Goal: Task Accomplishment & Management: Complete application form

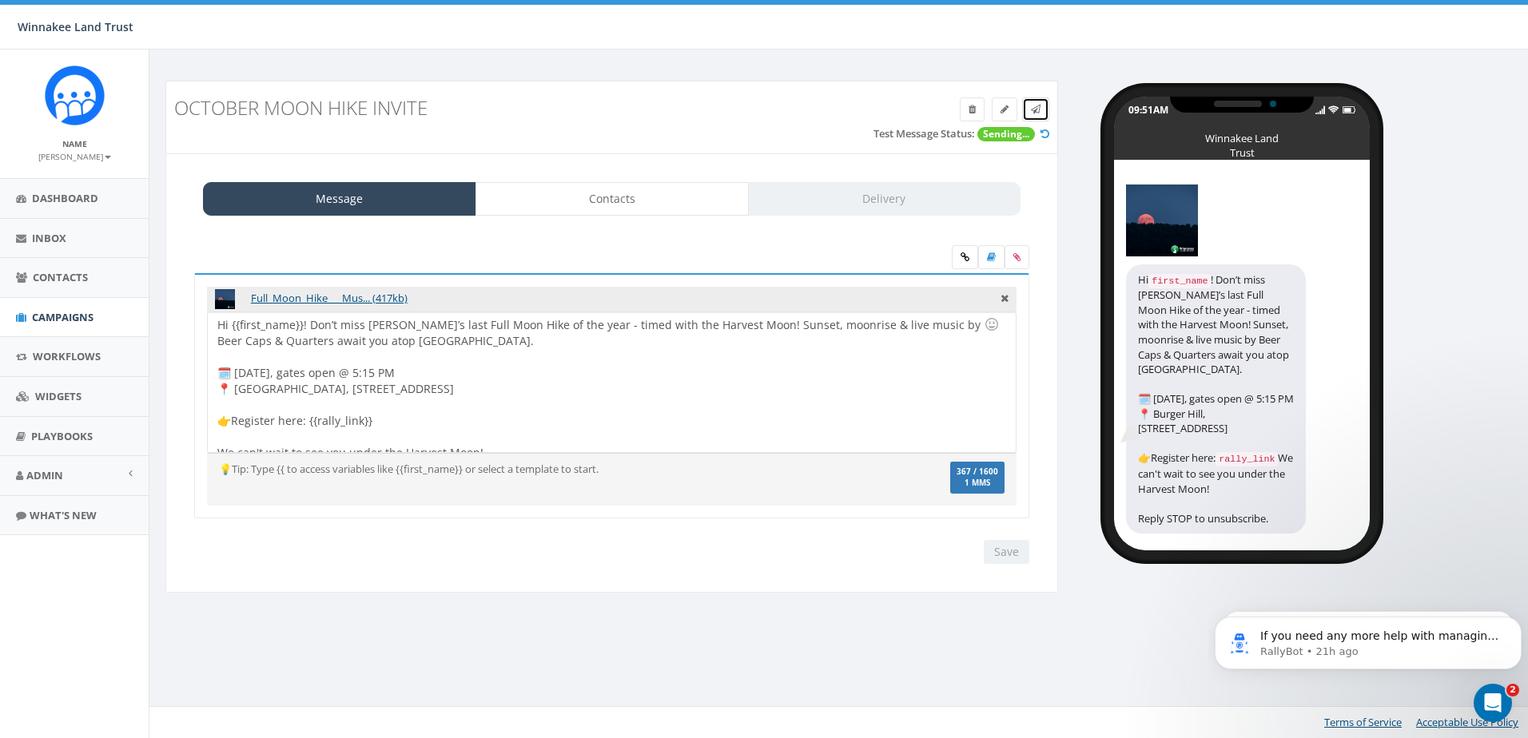
click at [1039, 115] on span at bounding box center [1036, 109] width 10 height 14
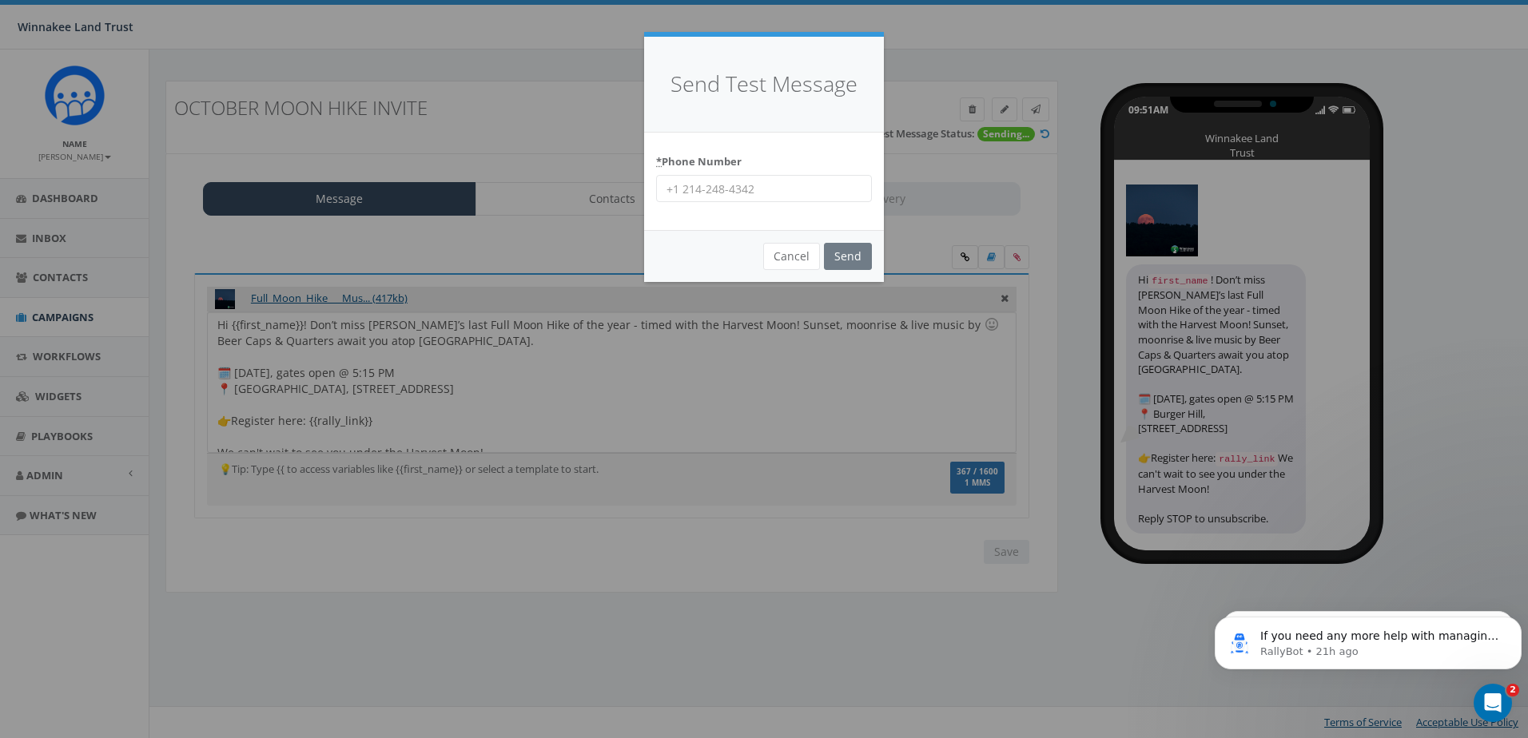
click at [776, 190] on input "* Phone Number" at bounding box center [764, 188] width 216 height 27
type input "6463201286"
click at [848, 249] on input "Send" at bounding box center [848, 256] width 48 height 27
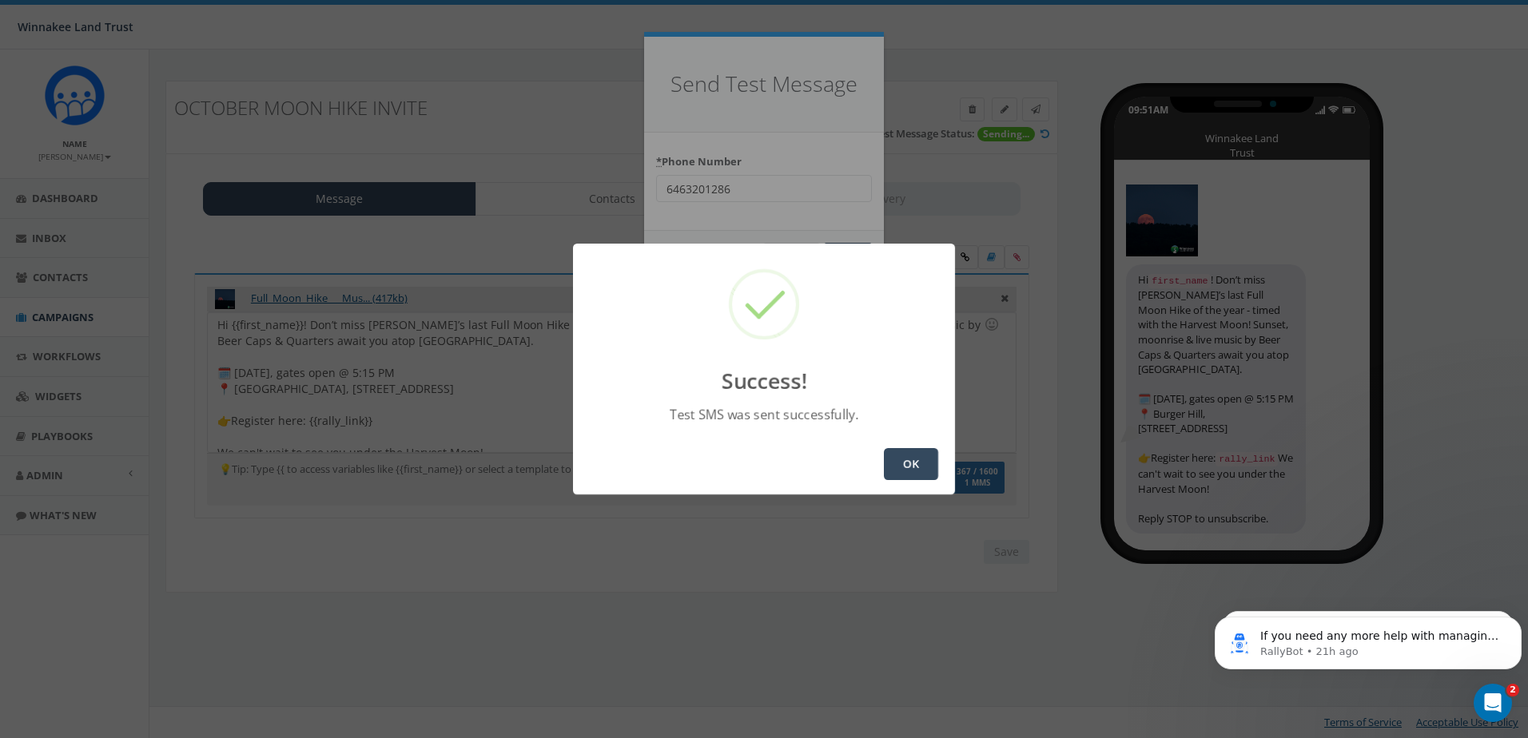
click at [913, 469] on button "OK" at bounding box center [911, 464] width 54 height 32
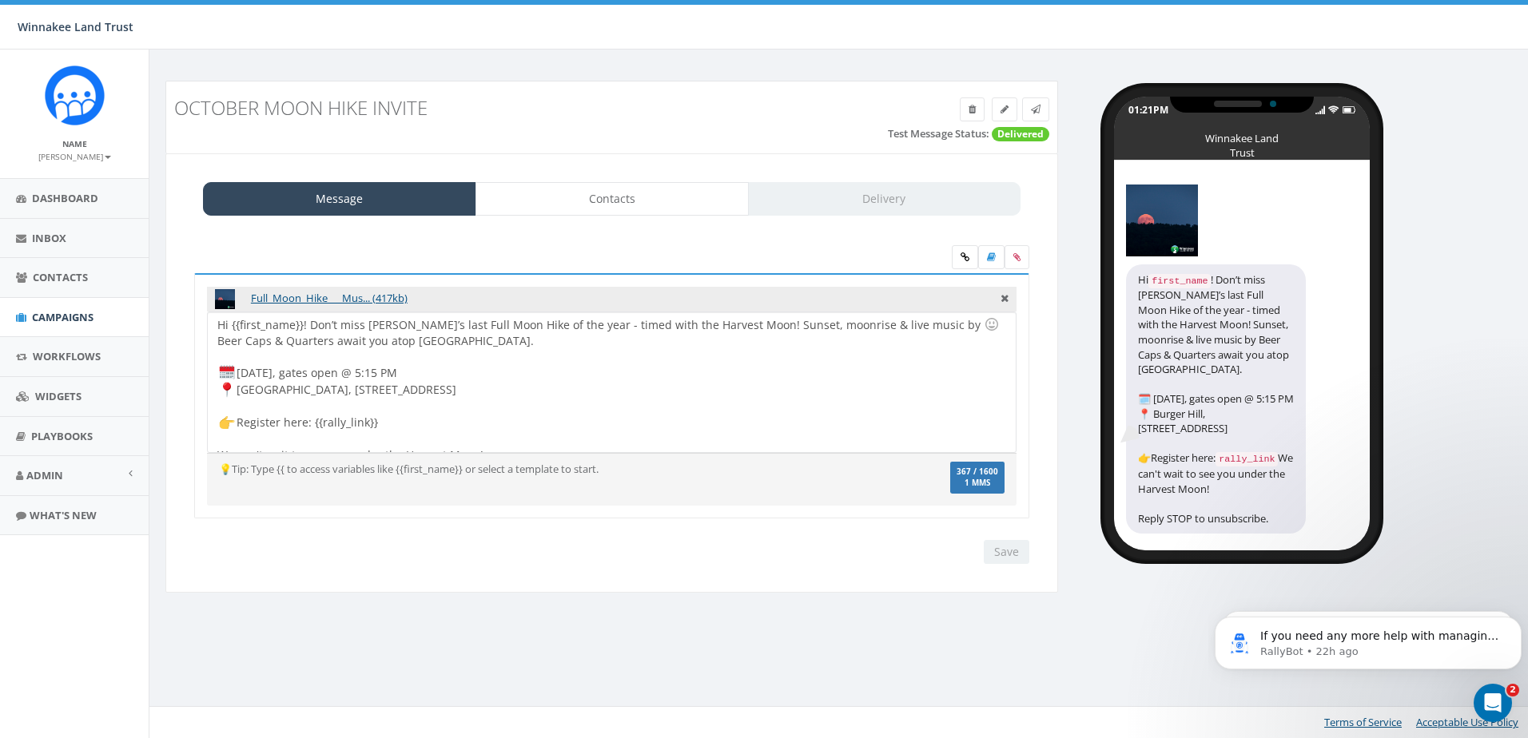
click at [420, 369] on div "Hi {{first_name}}! Don’t miss Winnakee’s last Full Moon Hike of the year - time…" at bounding box center [611, 382] width 807 height 140
click at [451, 387] on div "Hi {{first_name}}! Don’t miss Winnakee’s last Full Moon Hike of the year - time…" at bounding box center [611, 382] width 807 height 140
click at [1004, 297] on icon at bounding box center [1005, 296] width 8 height 14
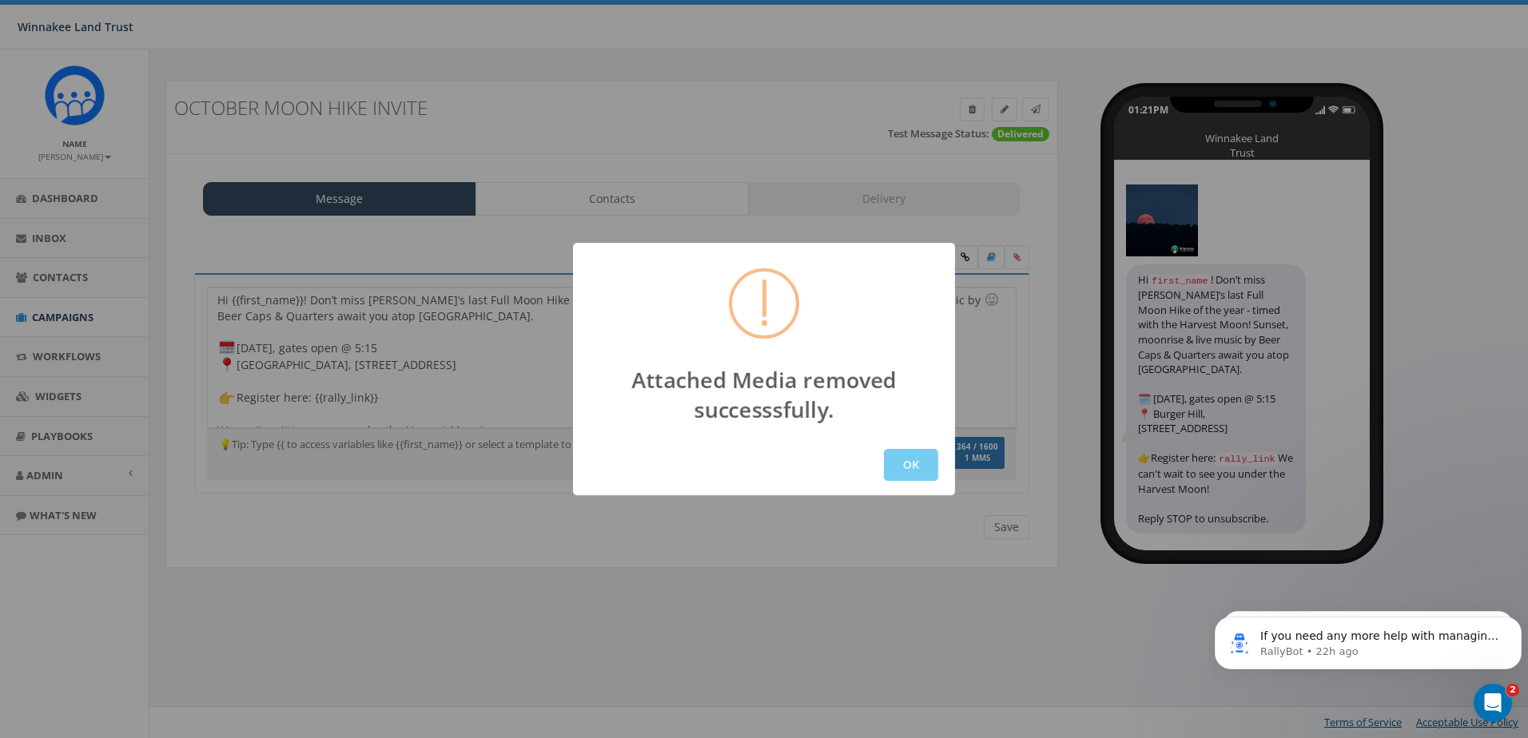
click at [902, 466] on button "OK" at bounding box center [911, 465] width 54 height 32
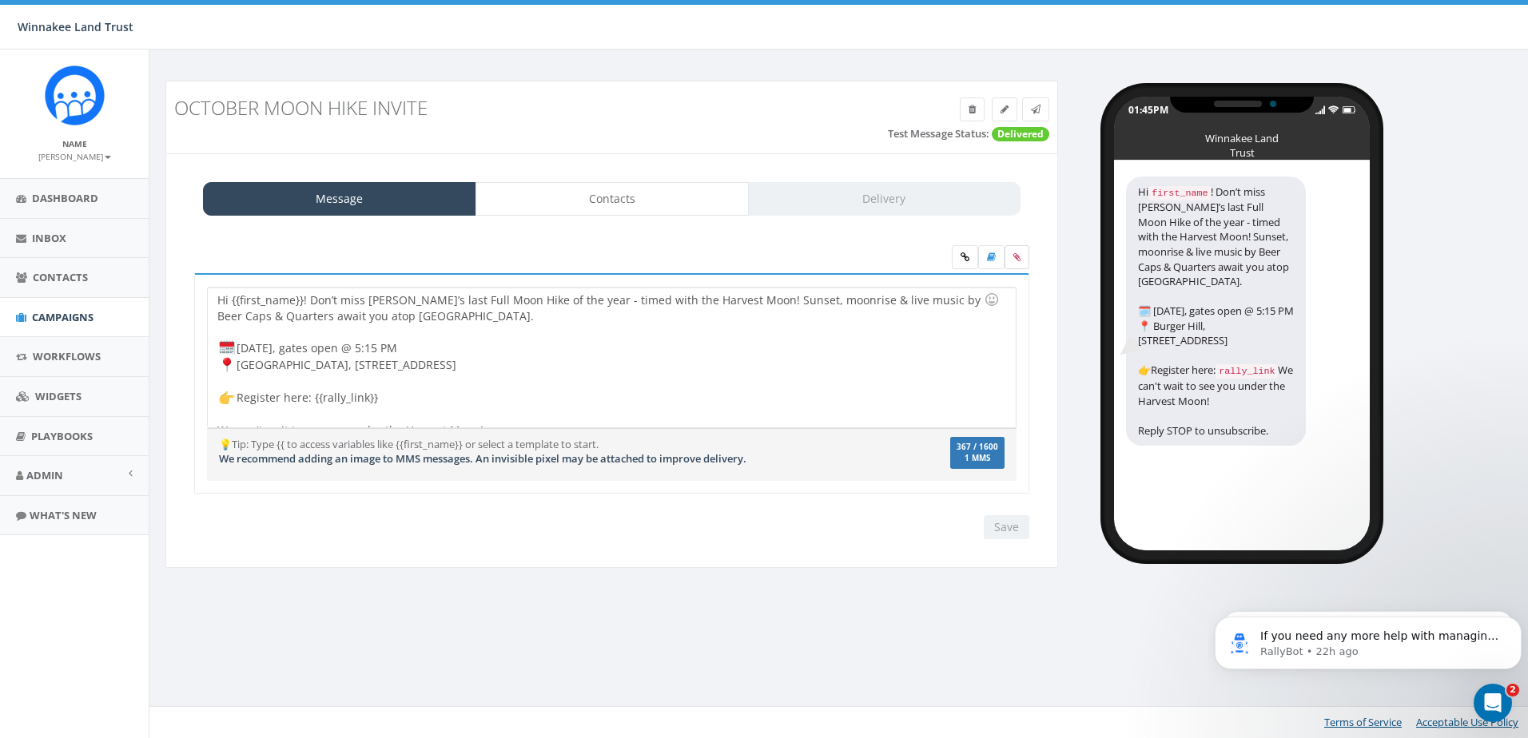
click at [1016, 256] on icon at bounding box center [1016, 258] width 7 height 10
click at [0, 0] on input "file" at bounding box center [0, 0] width 0 height 0
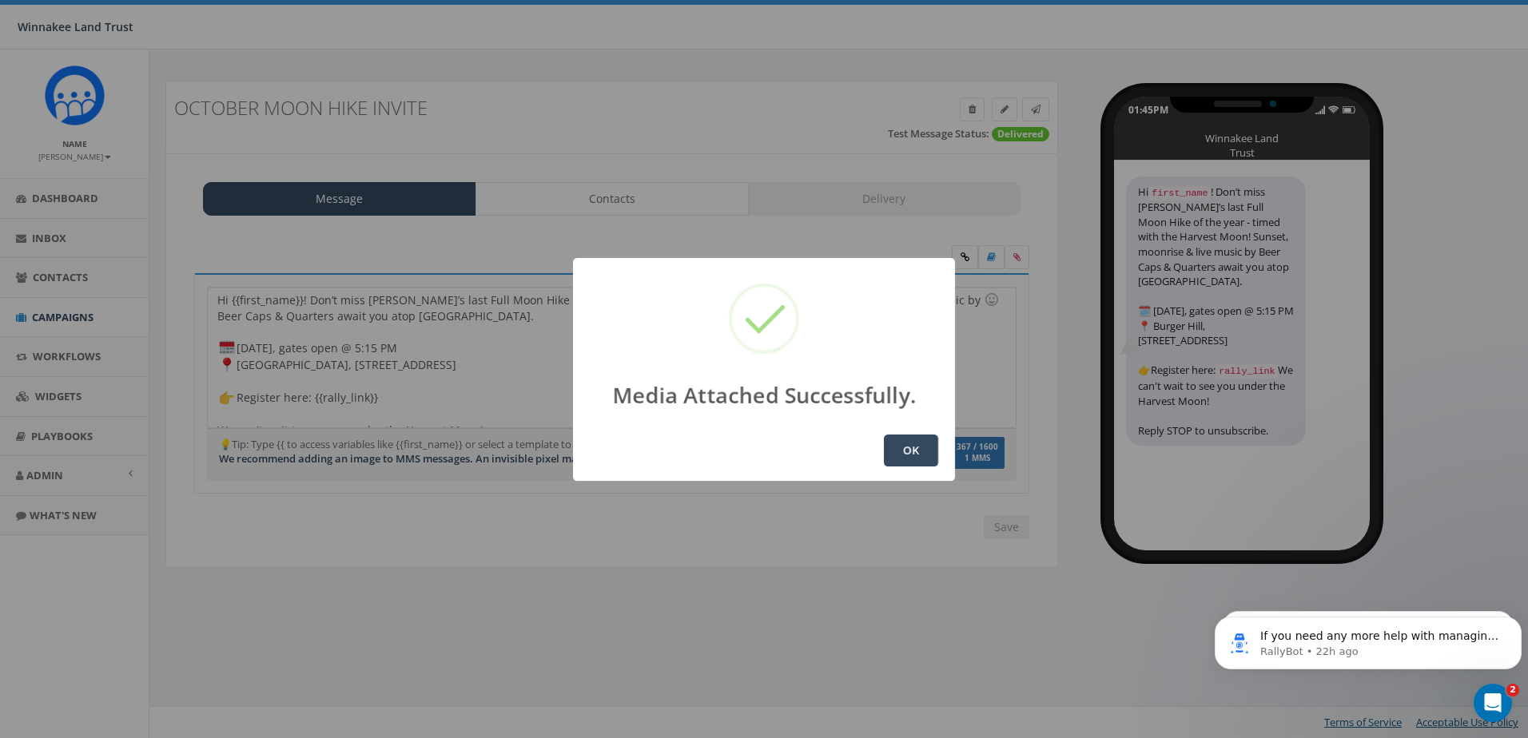
click at [925, 451] on button "OK" at bounding box center [911, 451] width 54 height 32
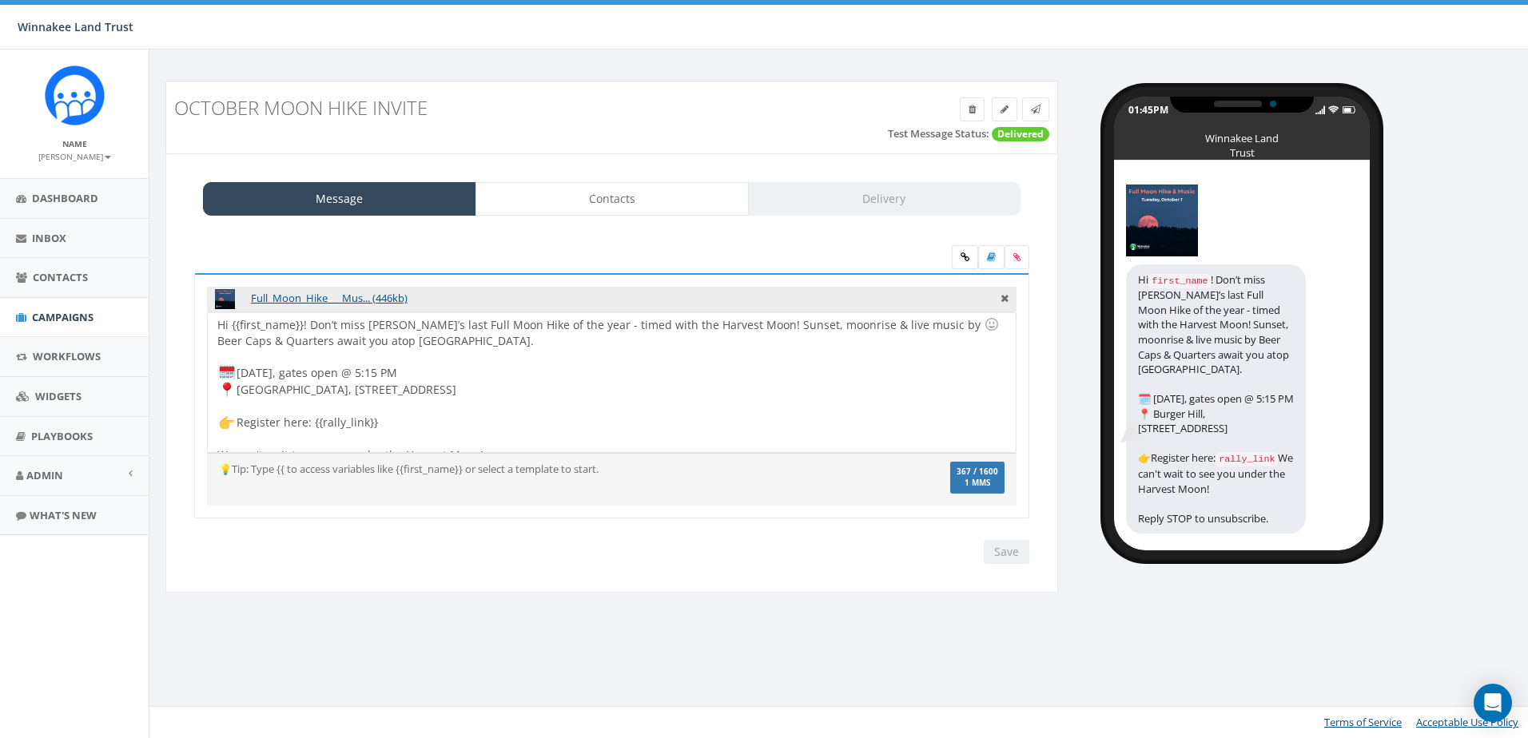
click at [563, 365] on div "Hi {{first_name}}! Don’t miss Winnakee’s last Full Moon Hike of the year - time…" at bounding box center [611, 382] width 807 height 140
click at [603, 378] on div "Hi {{first_name}}! Don’t miss Winnakee’s last Full Moon Hike of the year - time…" at bounding box center [611, 382] width 807 height 140
click at [995, 550] on input "Save" at bounding box center [1007, 552] width 46 height 24
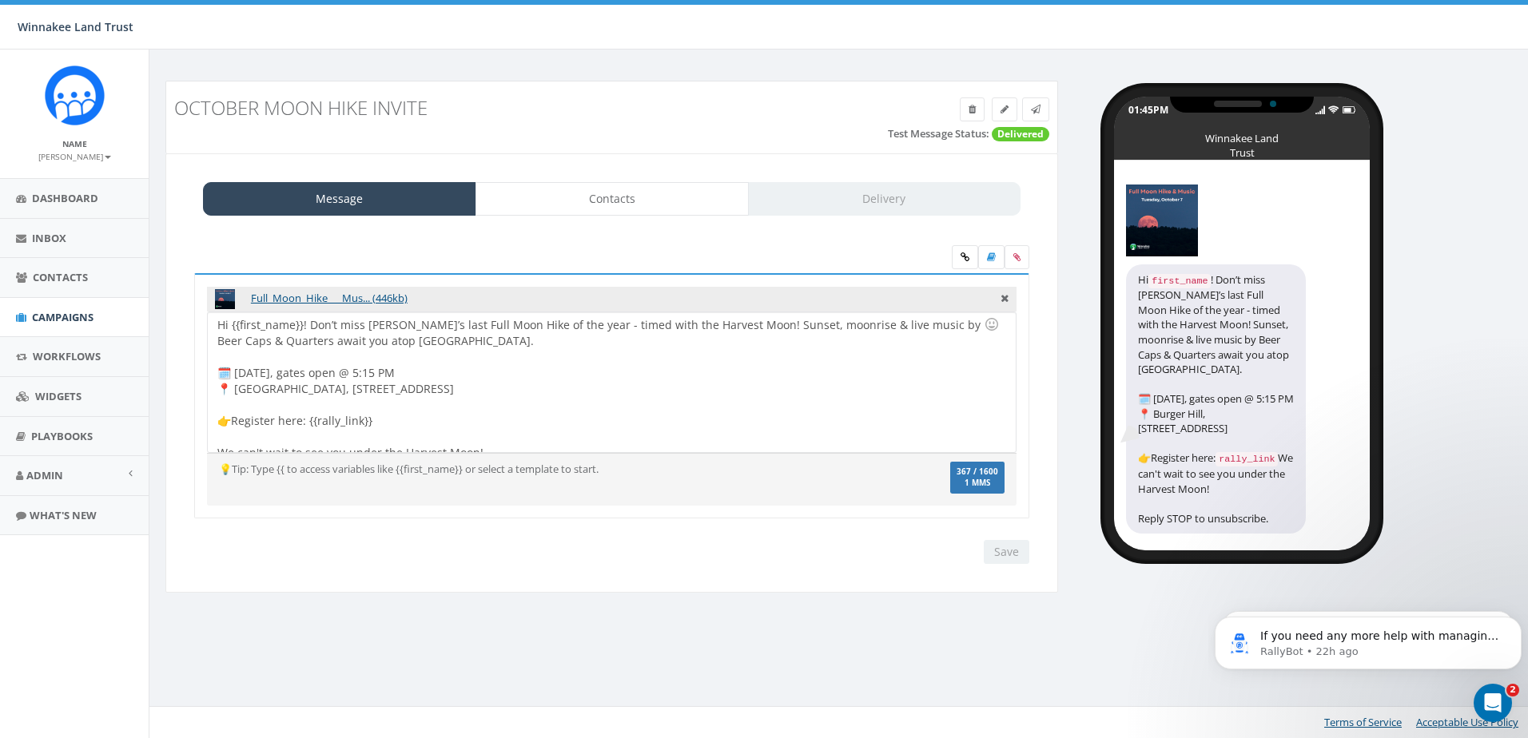
click at [415, 370] on div "Hi {{first_name}}! Don’t miss Winnakee’s last Full Moon Hike of the year - time…" at bounding box center [611, 382] width 807 height 140
click at [1005, 549] on input "Save" at bounding box center [1007, 552] width 46 height 24
click at [1044, 109] on link at bounding box center [1035, 110] width 27 height 24
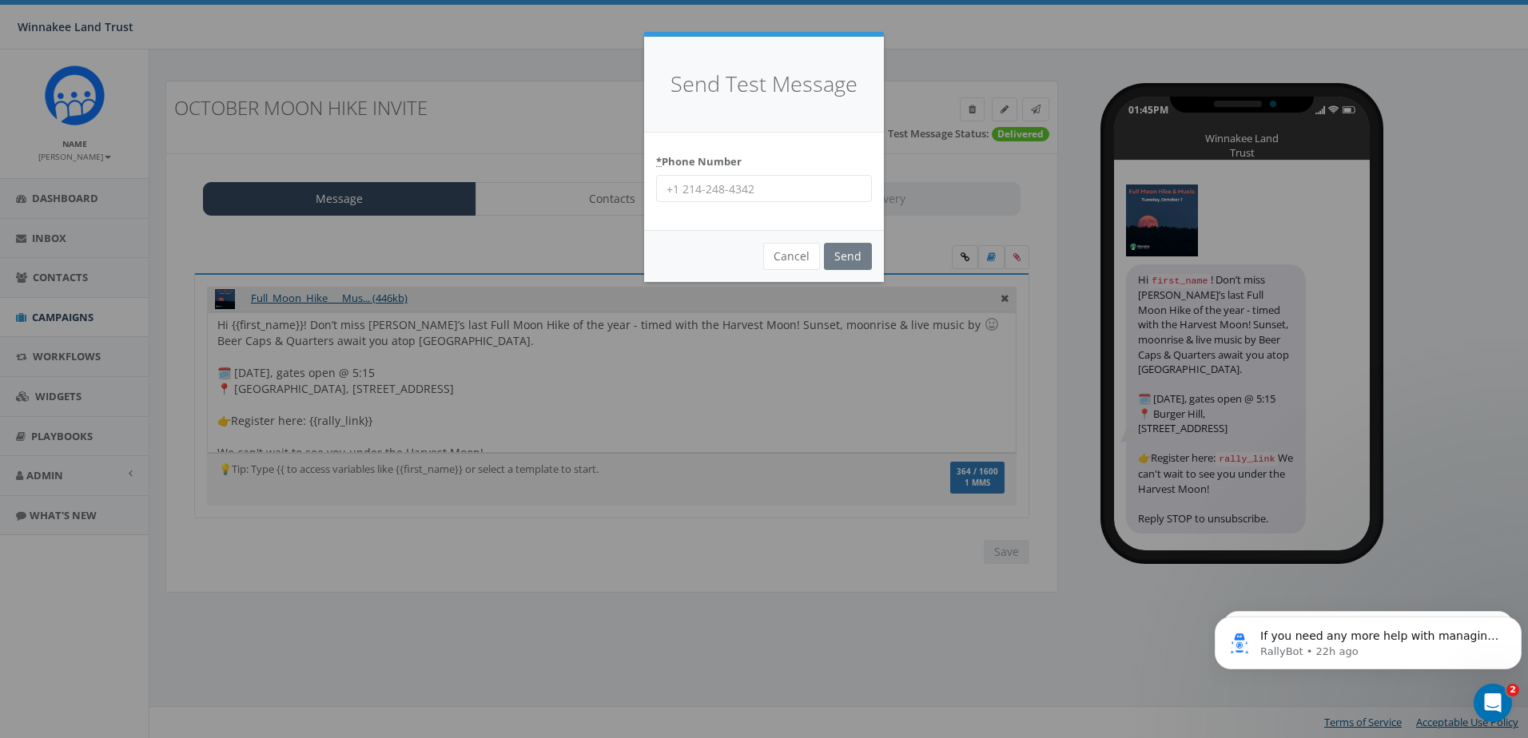
click at [750, 191] on input "* Phone Number" at bounding box center [764, 188] width 216 height 27
type input "8456254346"
click at [854, 257] on input "Send" at bounding box center [848, 256] width 48 height 27
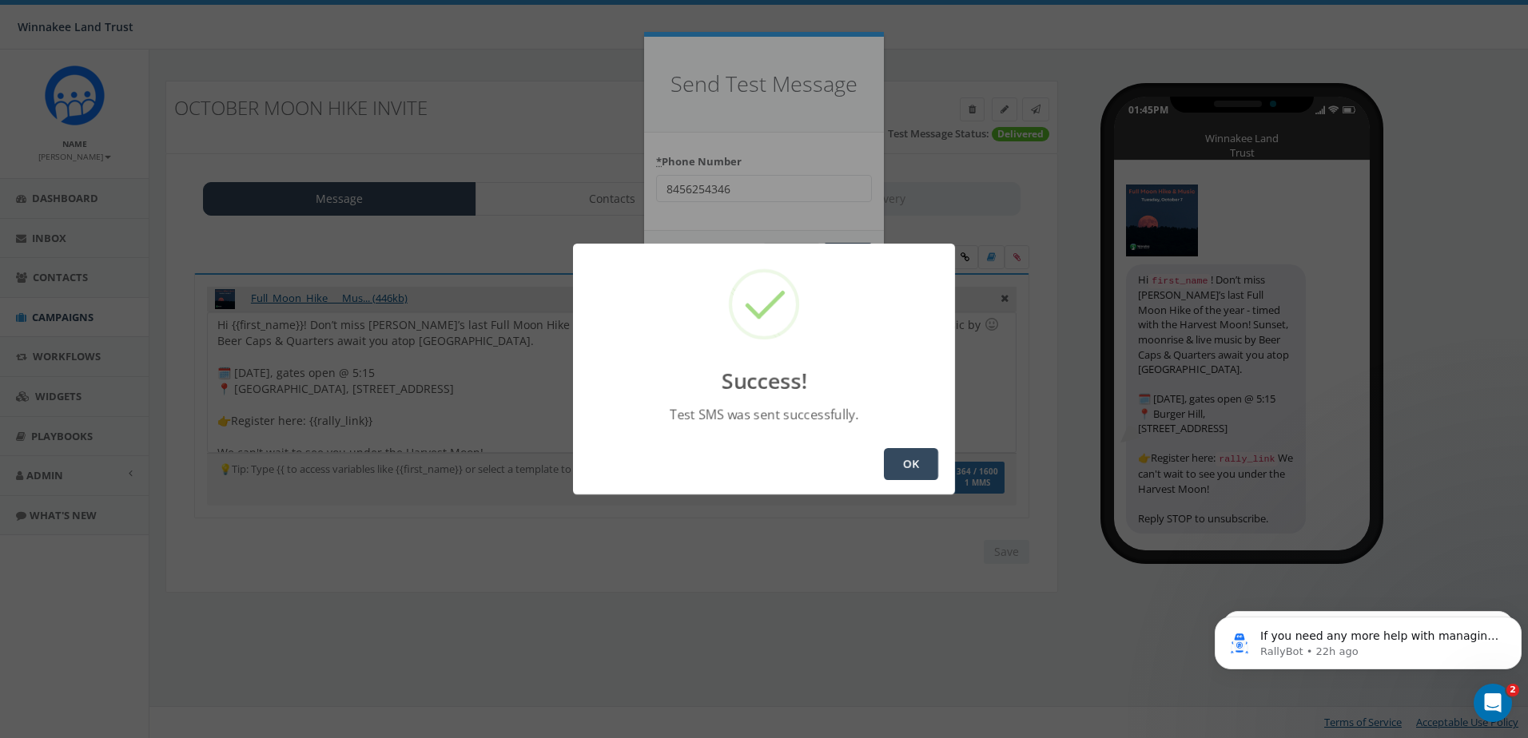
click at [917, 466] on button "OK" at bounding box center [911, 464] width 54 height 32
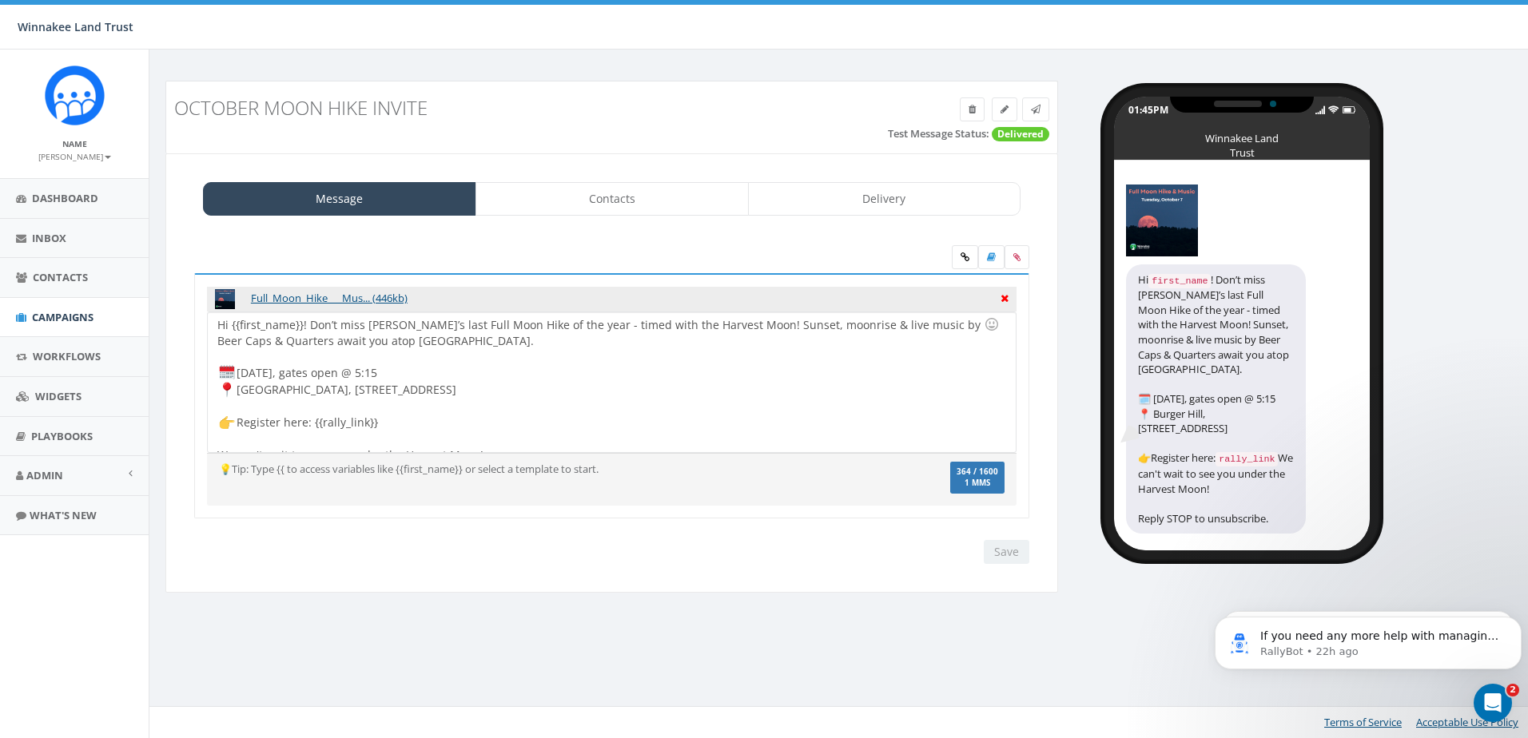
click at [1001, 296] on icon at bounding box center [1005, 296] width 8 height 14
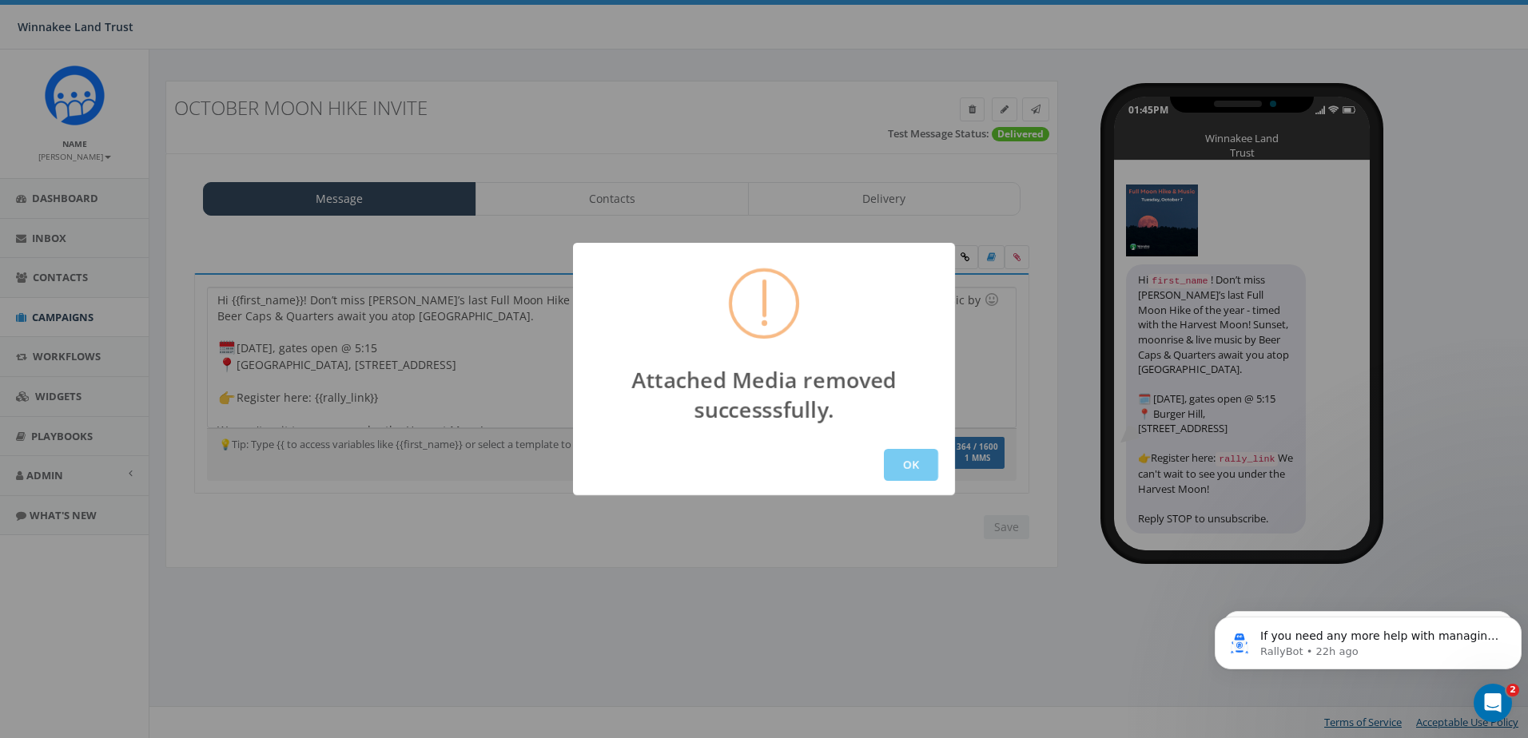
click at [921, 460] on button "OK" at bounding box center [911, 465] width 54 height 32
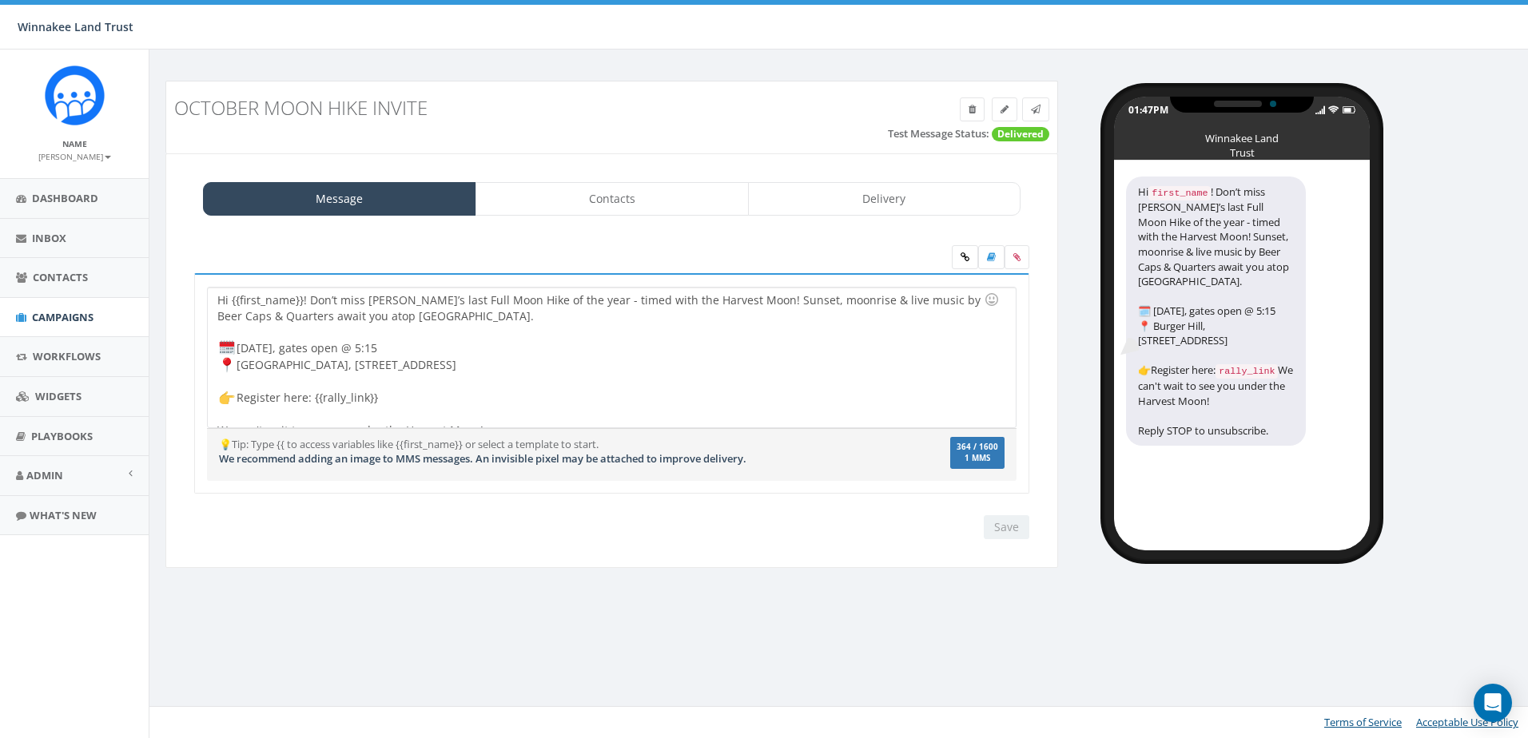
click at [1009, 258] on label at bounding box center [1017, 257] width 25 height 24
click at [0, 0] on input "file" at bounding box center [0, 0] width 0 height 0
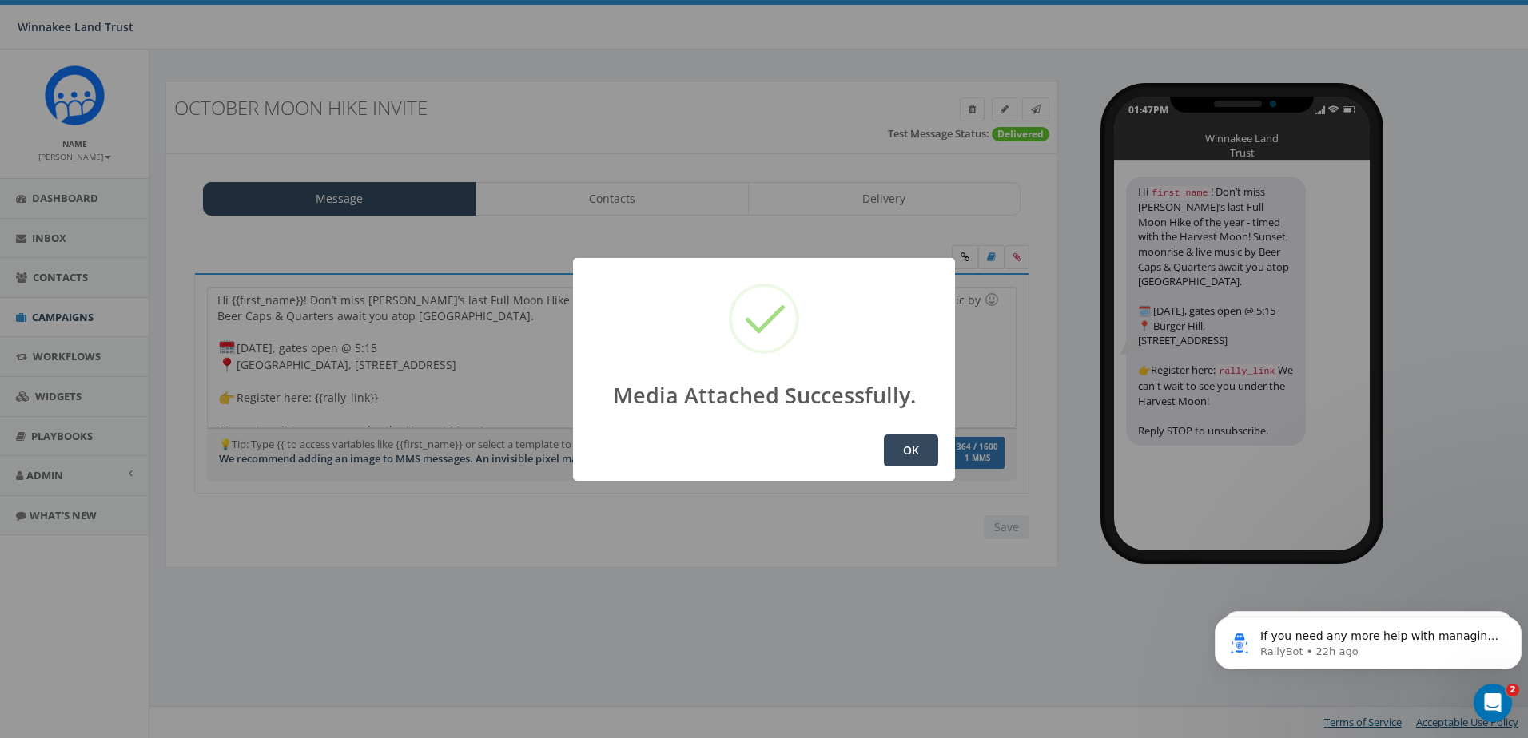
click at [902, 447] on button "OK" at bounding box center [911, 451] width 54 height 32
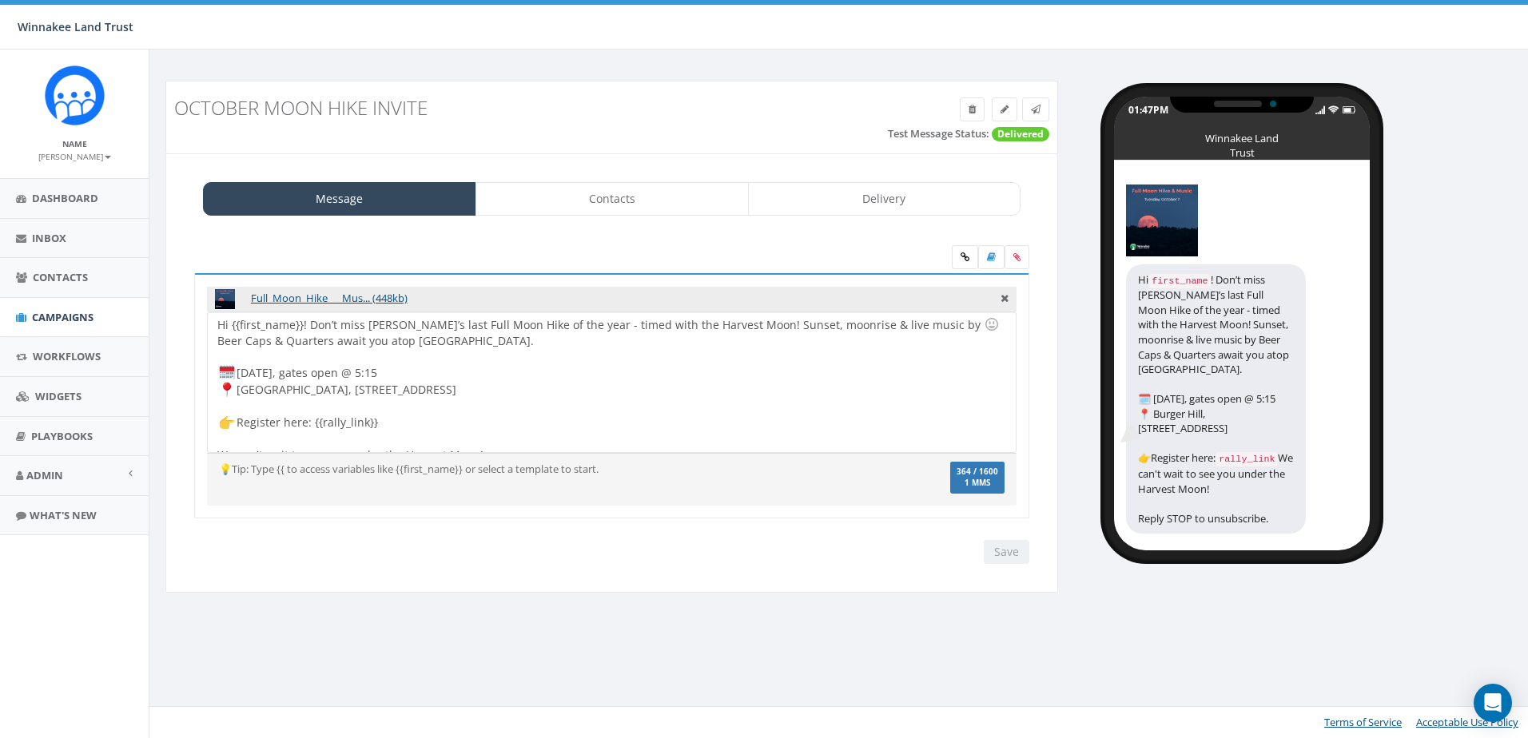
click at [445, 352] on div at bounding box center [606, 357] width 778 height 16
click at [1007, 555] on input "Save" at bounding box center [1007, 552] width 46 height 24
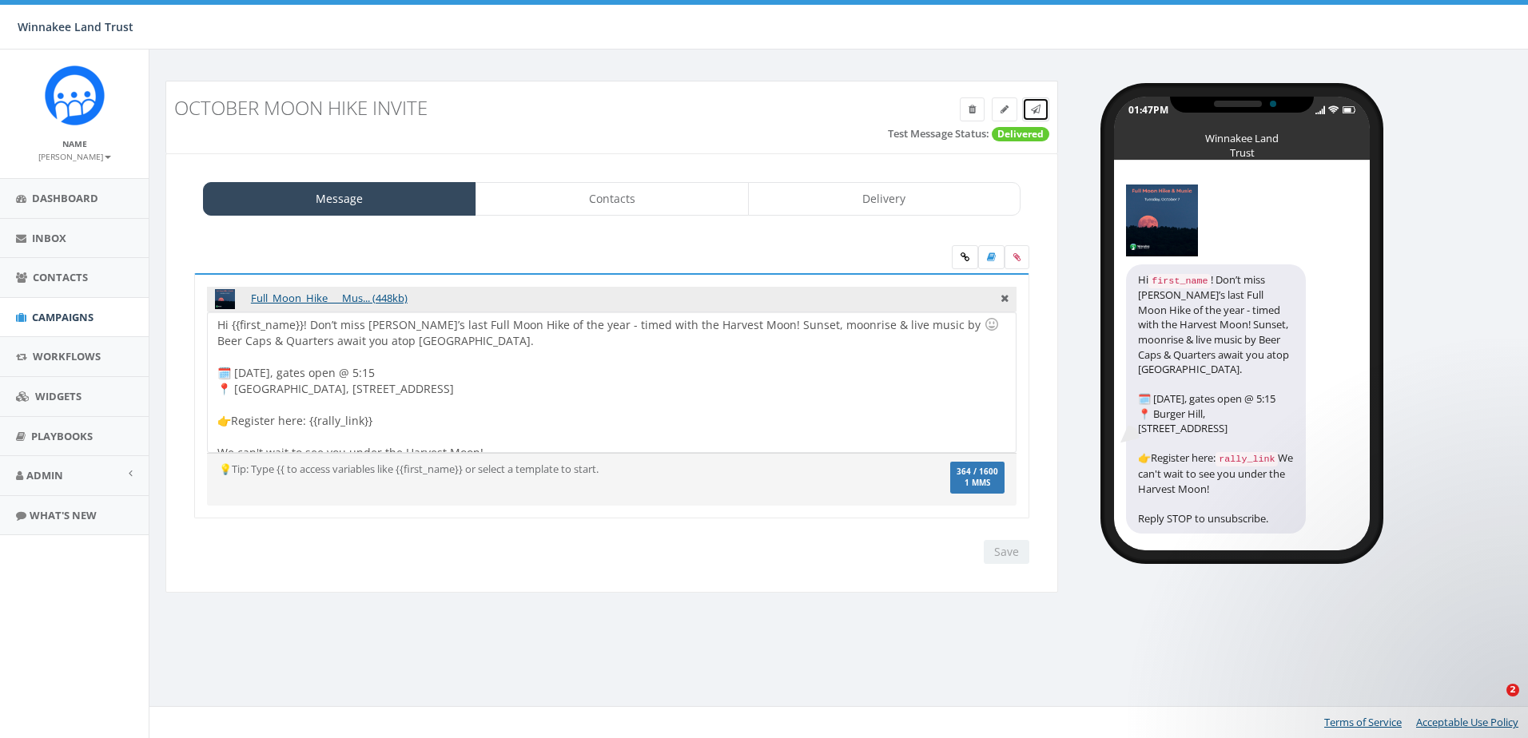
click at [1041, 110] on link at bounding box center [1035, 110] width 27 height 24
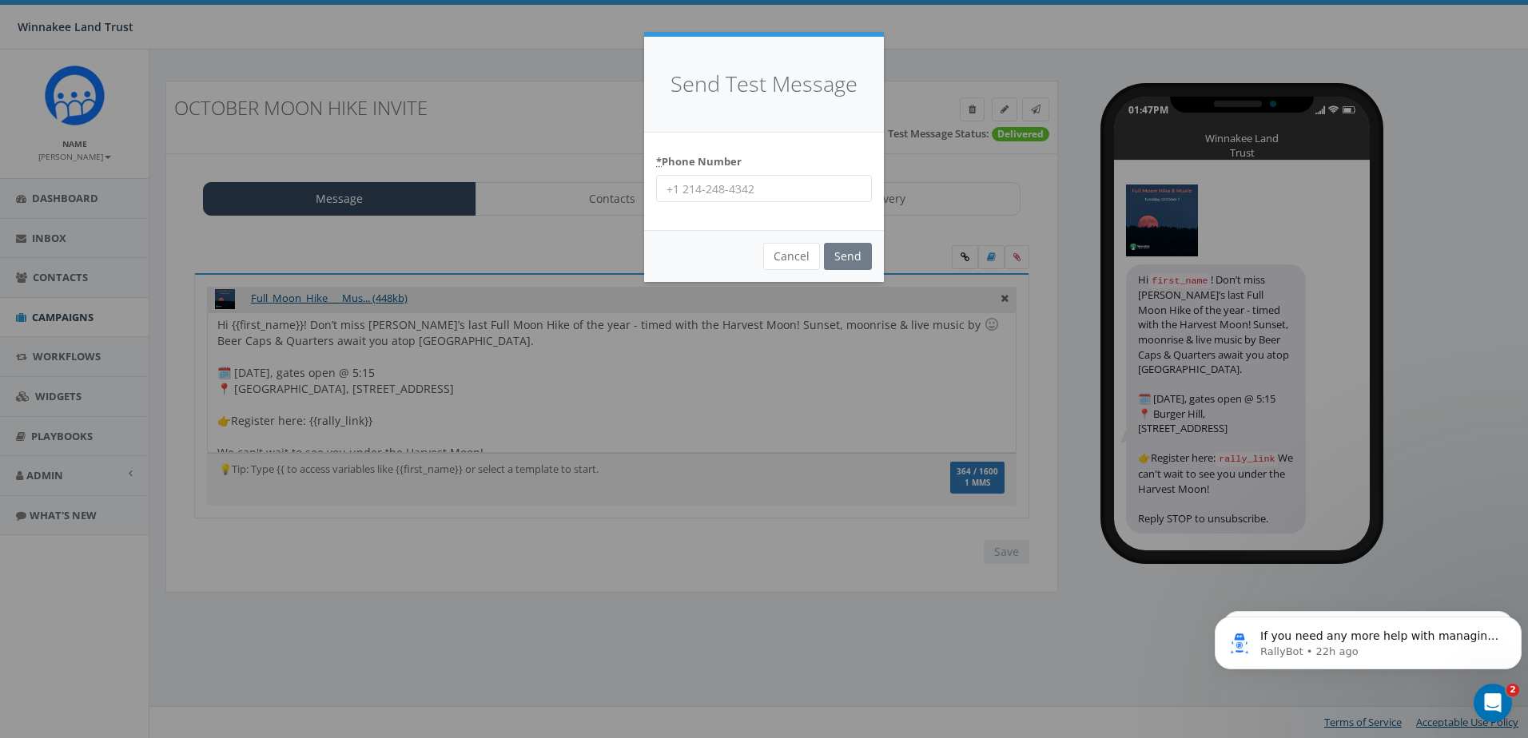
click at [774, 154] on div "* Phone Number" at bounding box center [764, 176] width 216 height 54
click at [774, 174] on div "* Phone Number" at bounding box center [764, 176] width 216 height 54
click at [768, 188] on input "* Phone Number" at bounding box center [764, 188] width 216 height 27
type input "8456254346"
click at [848, 261] on input "Send" at bounding box center [848, 256] width 48 height 27
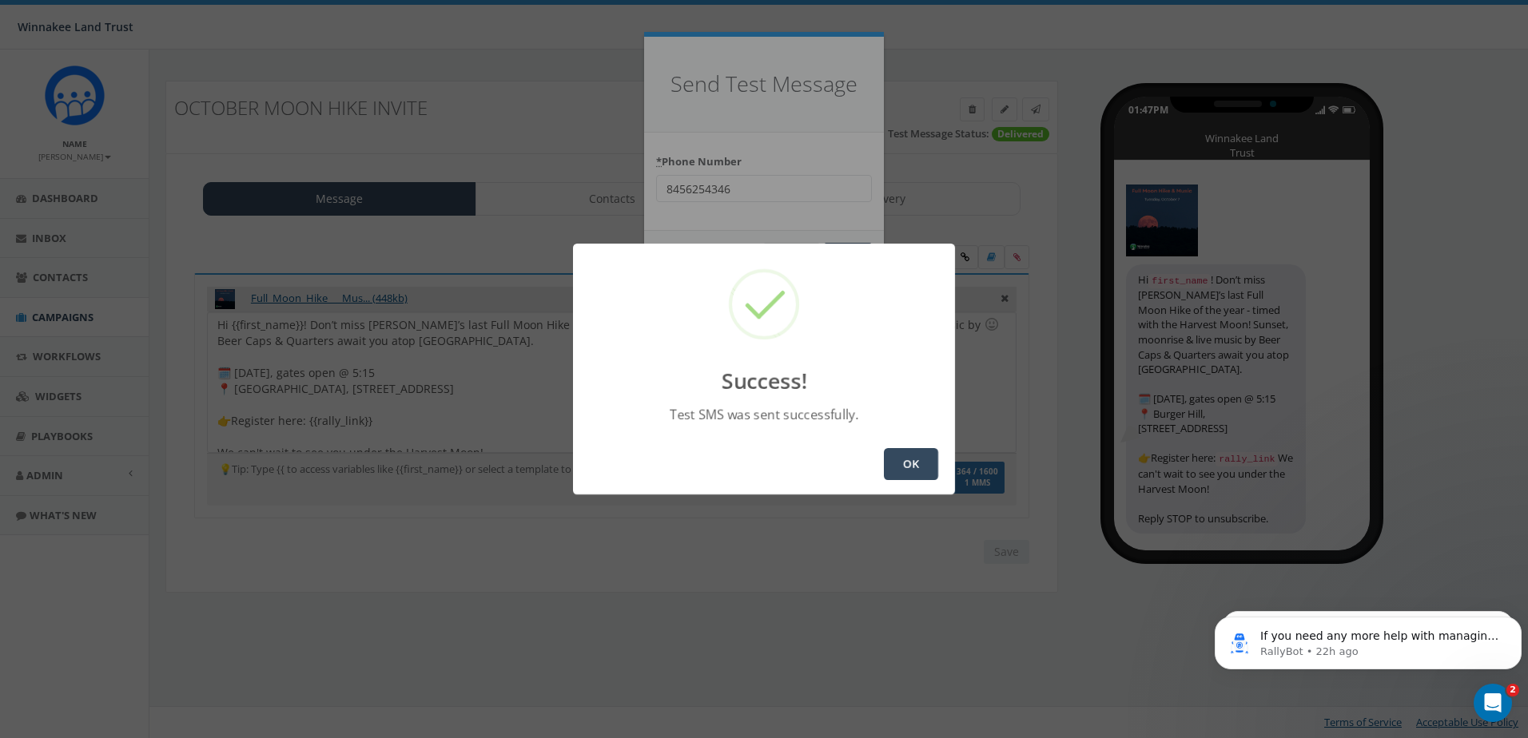
click at [929, 467] on button "OK" at bounding box center [911, 464] width 54 height 32
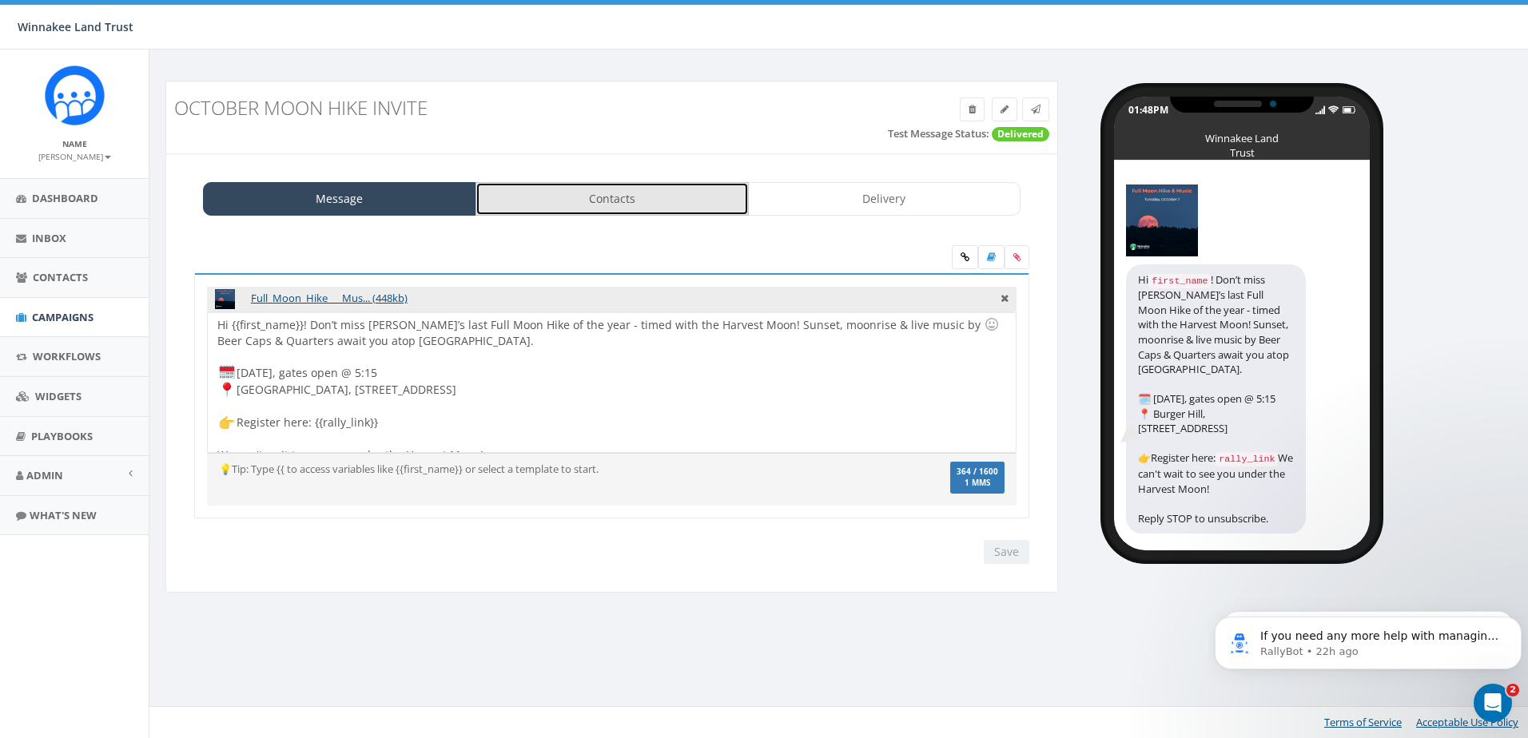
click at [585, 205] on link "Contacts" at bounding box center [612, 199] width 273 height 34
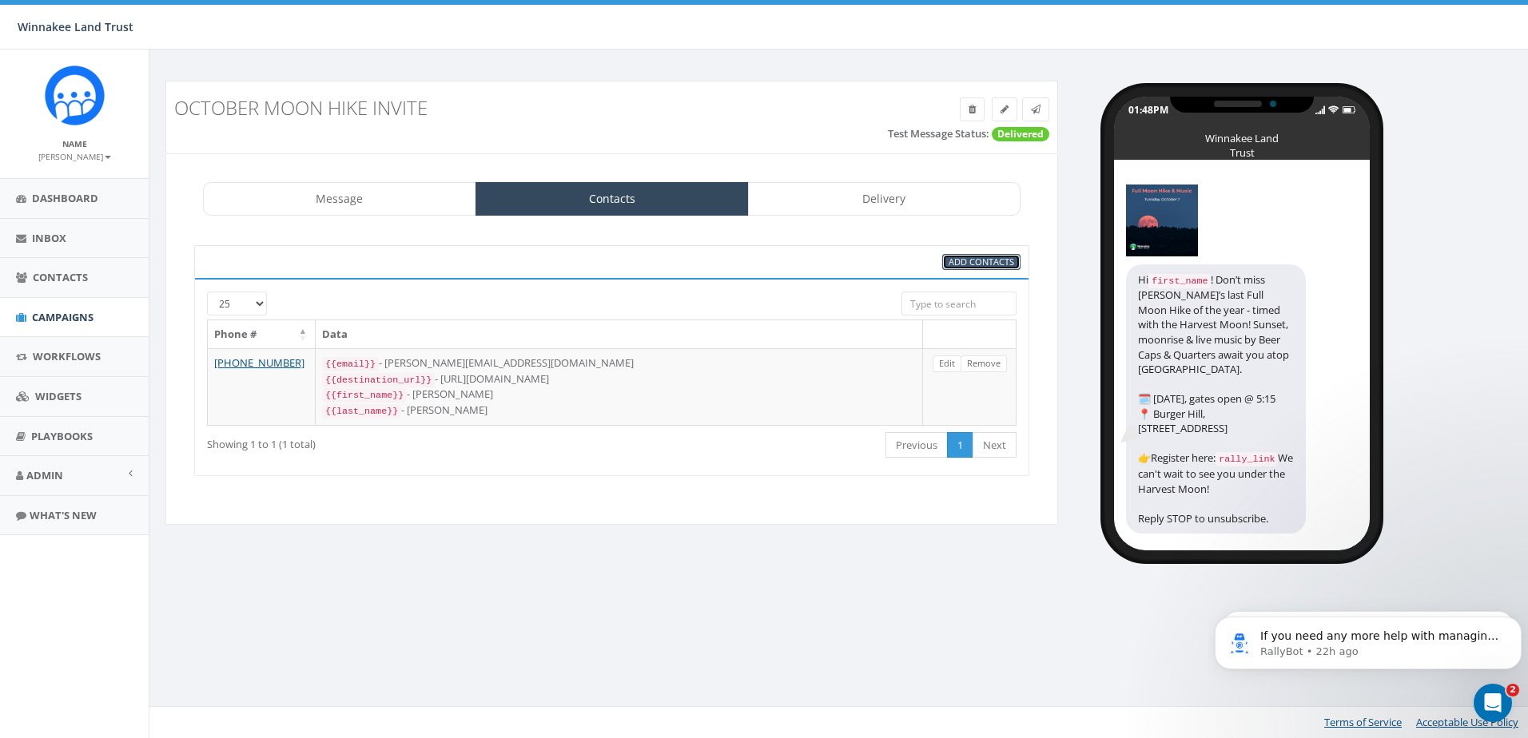
click at [996, 264] on span "Add Contacts" at bounding box center [982, 262] width 66 height 12
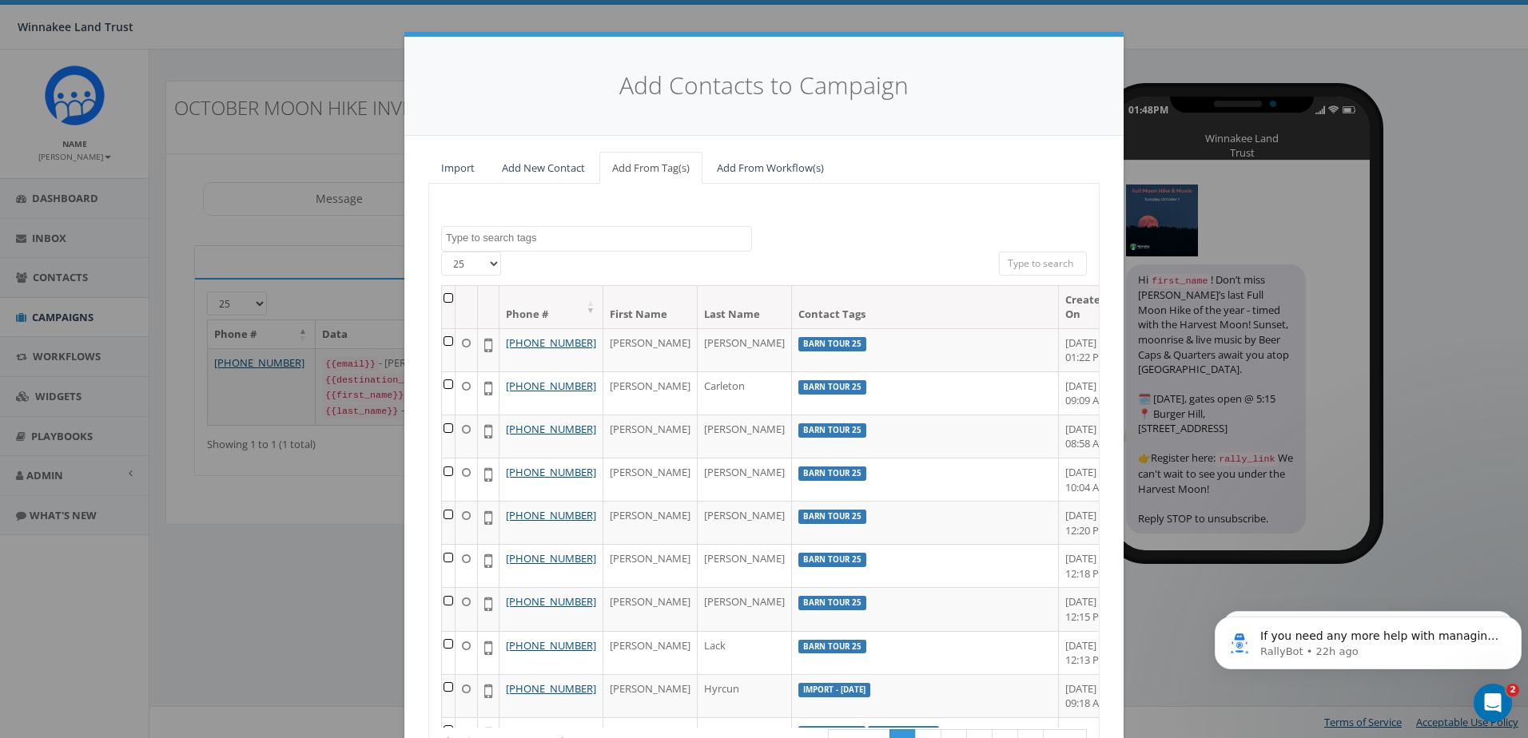
click at [444, 297] on th at bounding box center [449, 307] width 14 height 42
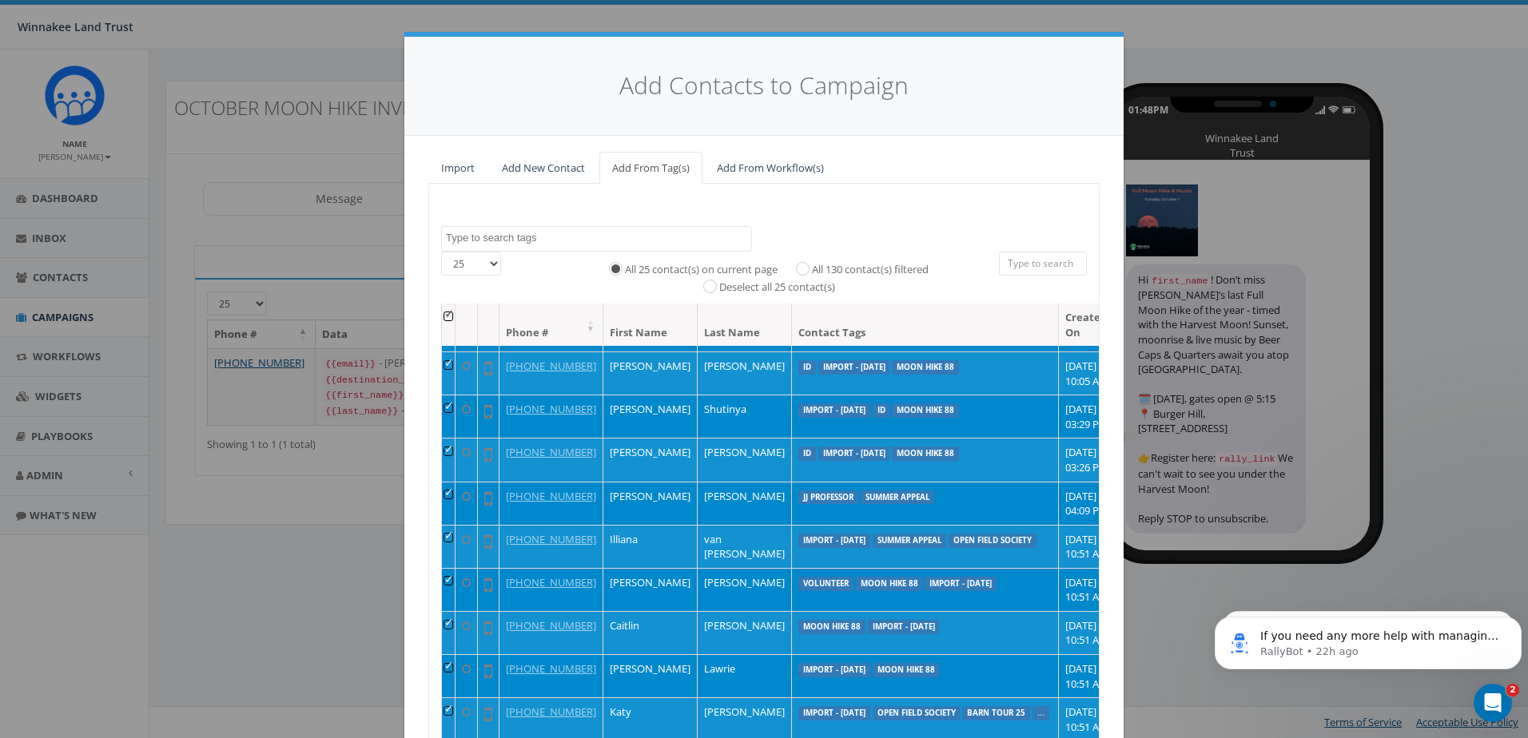
scroll to position [959, 0]
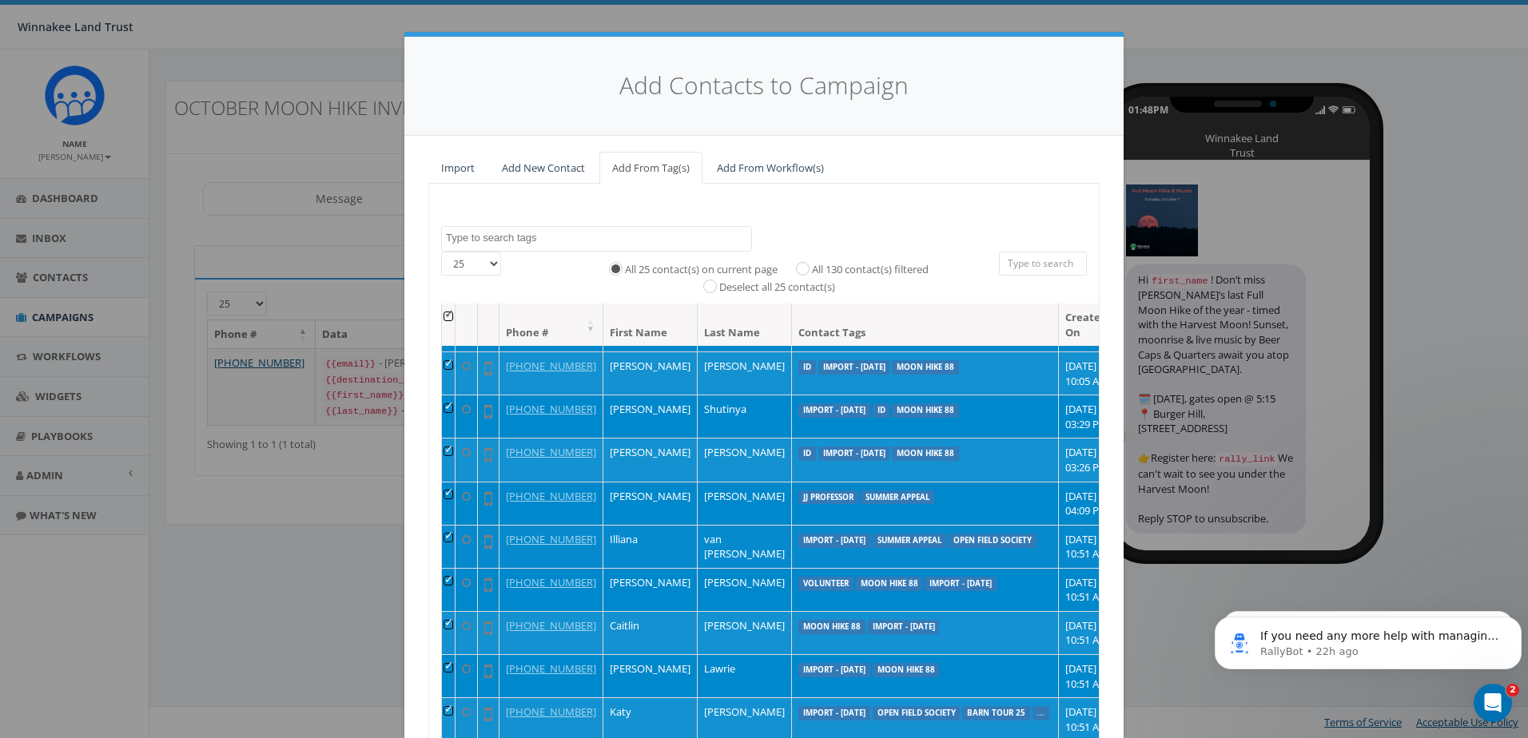
click at [445, 563] on td at bounding box center [449, 546] width 14 height 43
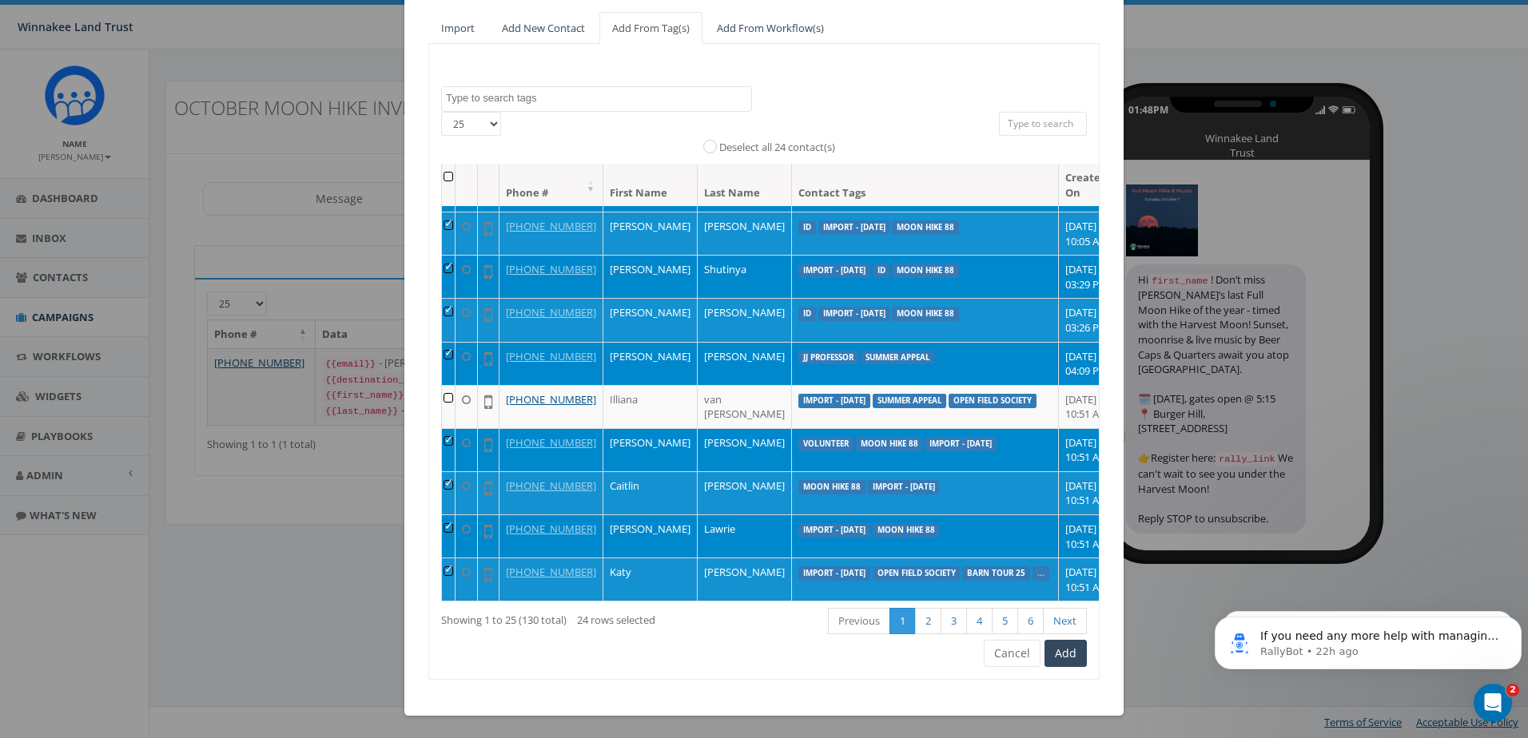
scroll to position [141, 0]
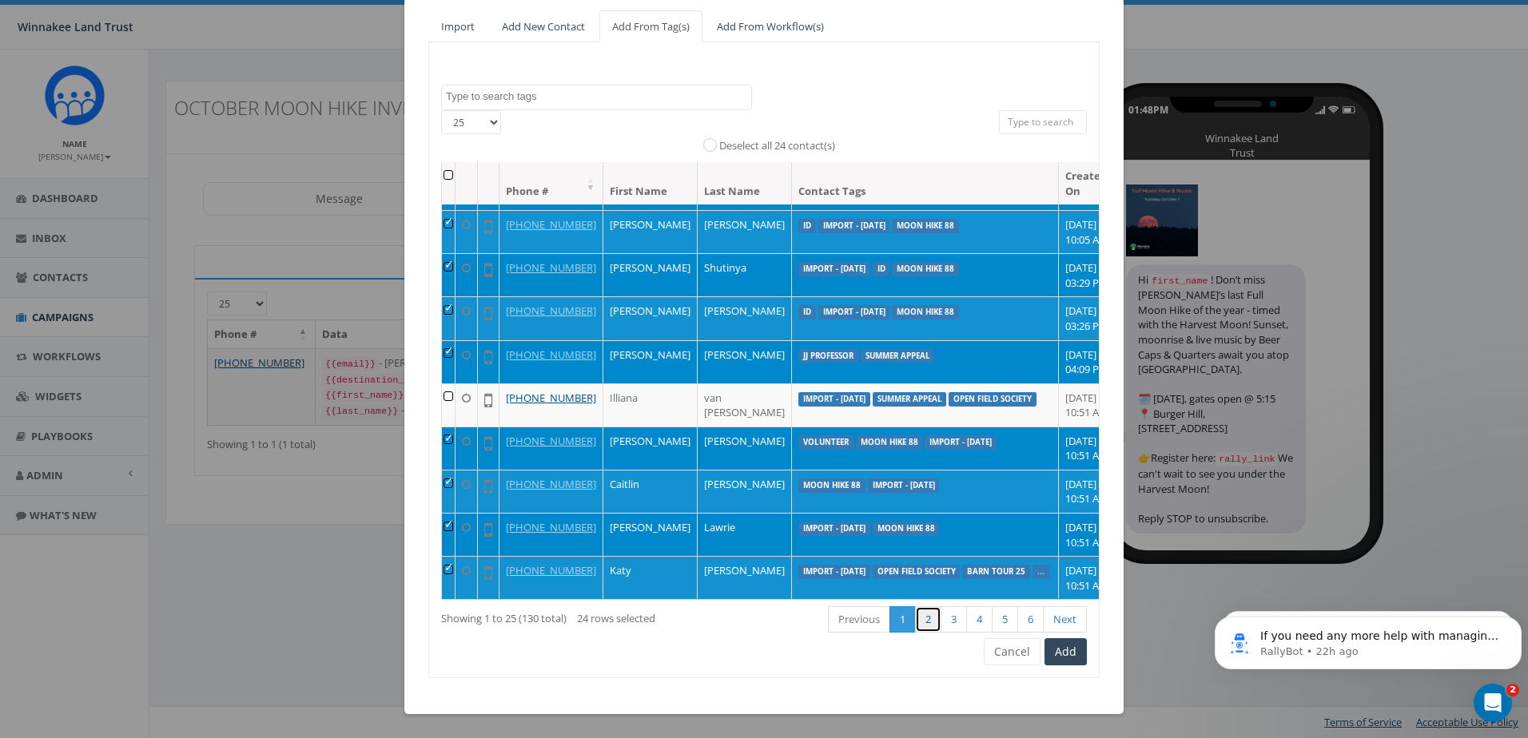
click at [920, 621] on link "2" at bounding box center [928, 620] width 26 height 26
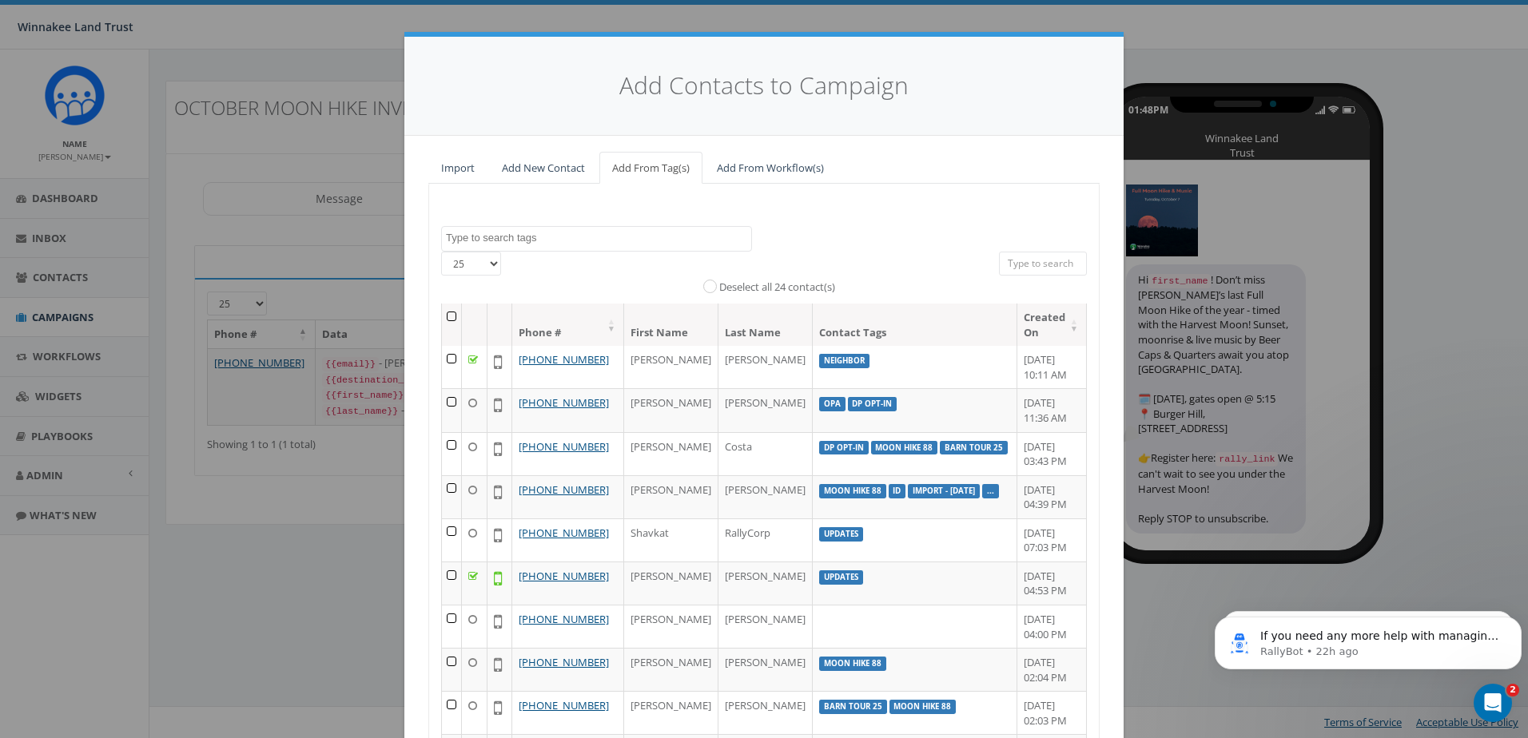
scroll to position [80, 0]
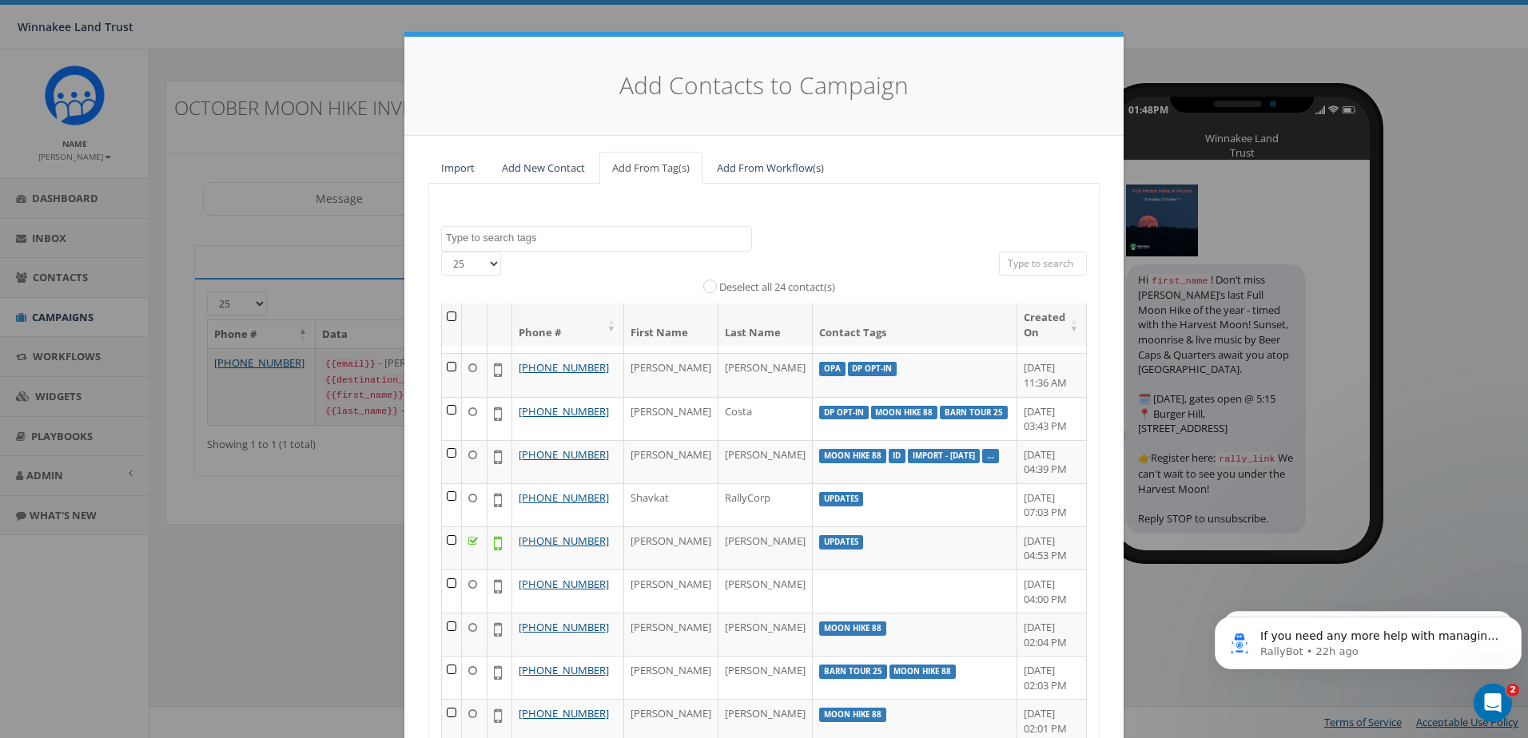
click at [483, 265] on select "25 50 100" at bounding box center [471, 264] width 60 height 24
select select "100"
click at [441, 252] on select "25 50 100" at bounding box center [471, 264] width 60 height 24
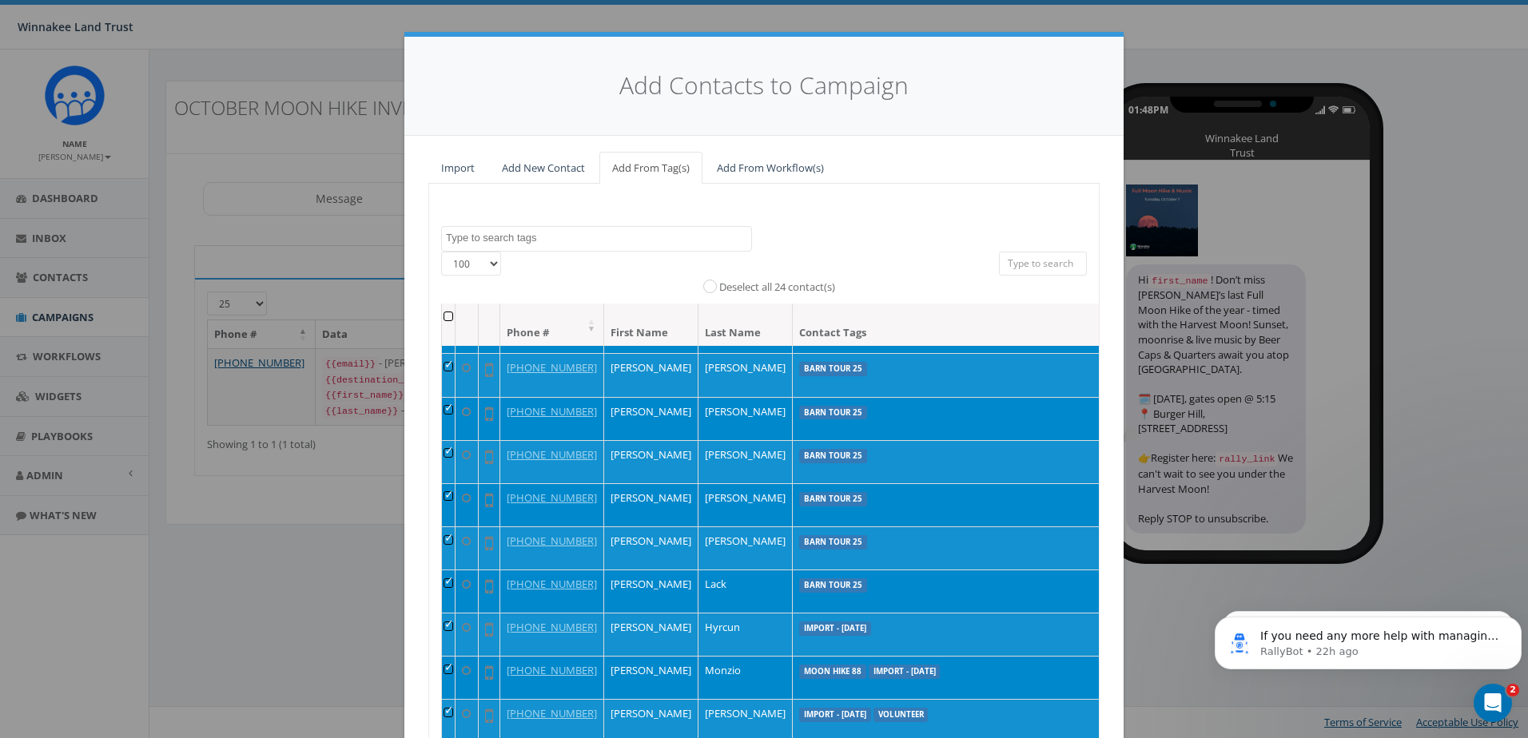
scroll to position [559, 0]
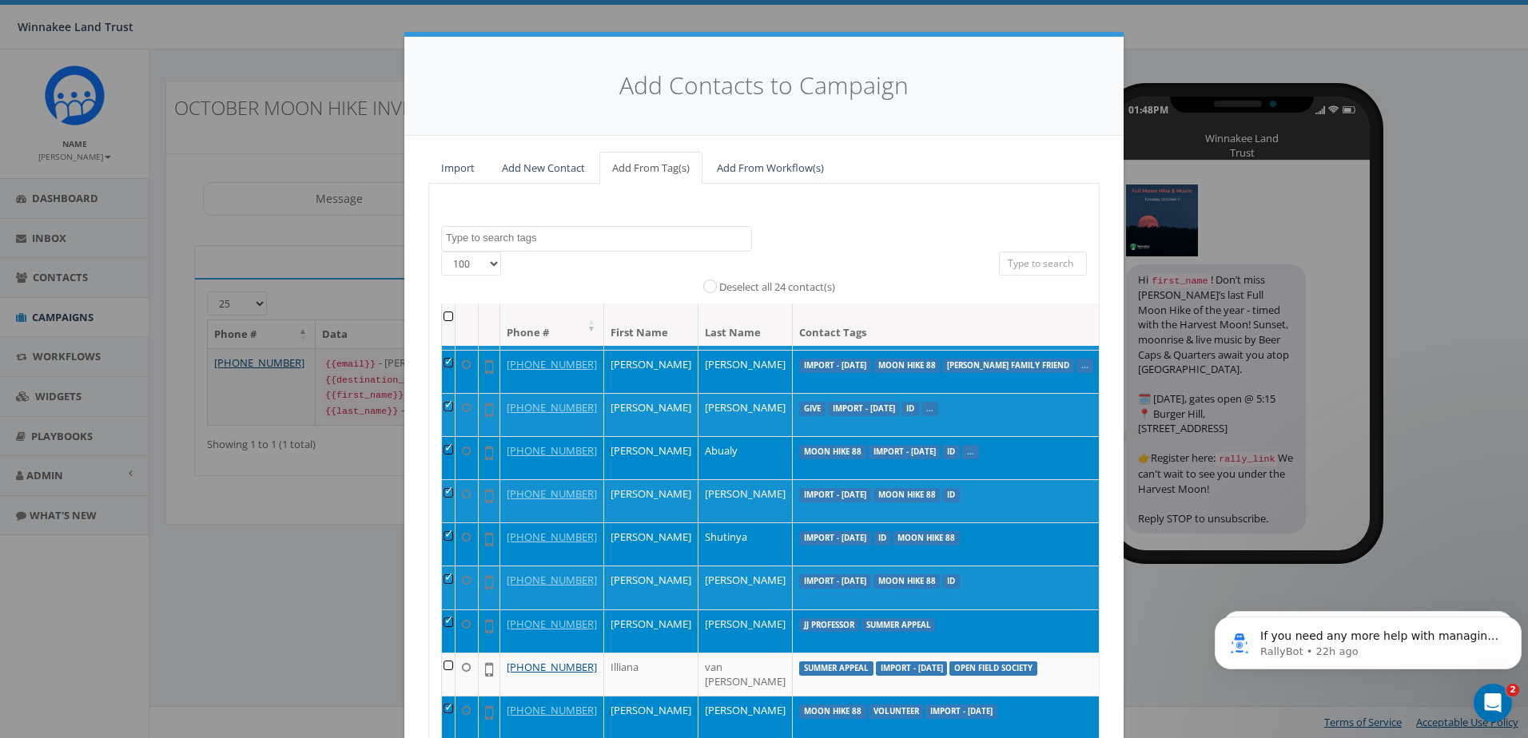
click at [442, 318] on th at bounding box center [449, 325] width 14 height 42
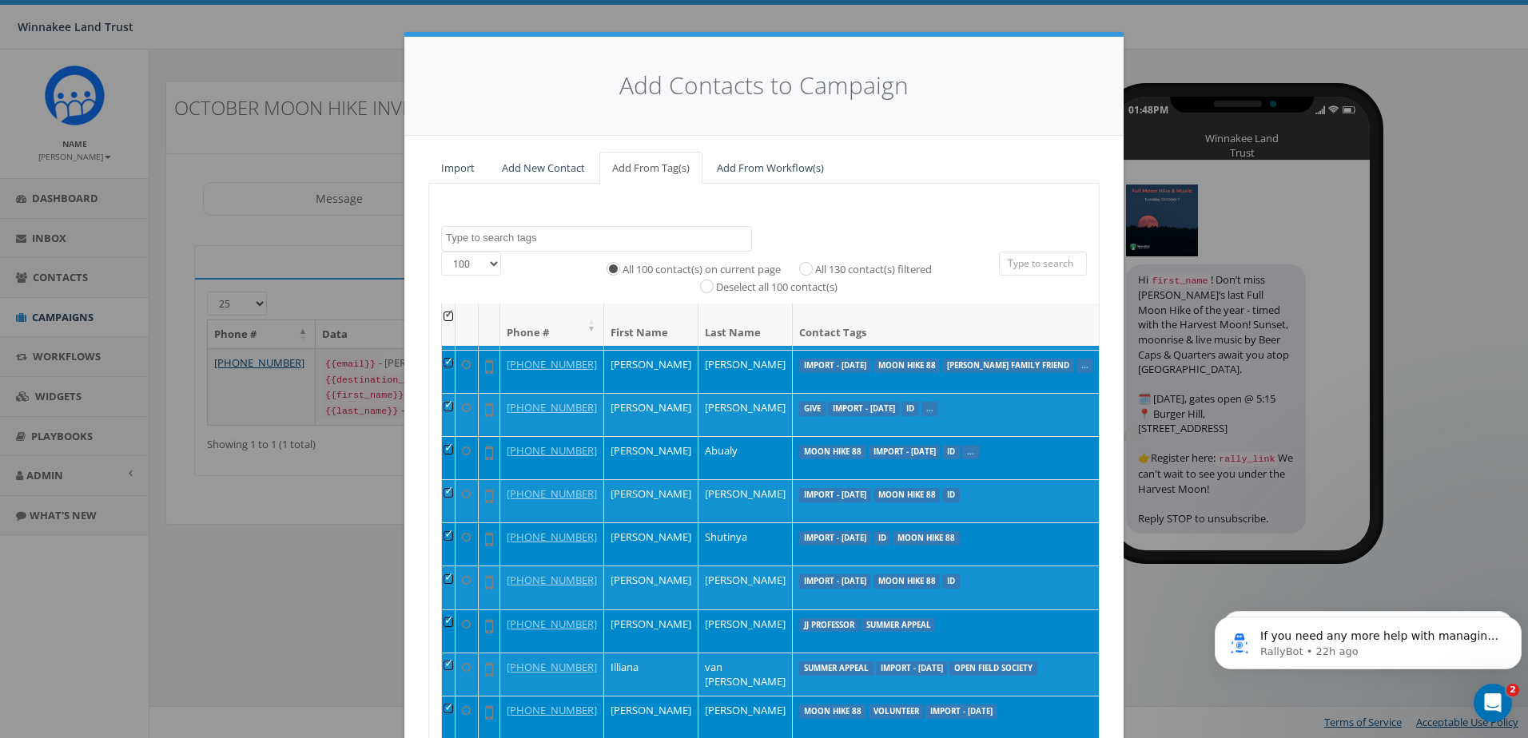
scroll to position [0, 0]
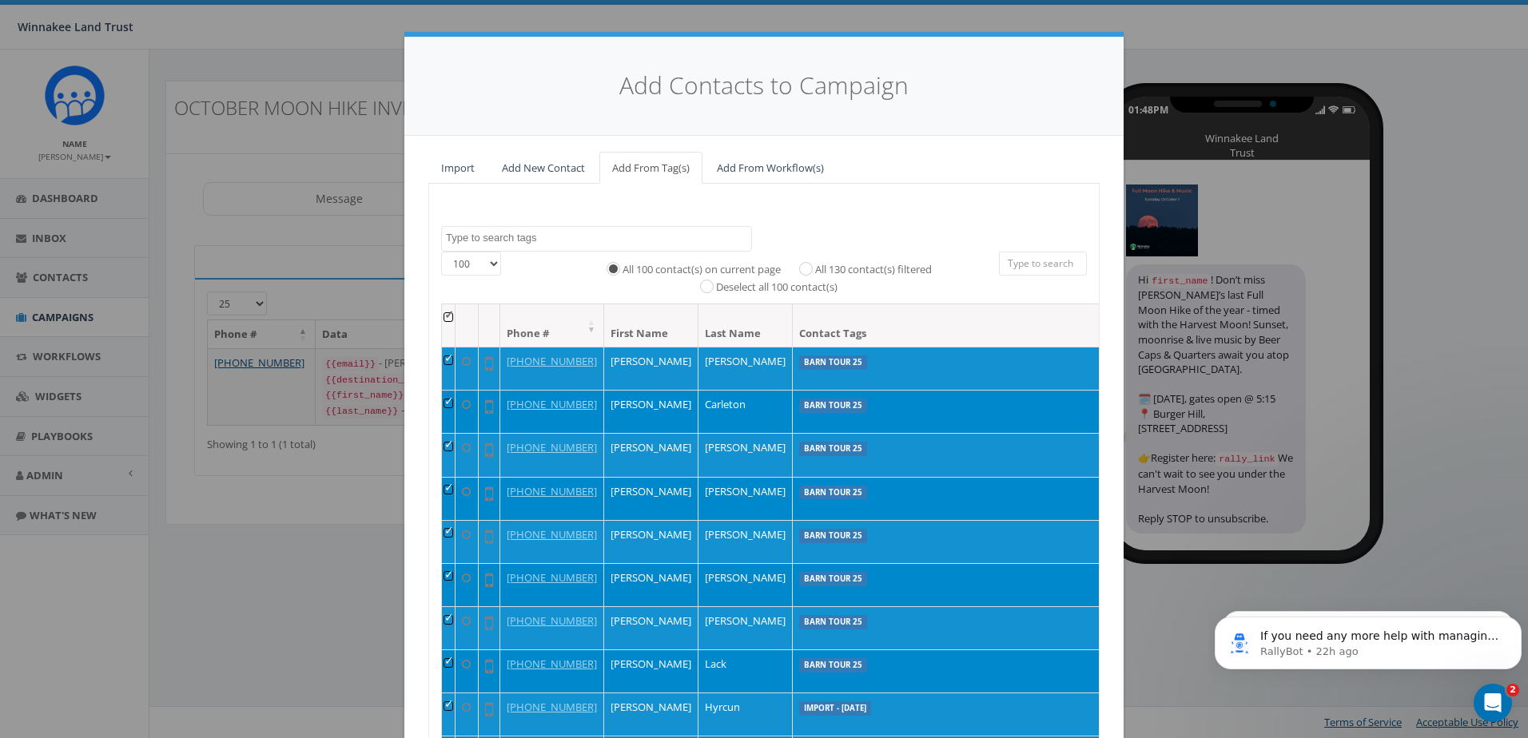
click at [815, 269] on label "All 130 contact(s) filtered" at bounding box center [873, 270] width 117 height 16
click at [805, 269] on input "All 130 contact(s) filtered" at bounding box center [810, 268] width 10 height 10
radio input "true"
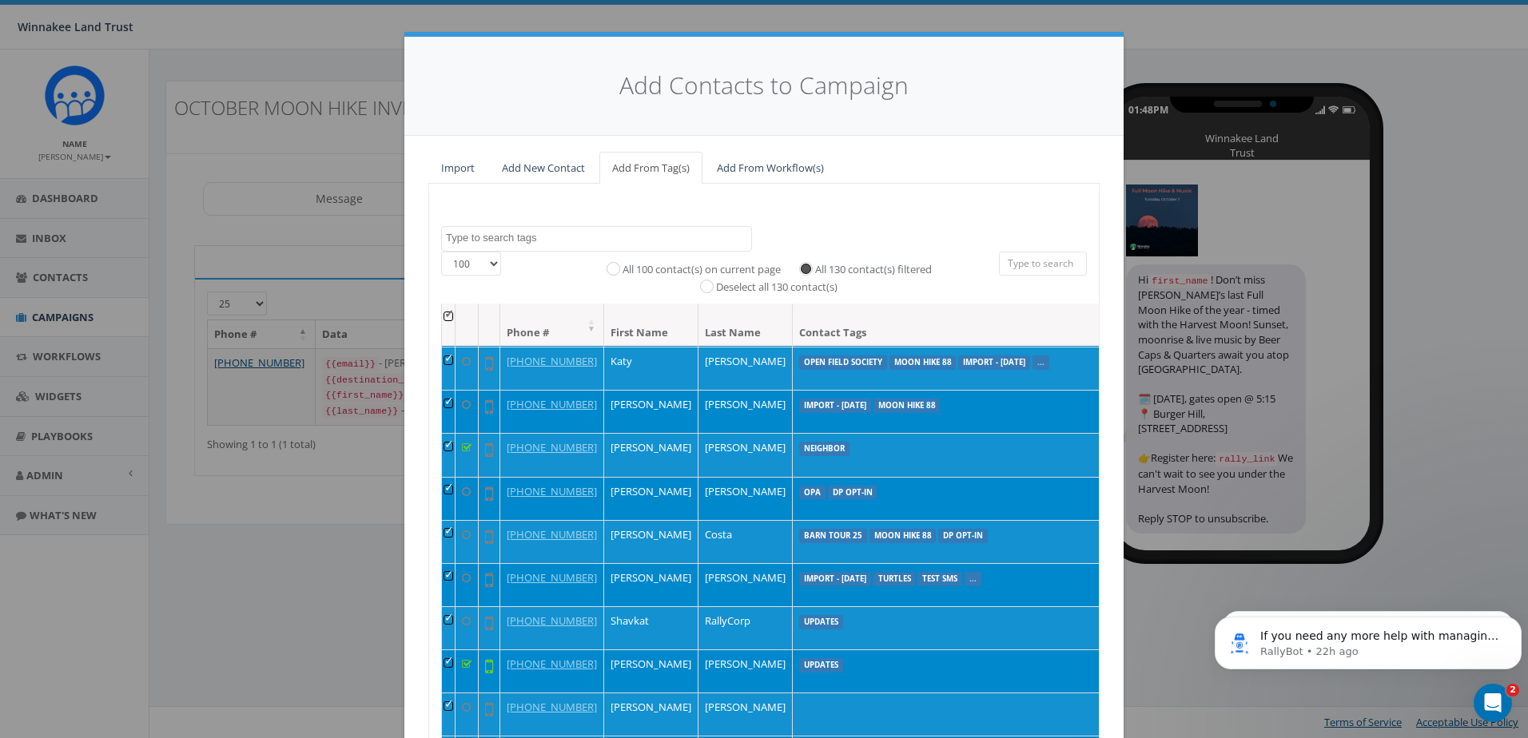
scroll to position [1039, 0]
click at [442, 217] on td at bounding box center [449, 194] width 14 height 43
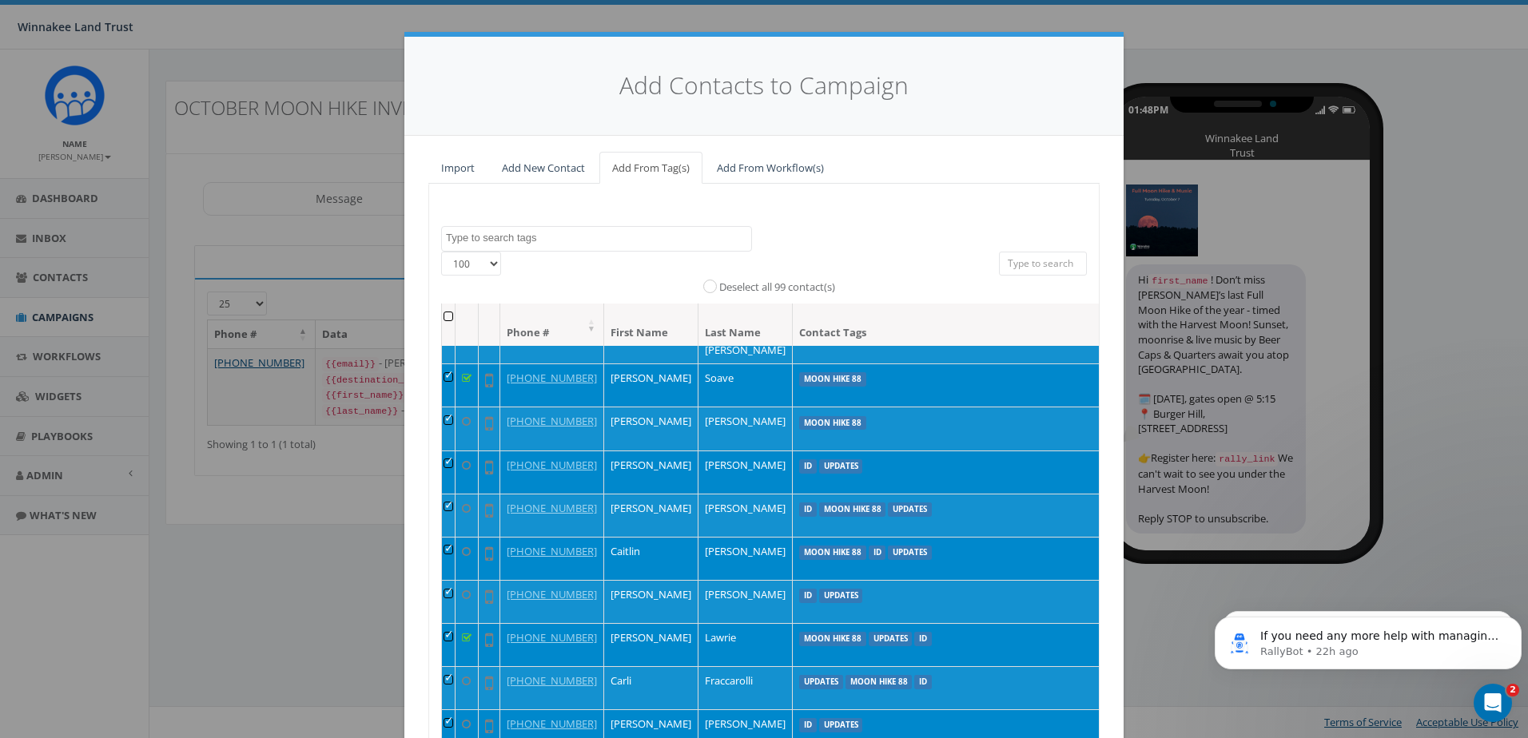
scroll to position [1678, 0]
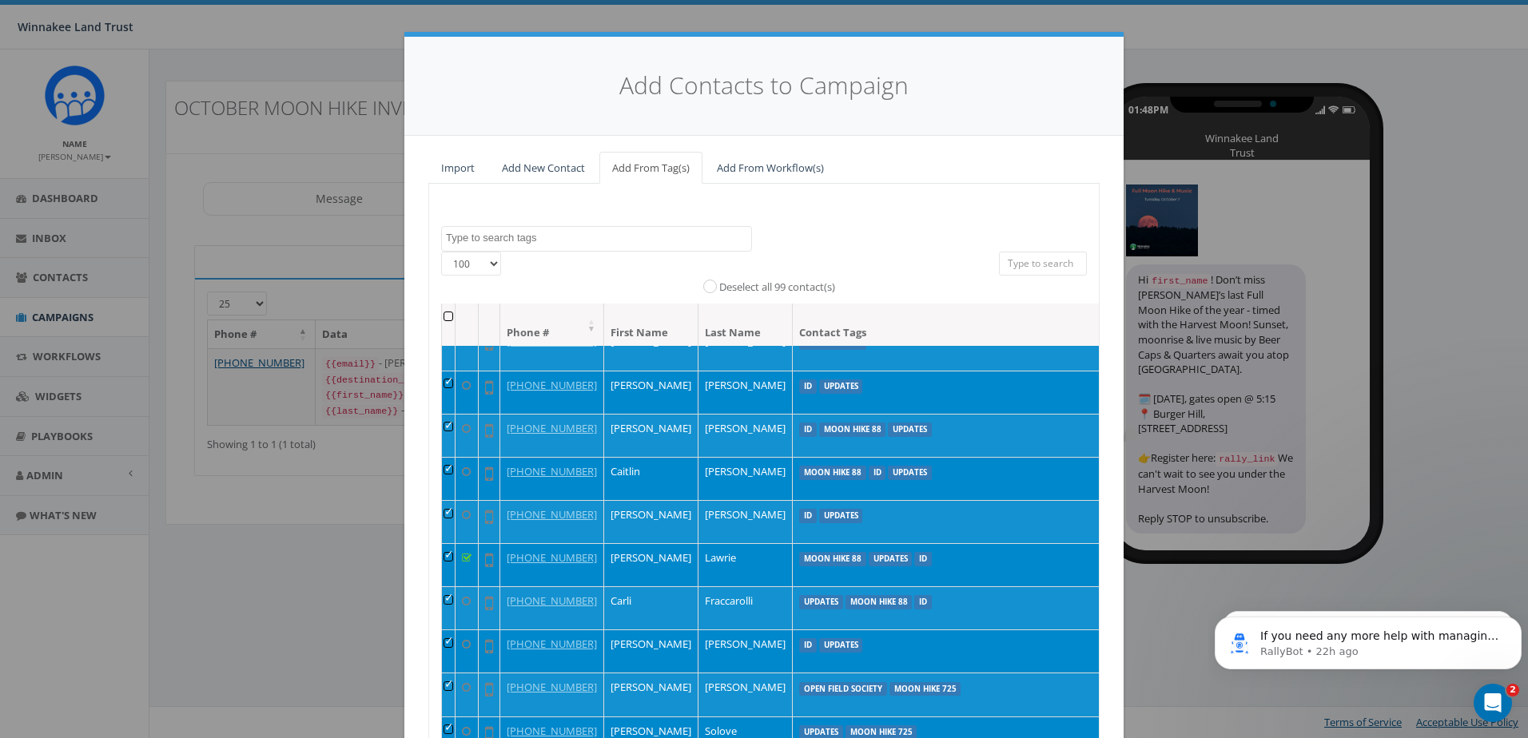
click at [444, 53] on td at bounding box center [449, 31] width 14 height 43
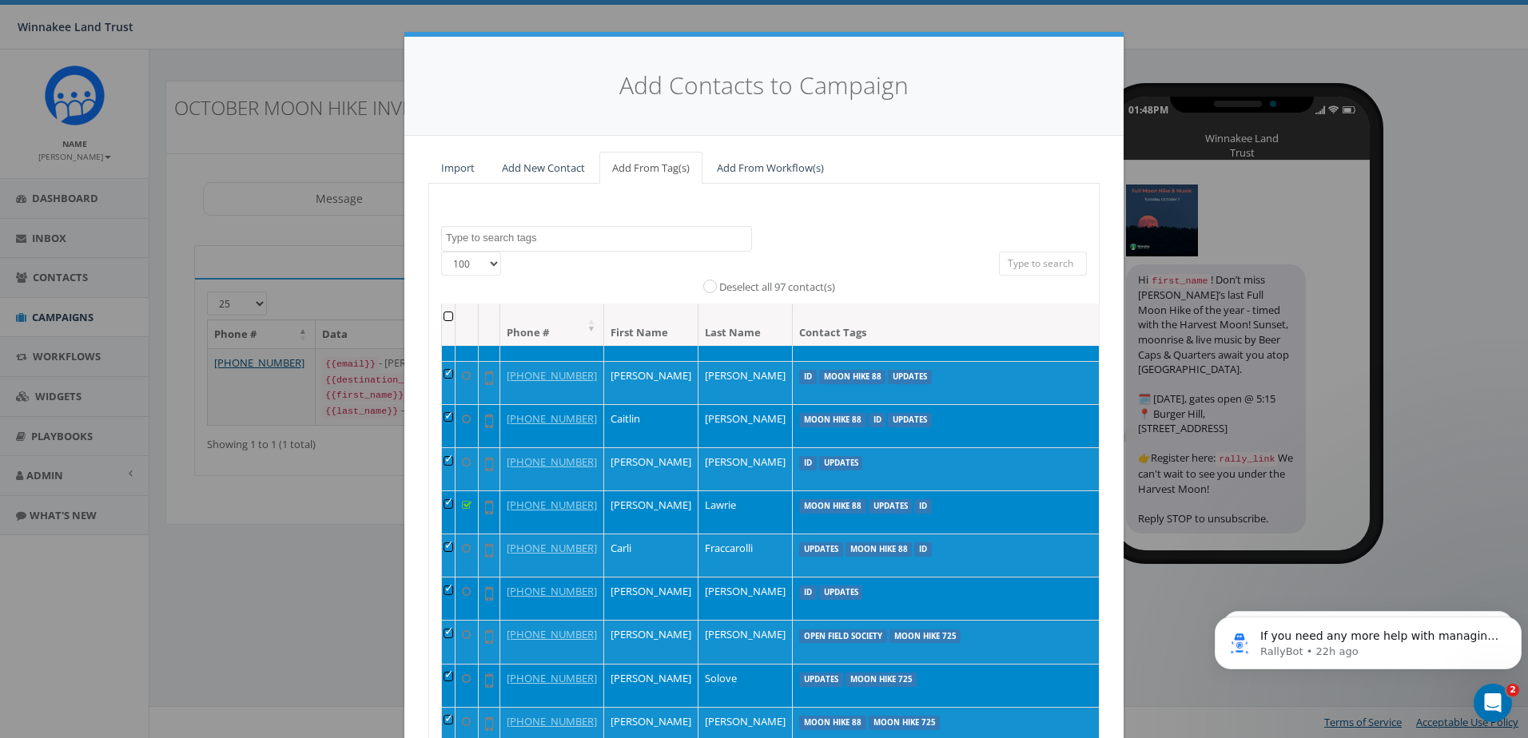
scroll to position [1758, 0]
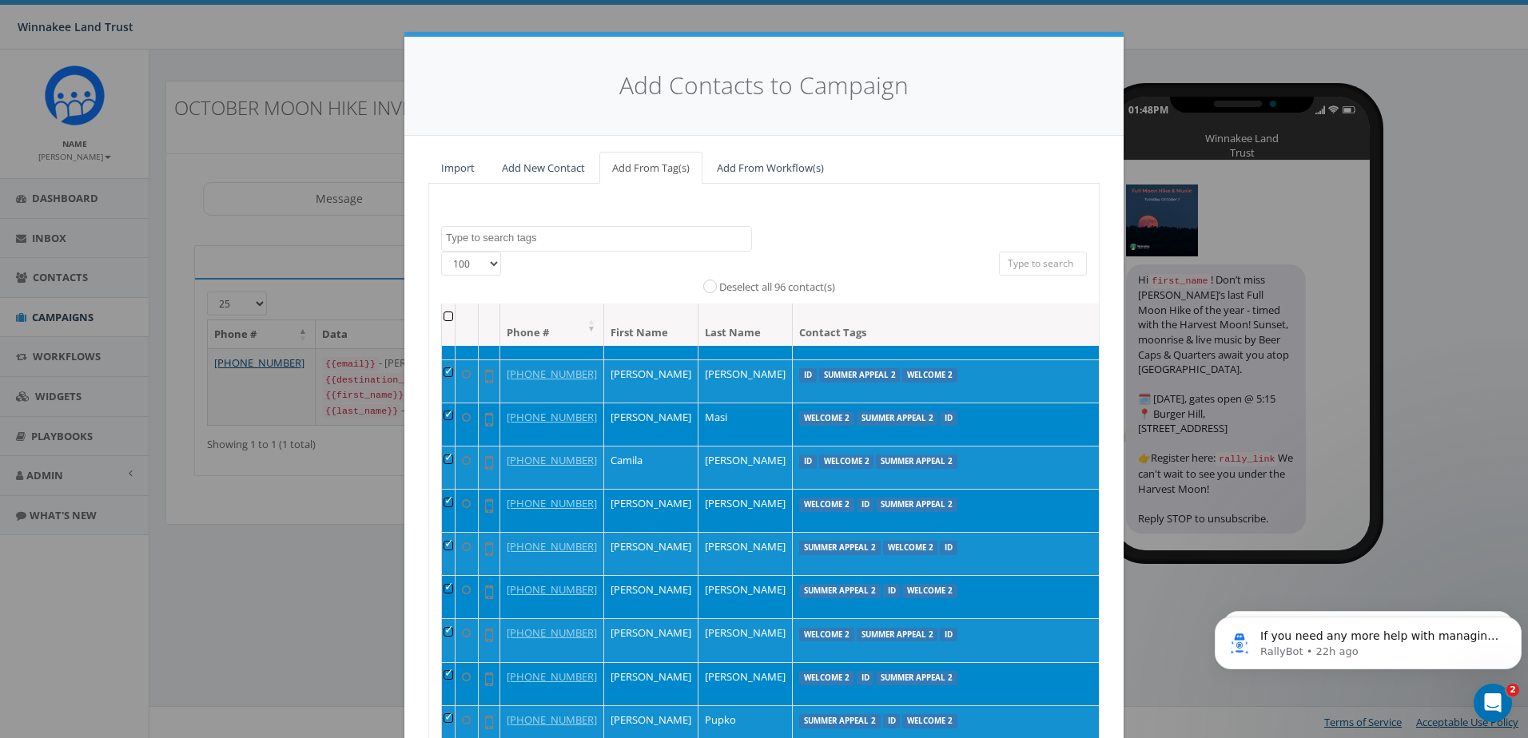
scroll to position [3197, 0]
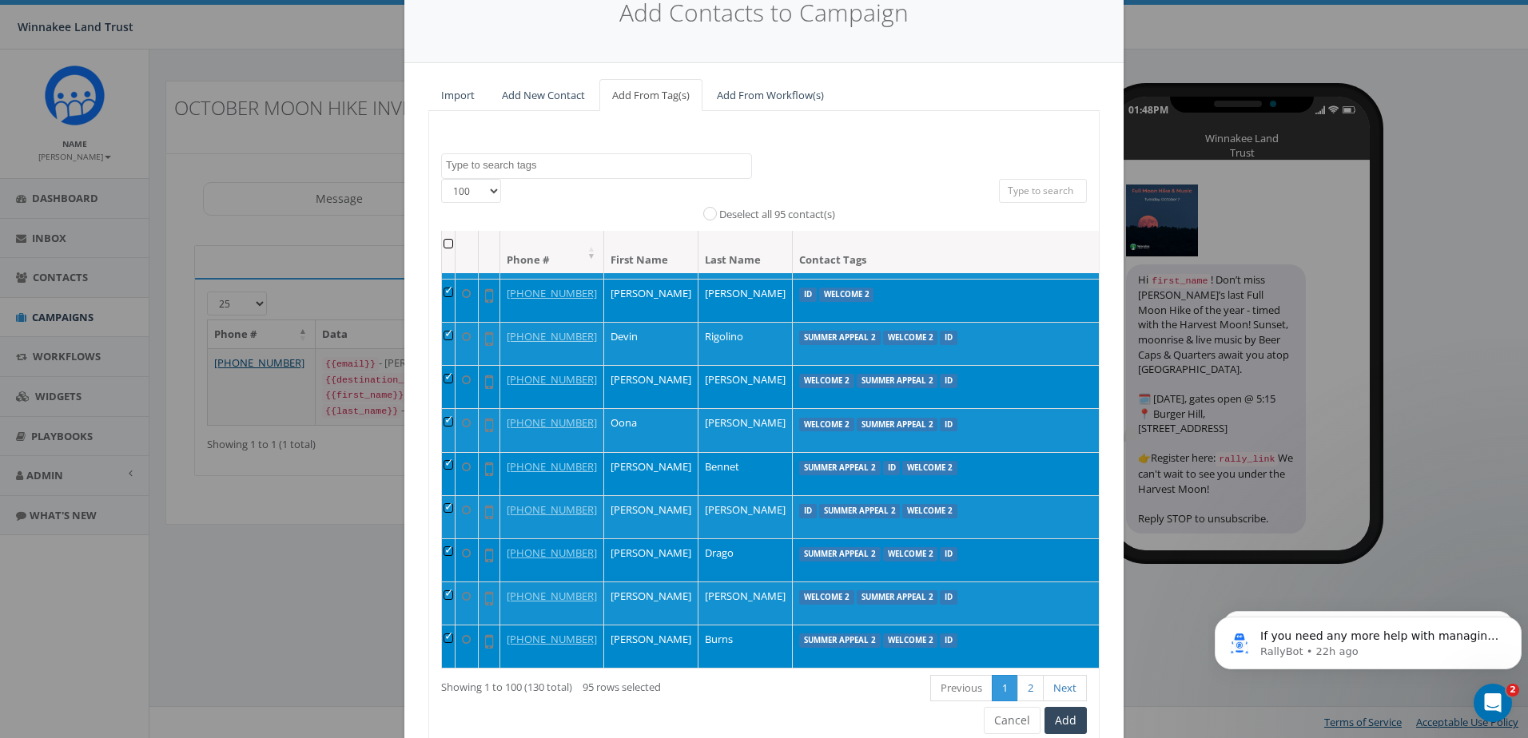
scroll to position [141, 0]
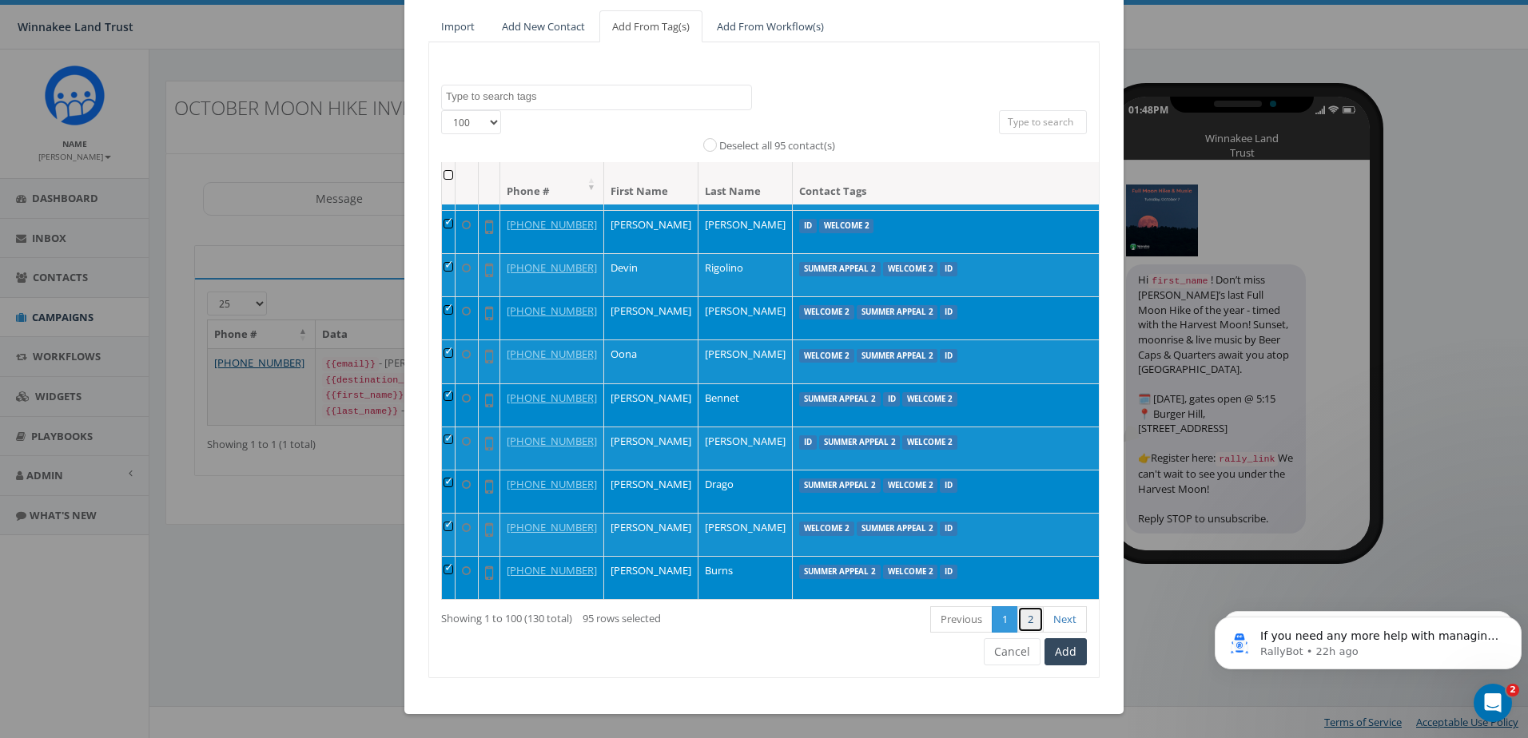
click at [1029, 617] on link "2" at bounding box center [1030, 620] width 26 height 26
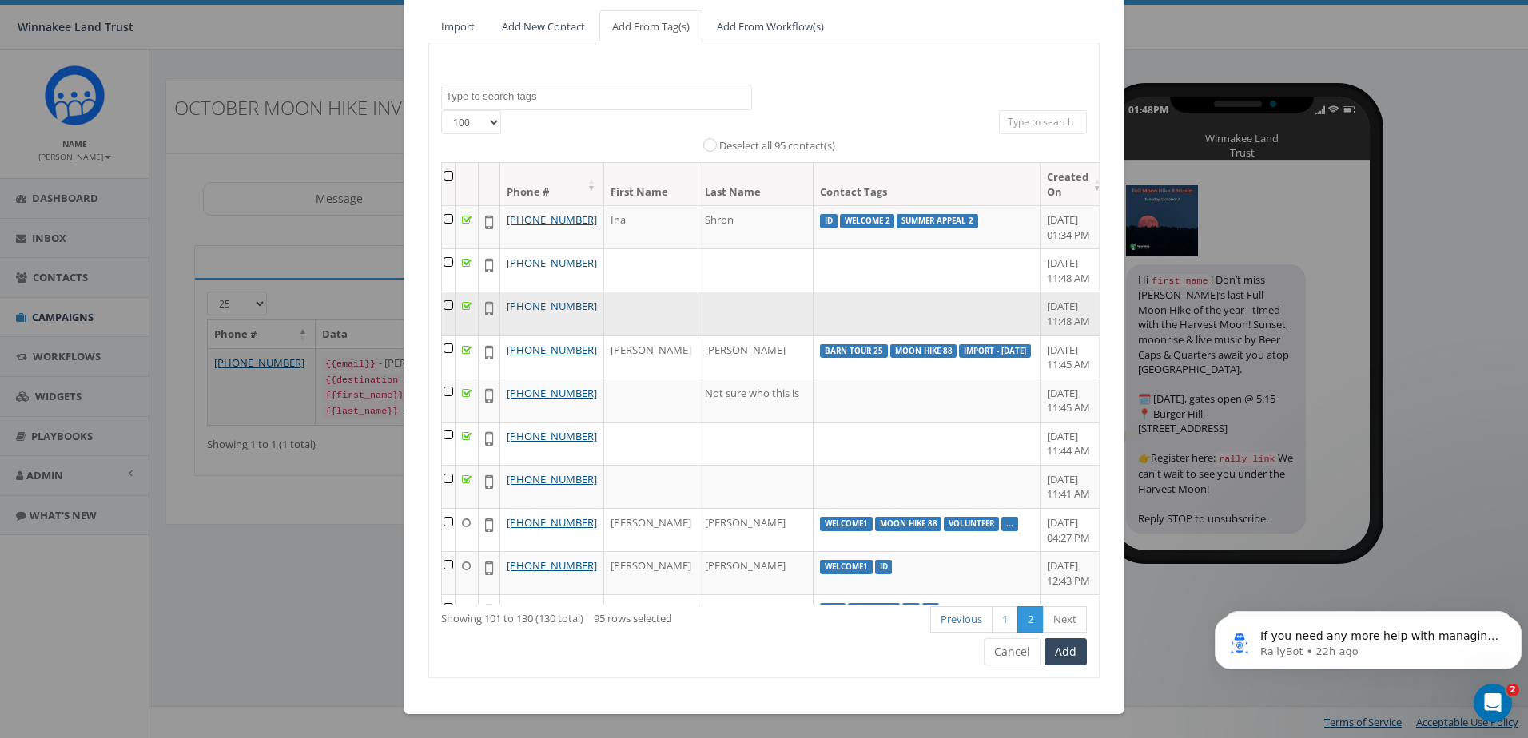
scroll to position [0, 0]
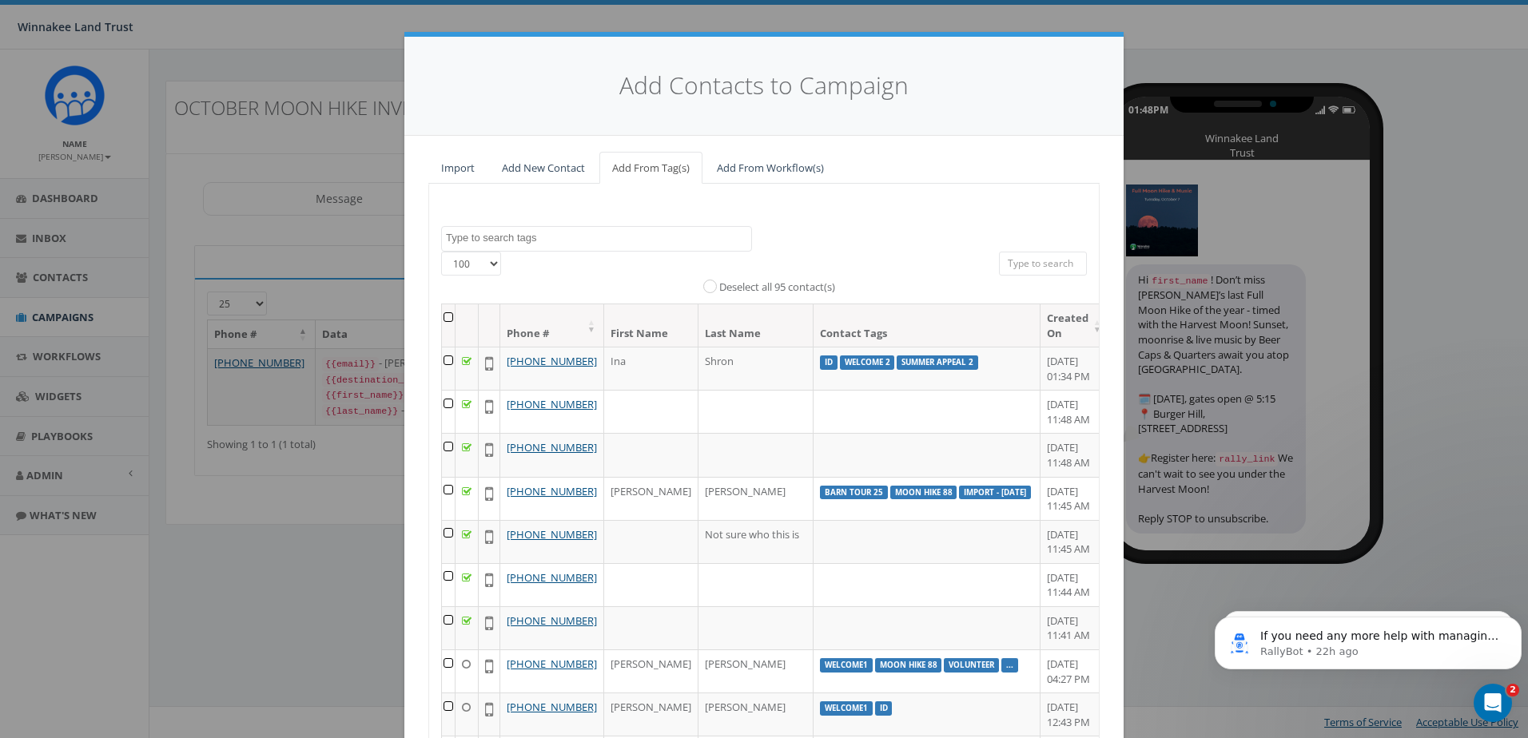
click at [449, 319] on th at bounding box center [449, 325] width 14 height 42
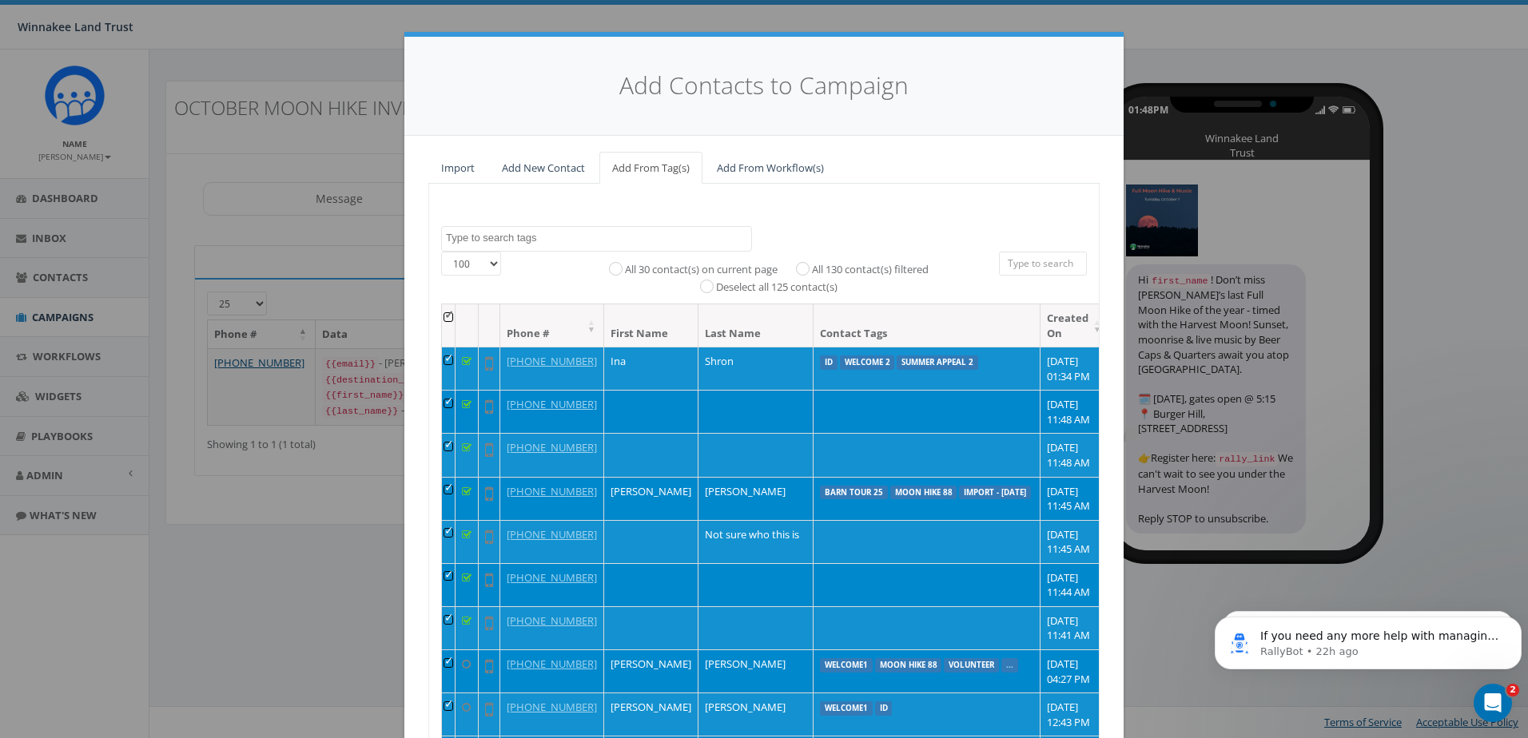
click at [448, 420] on td at bounding box center [449, 411] width 14 height 43
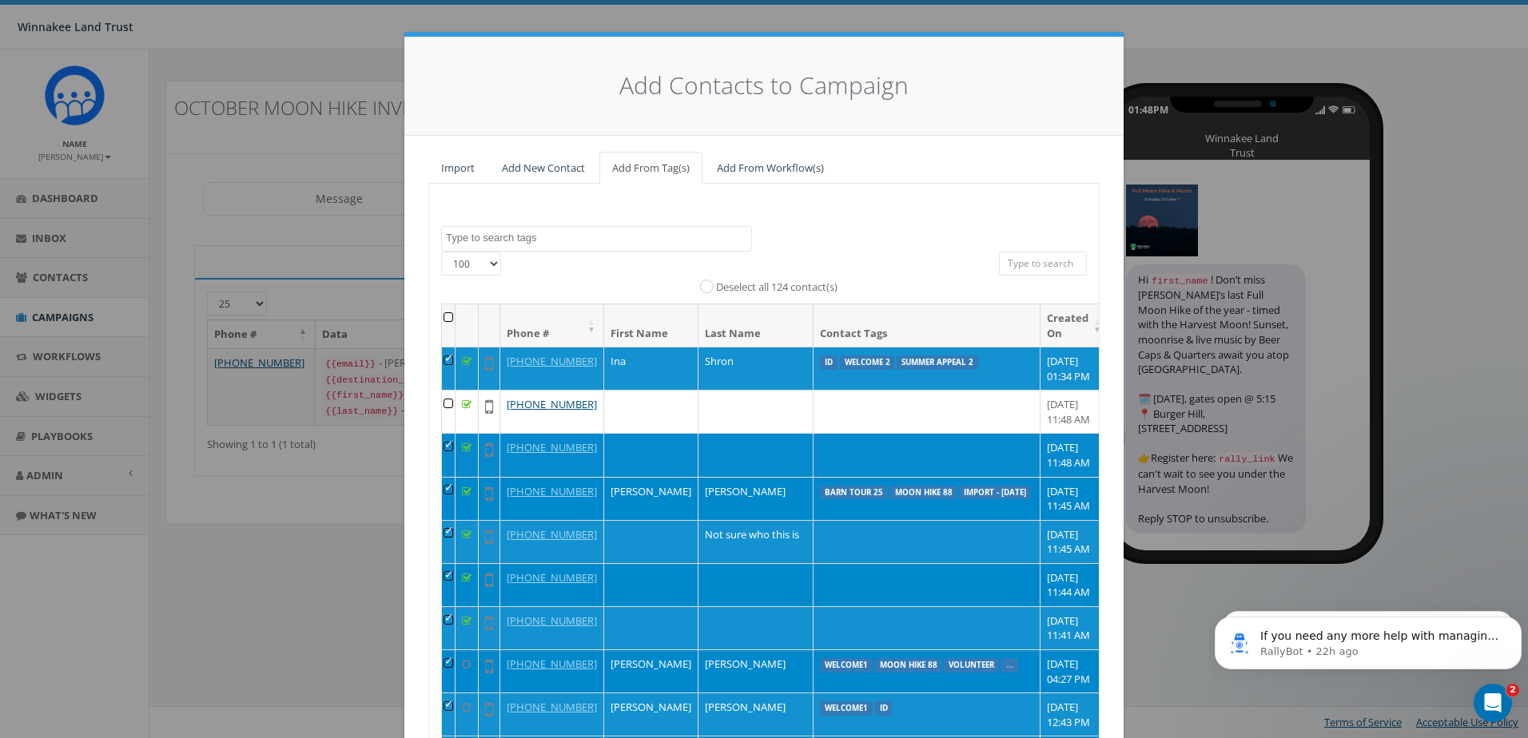
click at [449, 476] on td at bounding box center [449, 454] width 14 height 43
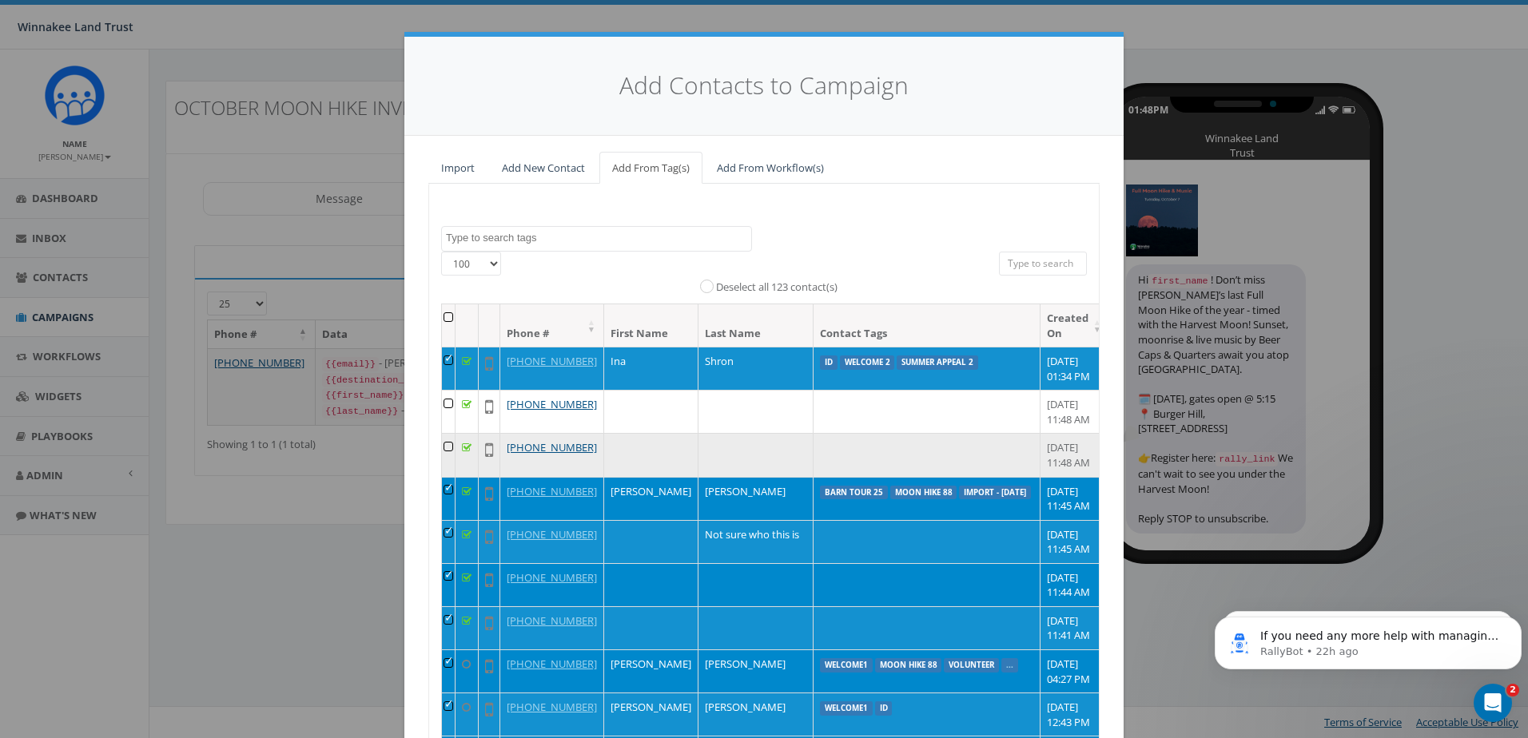
scroll to position [80, 0]
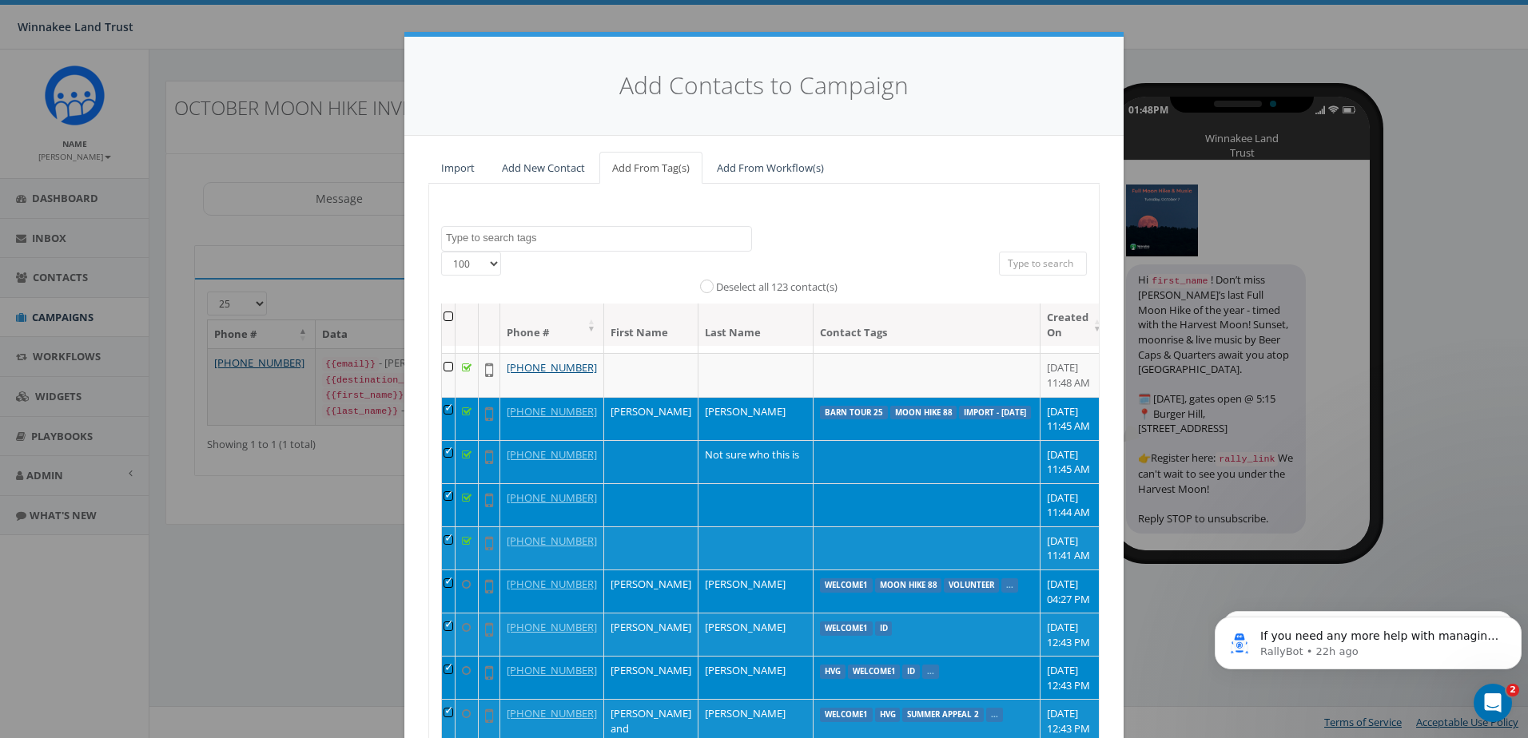
click at [448, 484] on td at bounding box center [449, 461] width 14 height 43
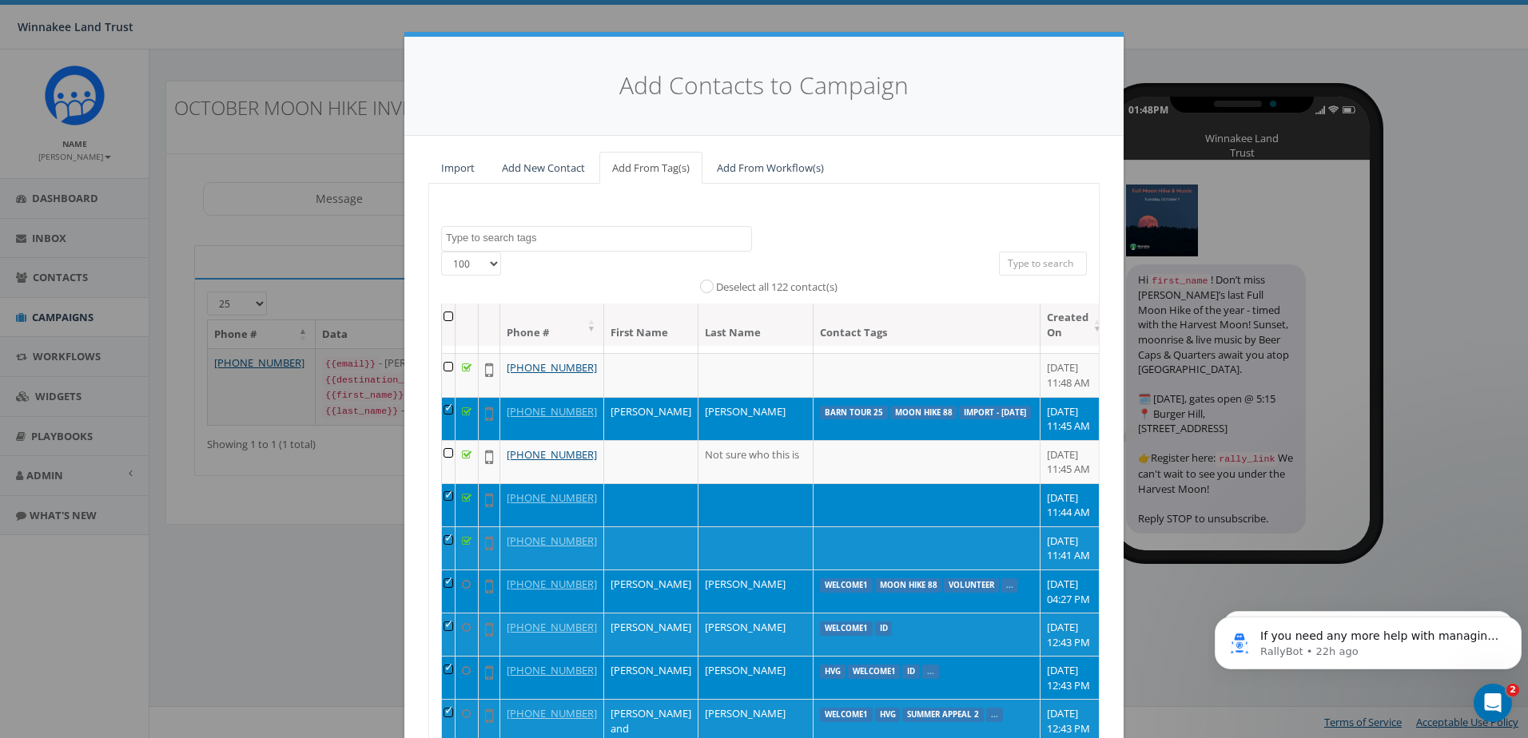
click at [449, 527] on td at bounding box center [449, 505] width 14 height 43
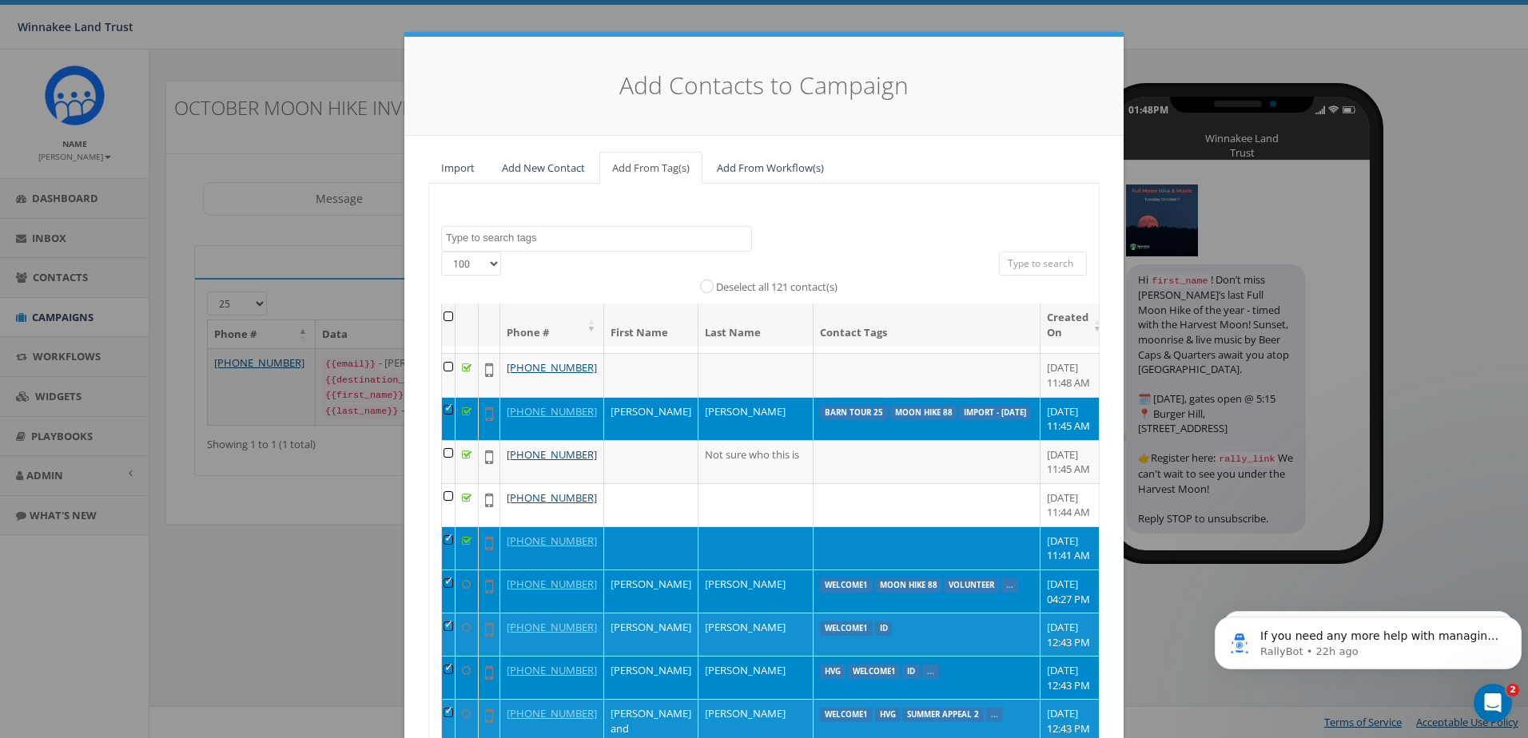
click at [448, 570] on td at bounding box center [449, 548] width 14 height 43
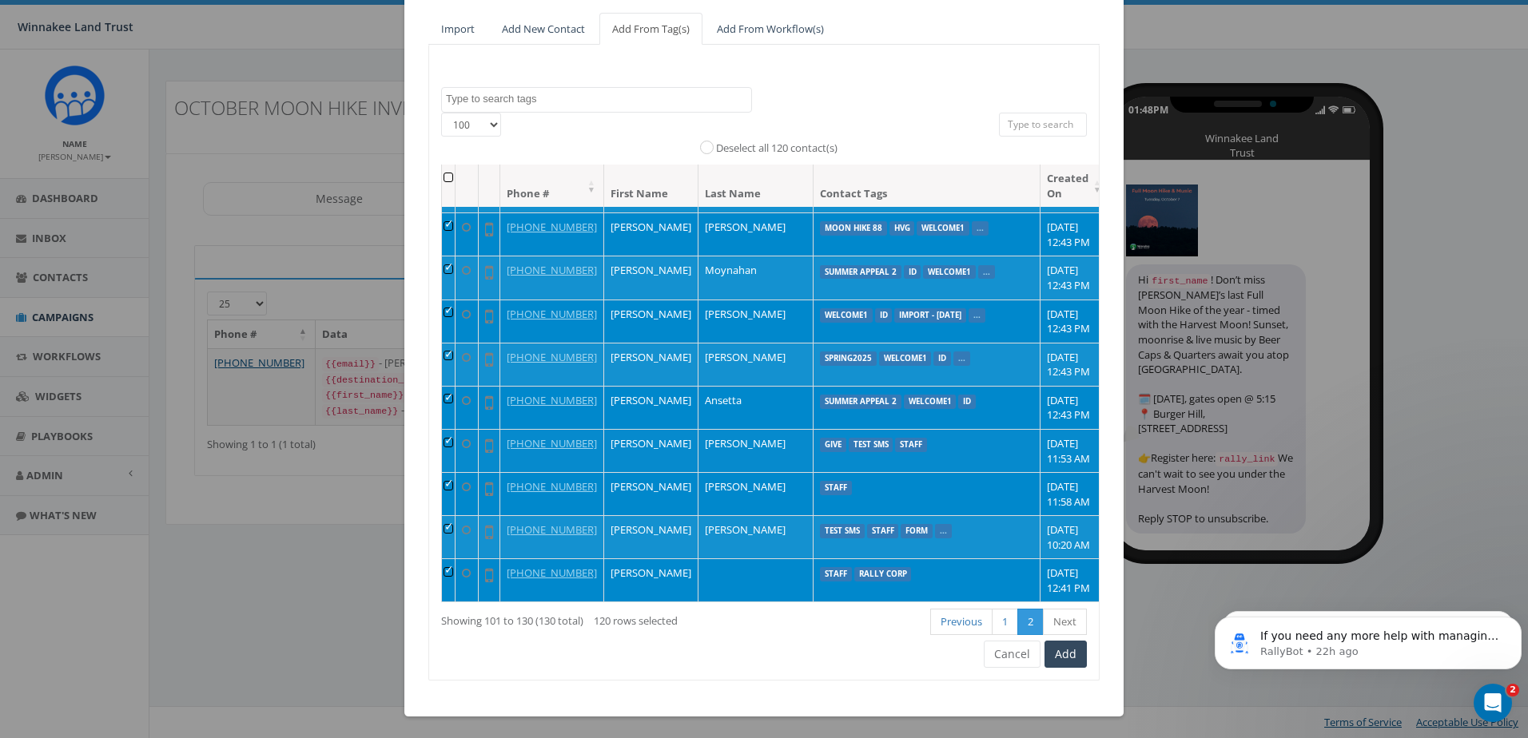
scroll to position [141, 0]
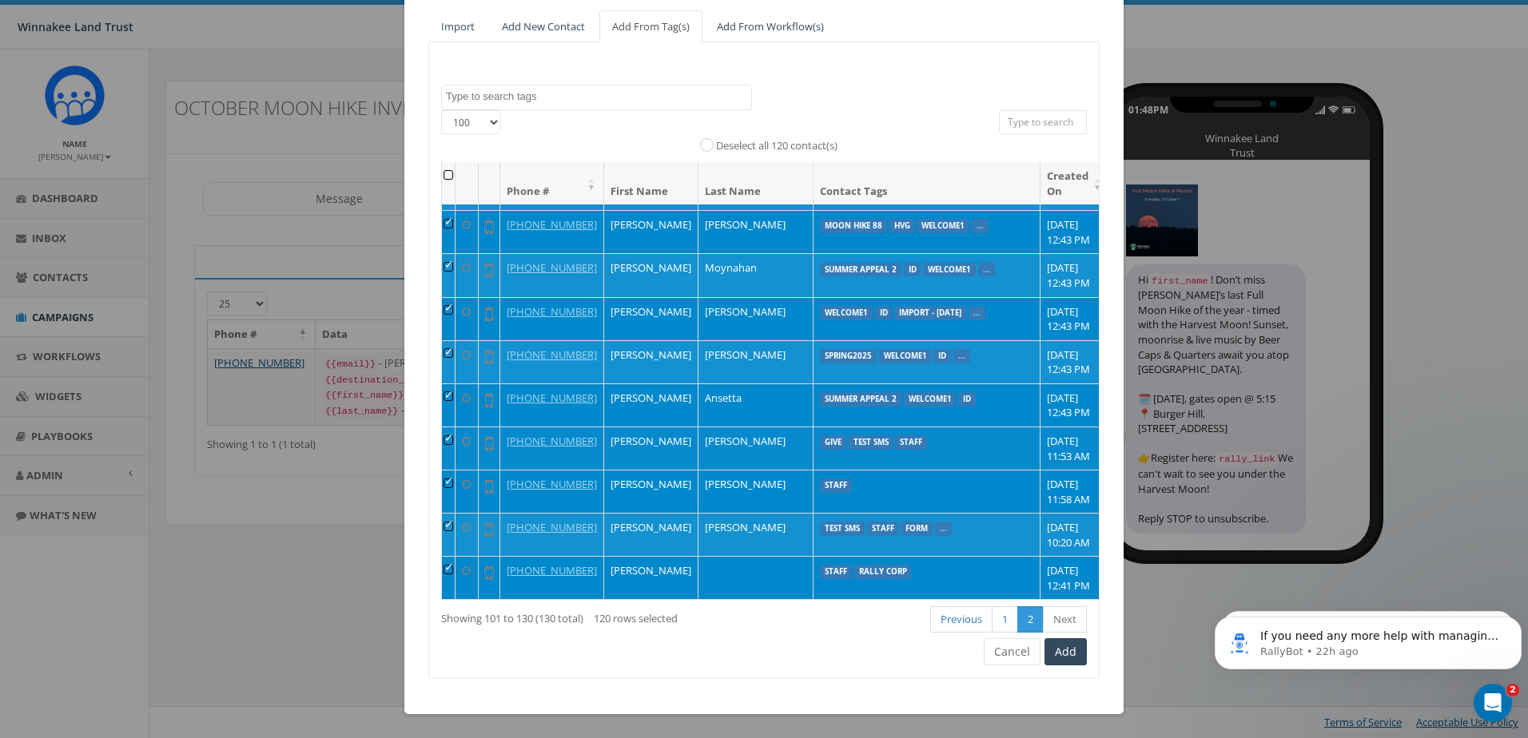
click at [448, 427] on td at bounding box center [449, 448] width 14 height 43
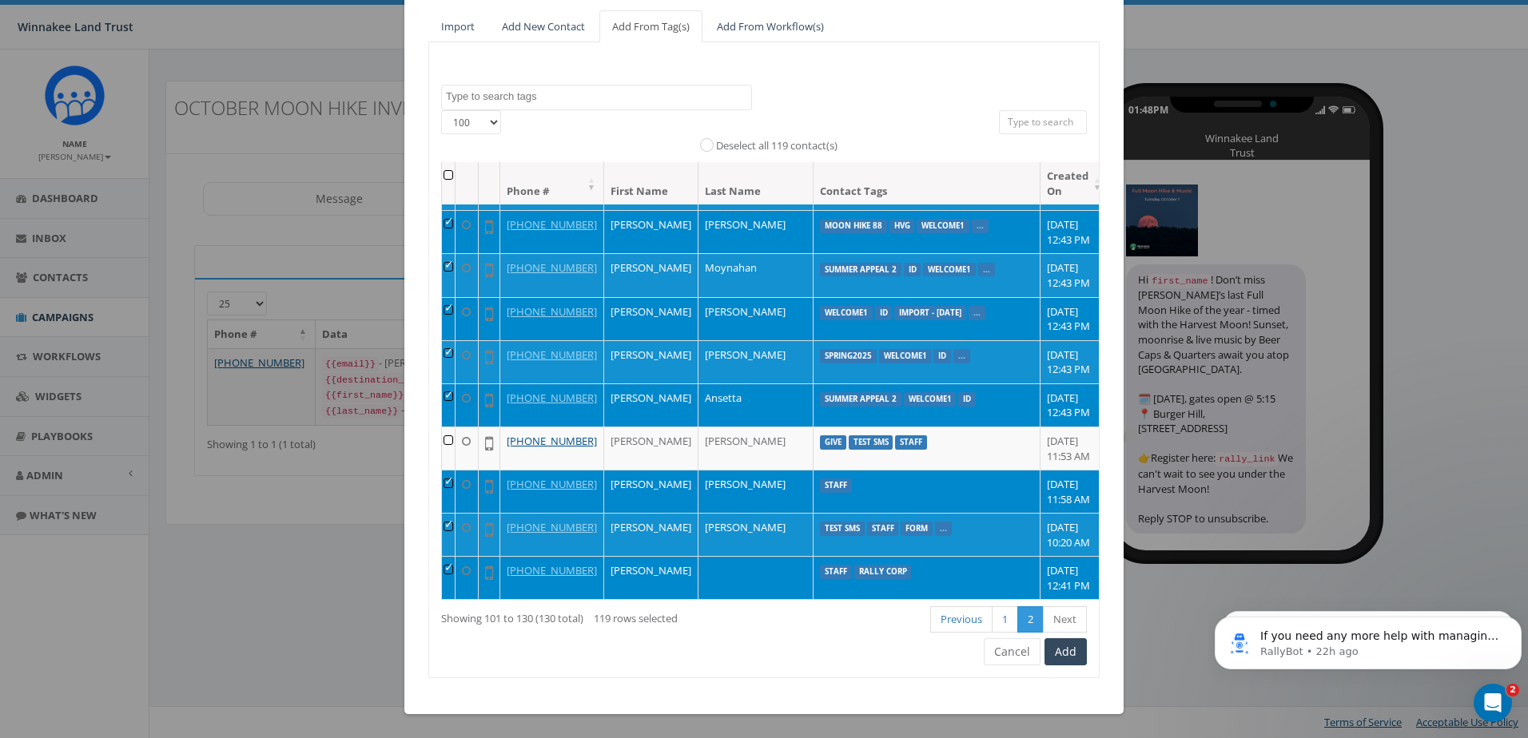
click at [448, 470] on td at bounding box center [449, 491] width 14 height 43
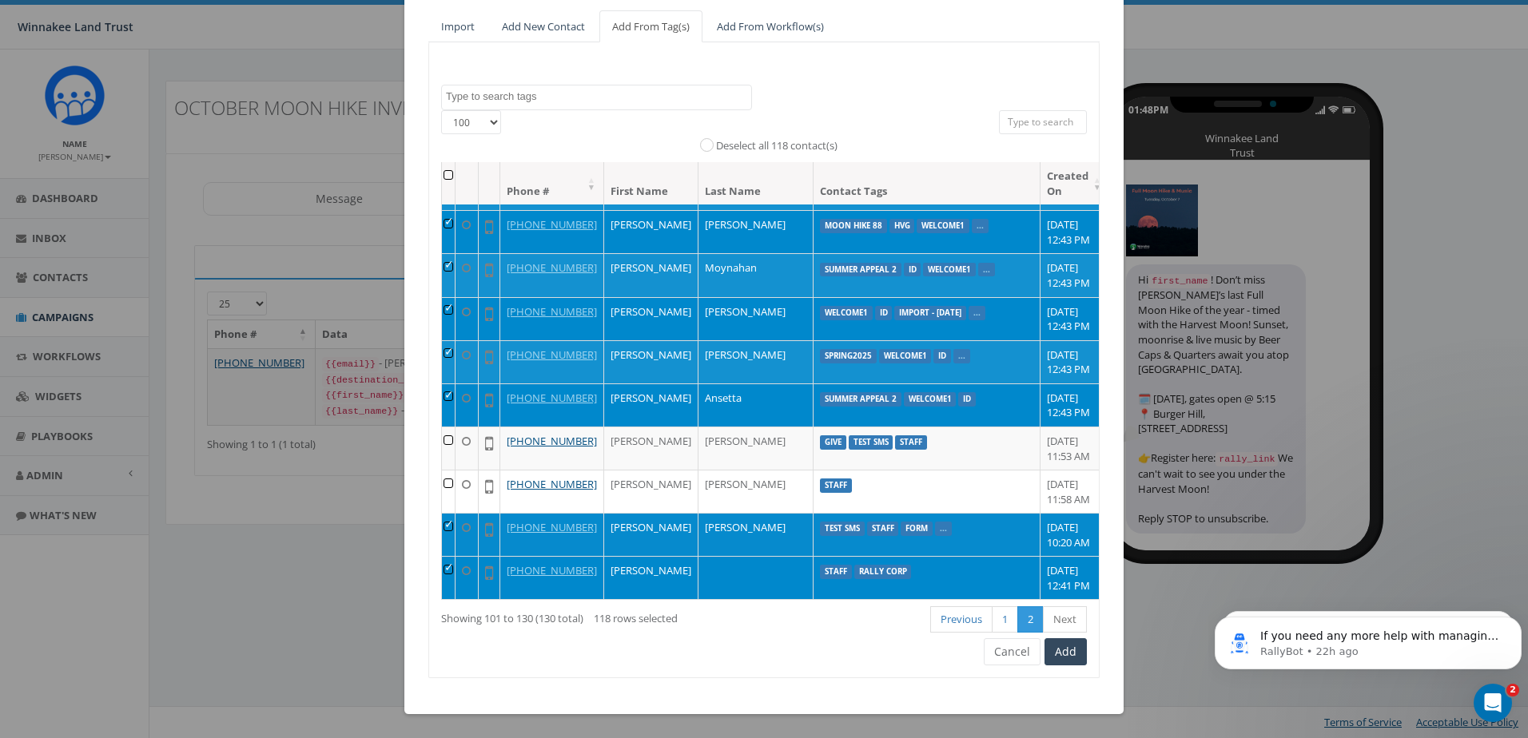
click at [452, 513] on td at bounding box center [449, 534] width 14 height 43
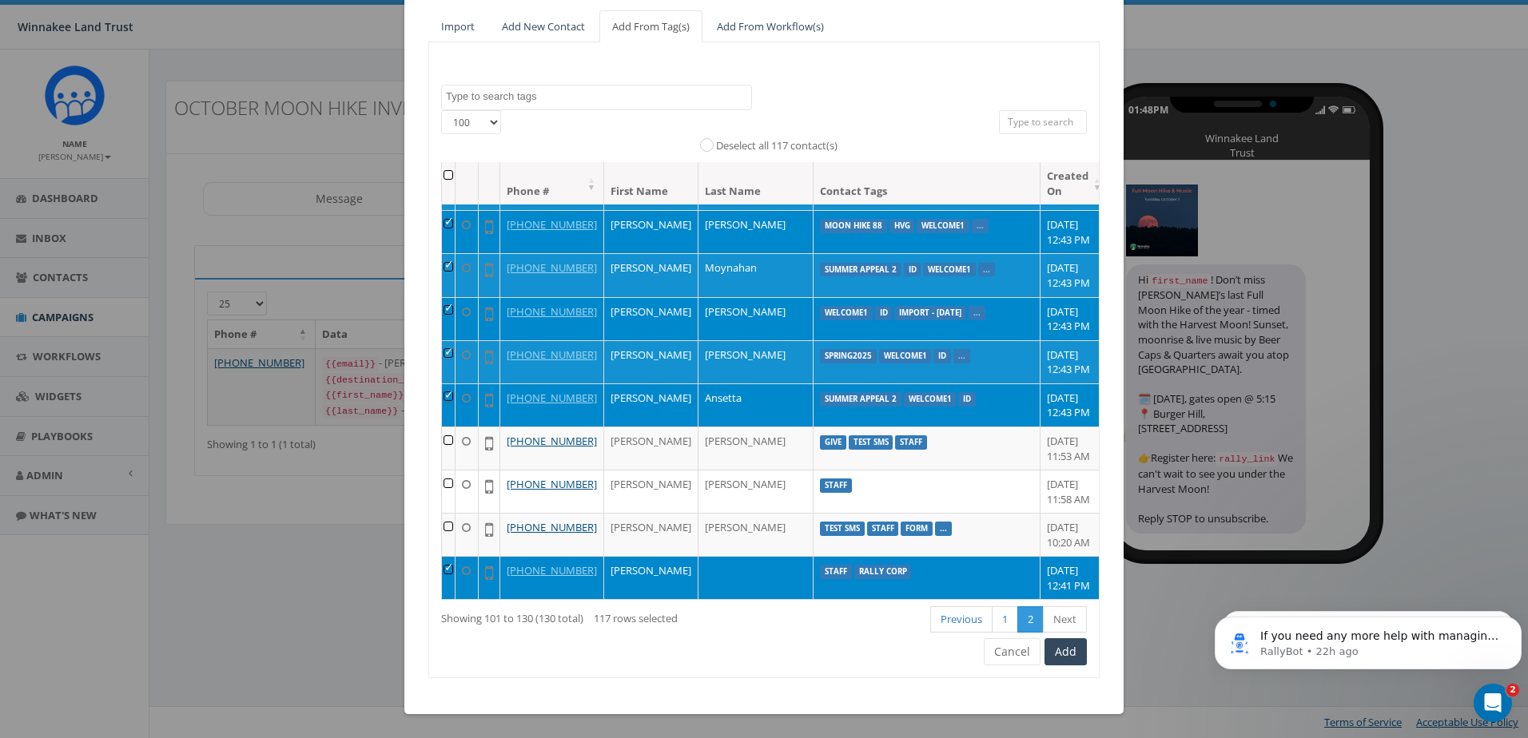
click at [448, 556] on td at bounding box center [449, 577] width 14 height 43
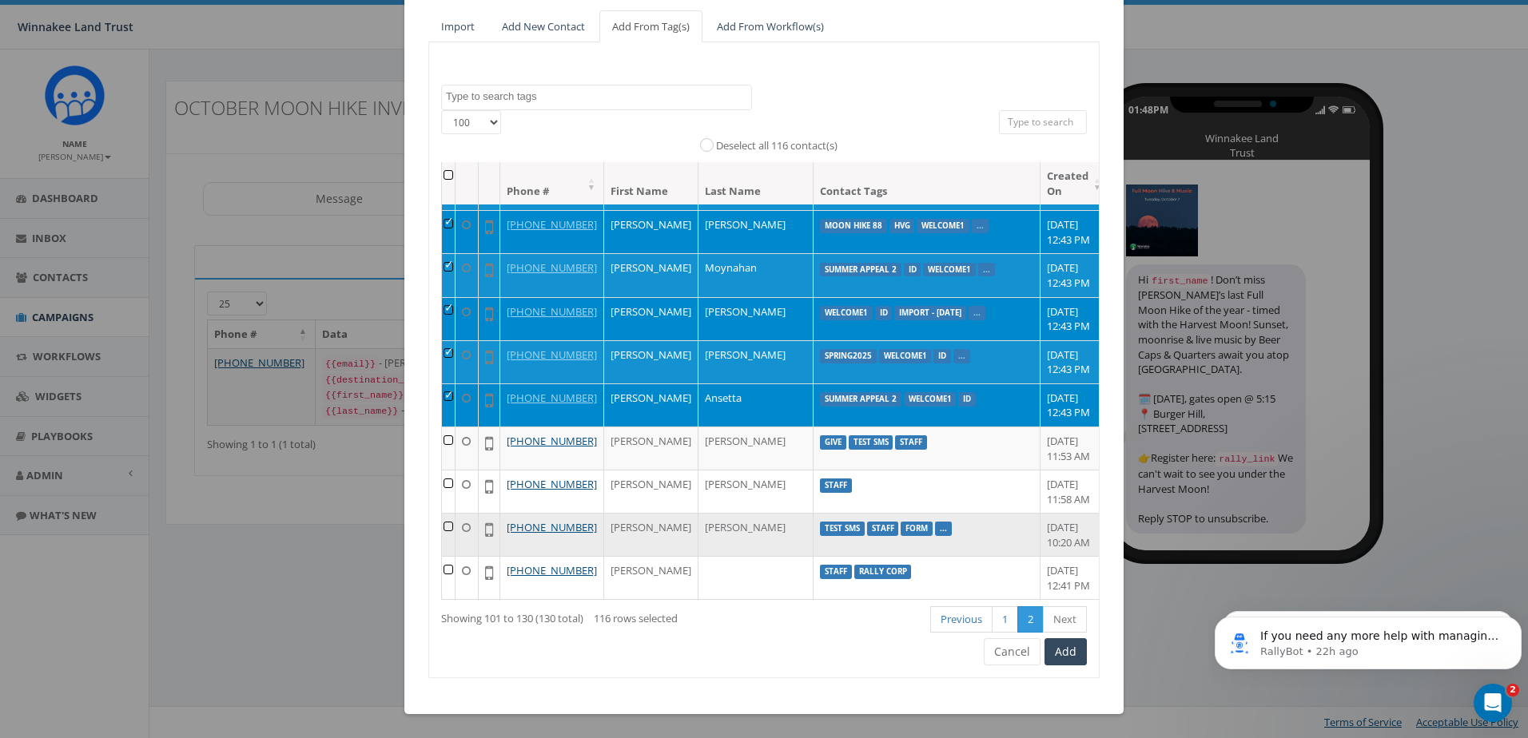
click at [449, 513] on td at bounding box center [449, 534] width 14 height 43
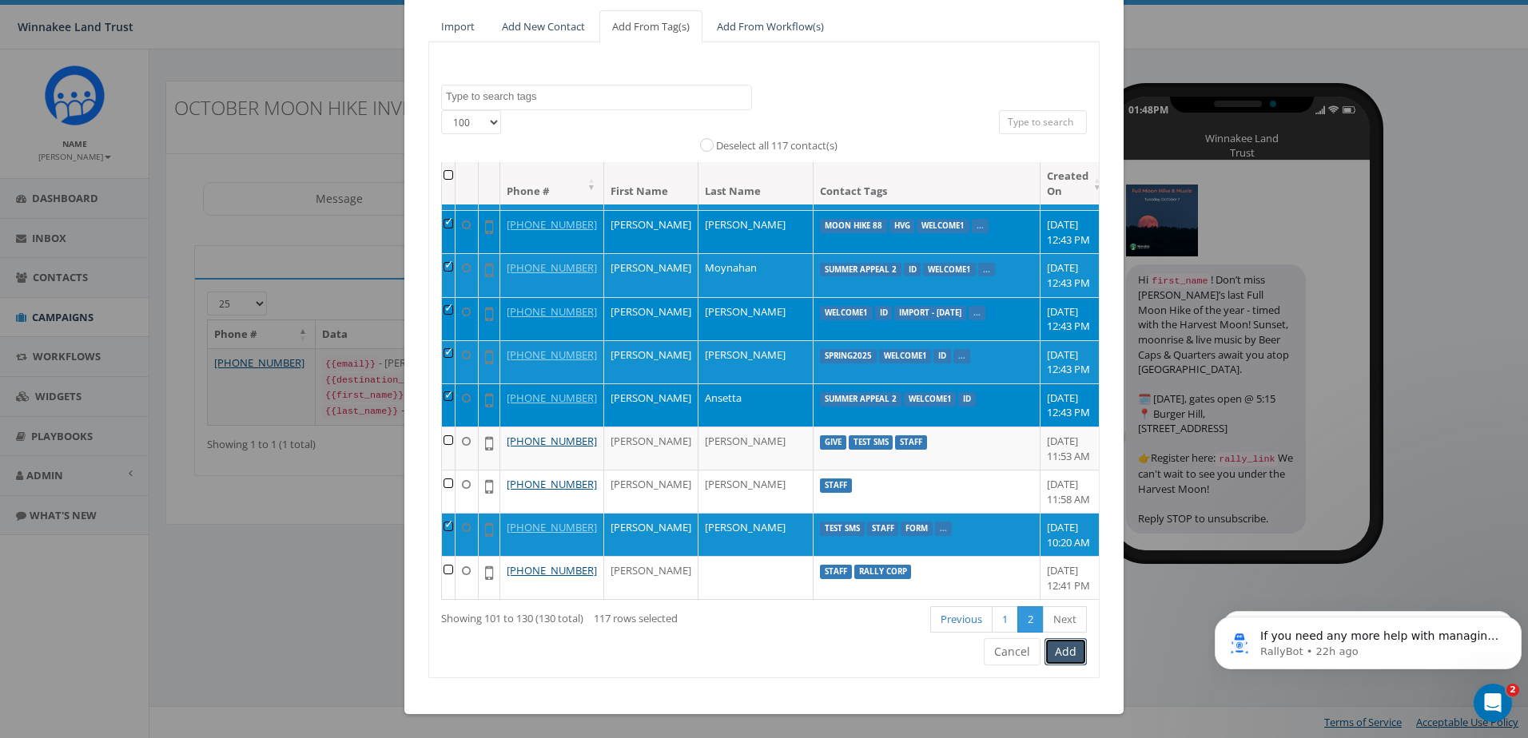
click at [1059, 651] on button "Add" at bounding box center [1066, 652] width 42 height 27
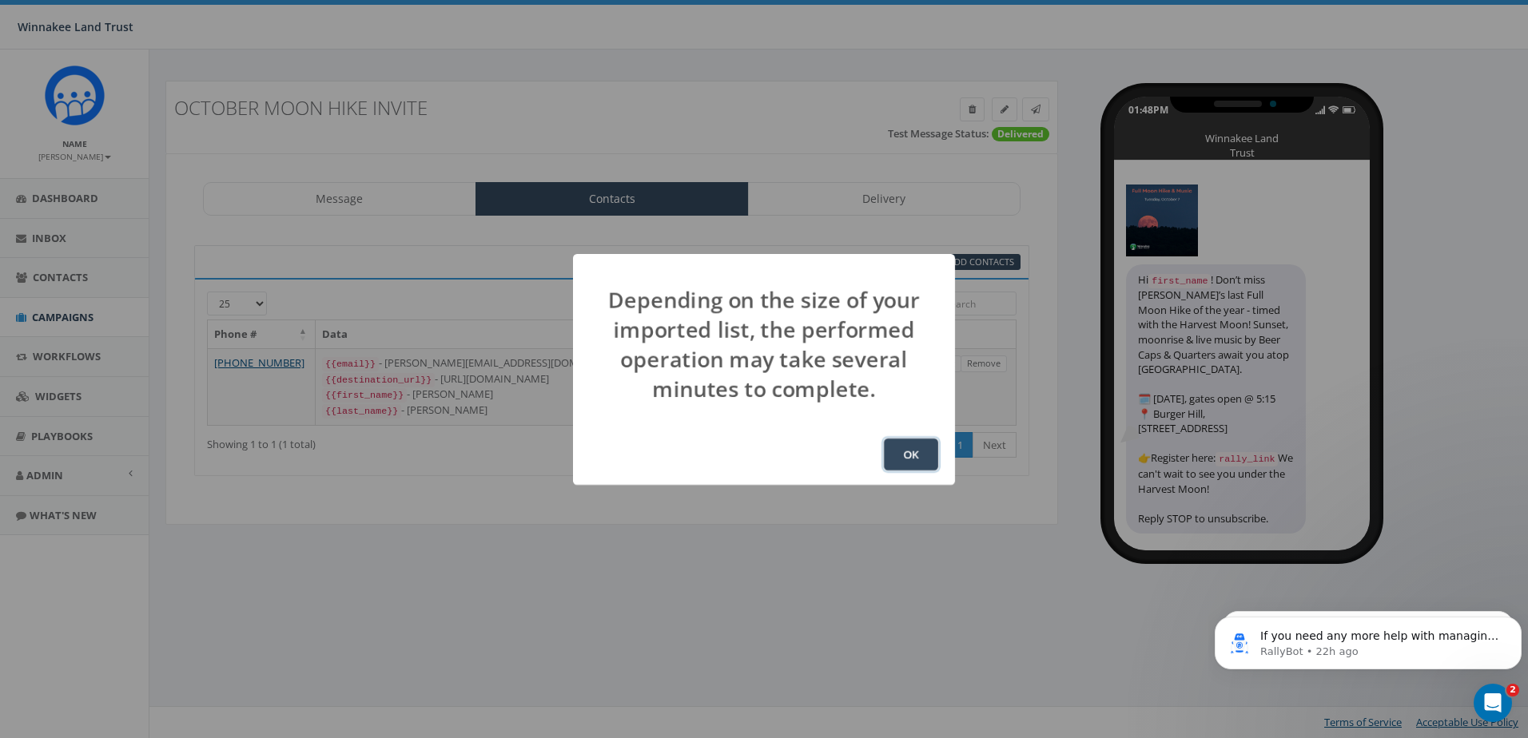
click at [926, 460] on button "OK" at bounding box center [911, 455] width 54 height 32
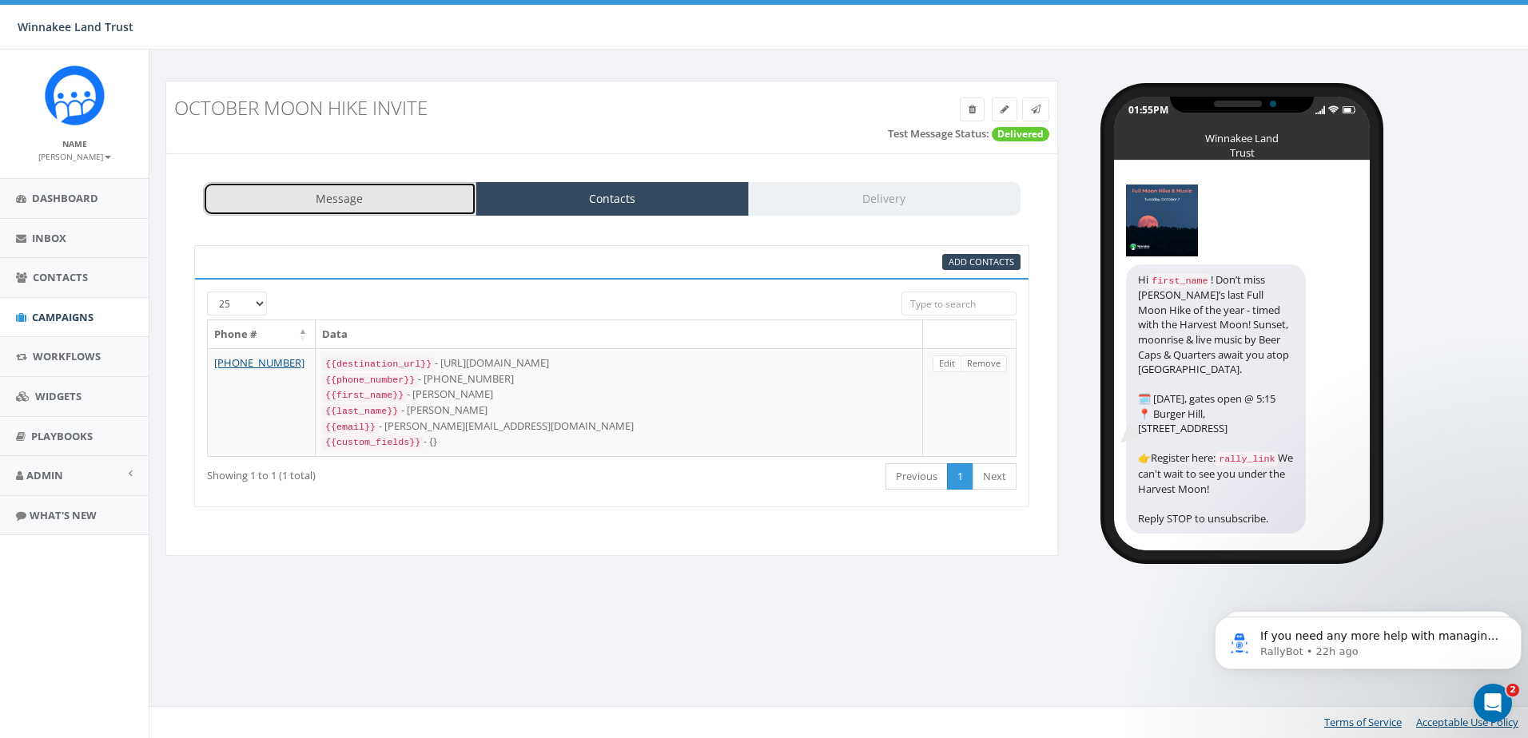
click at [408, 208] on link "Message" at bounding box center [339, 199] width 273 height 34
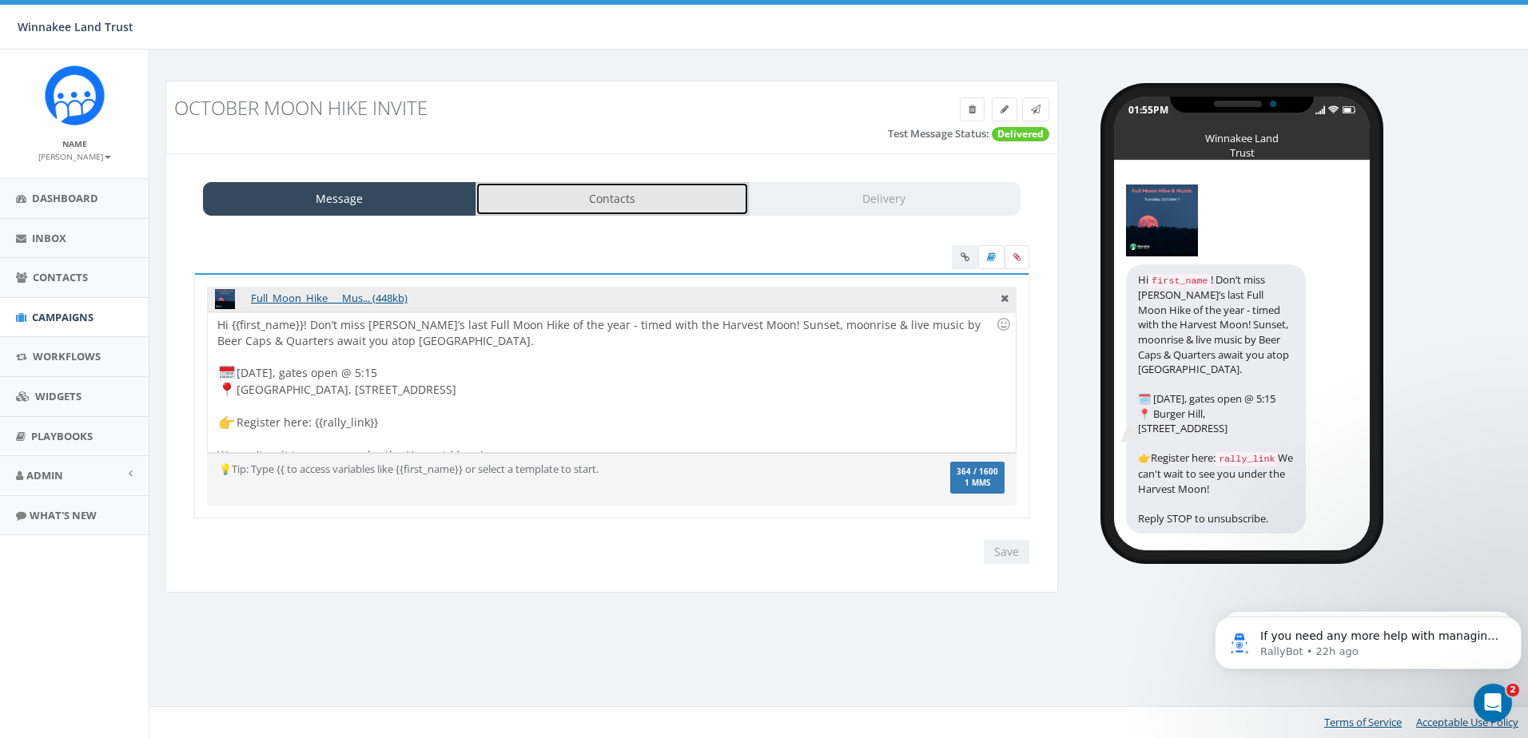
click at [549, 200] on link "Contacts" at bounding box center [612, 199] width 273 height 34
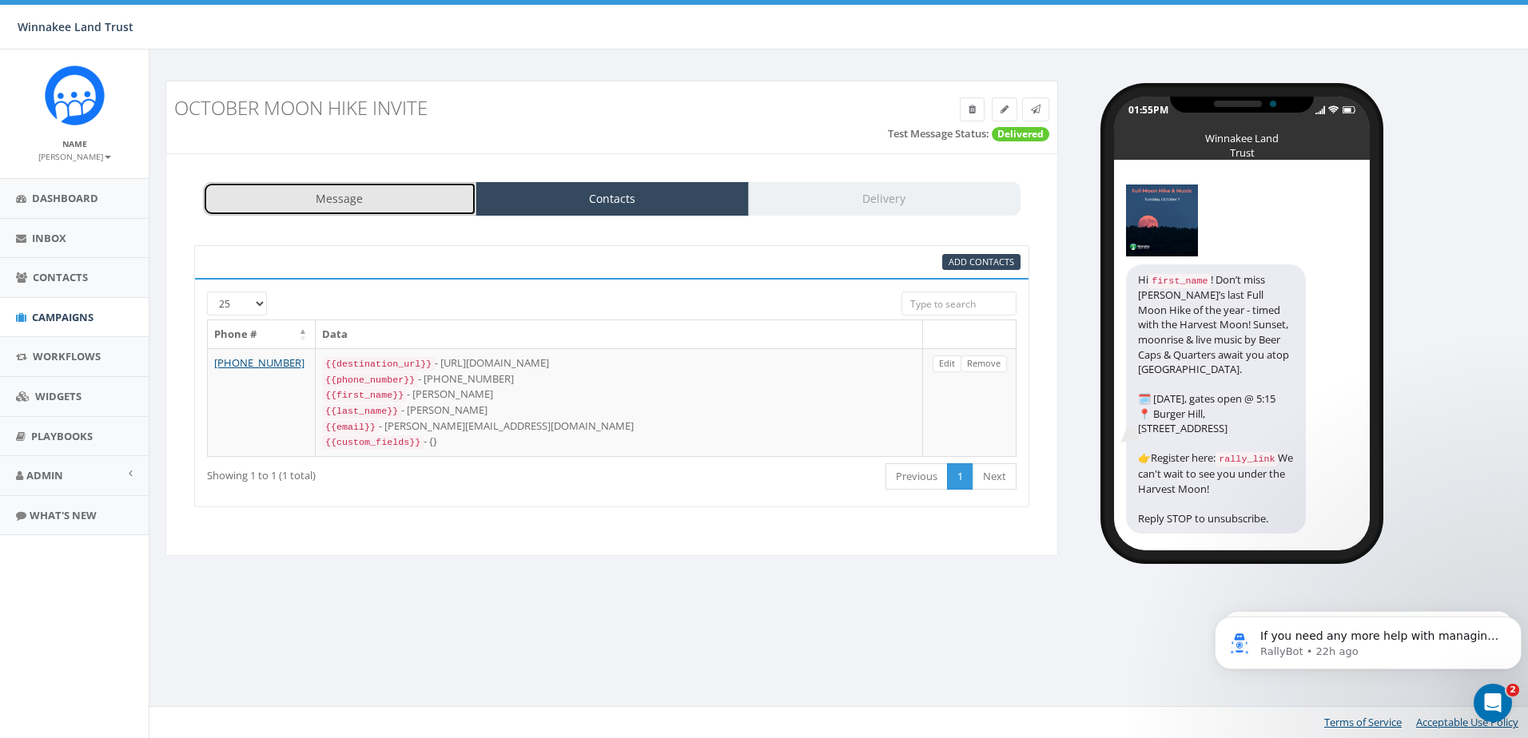
click at [362, 213] on link "Message" at bounding box center [339, 199] width 273 height 34
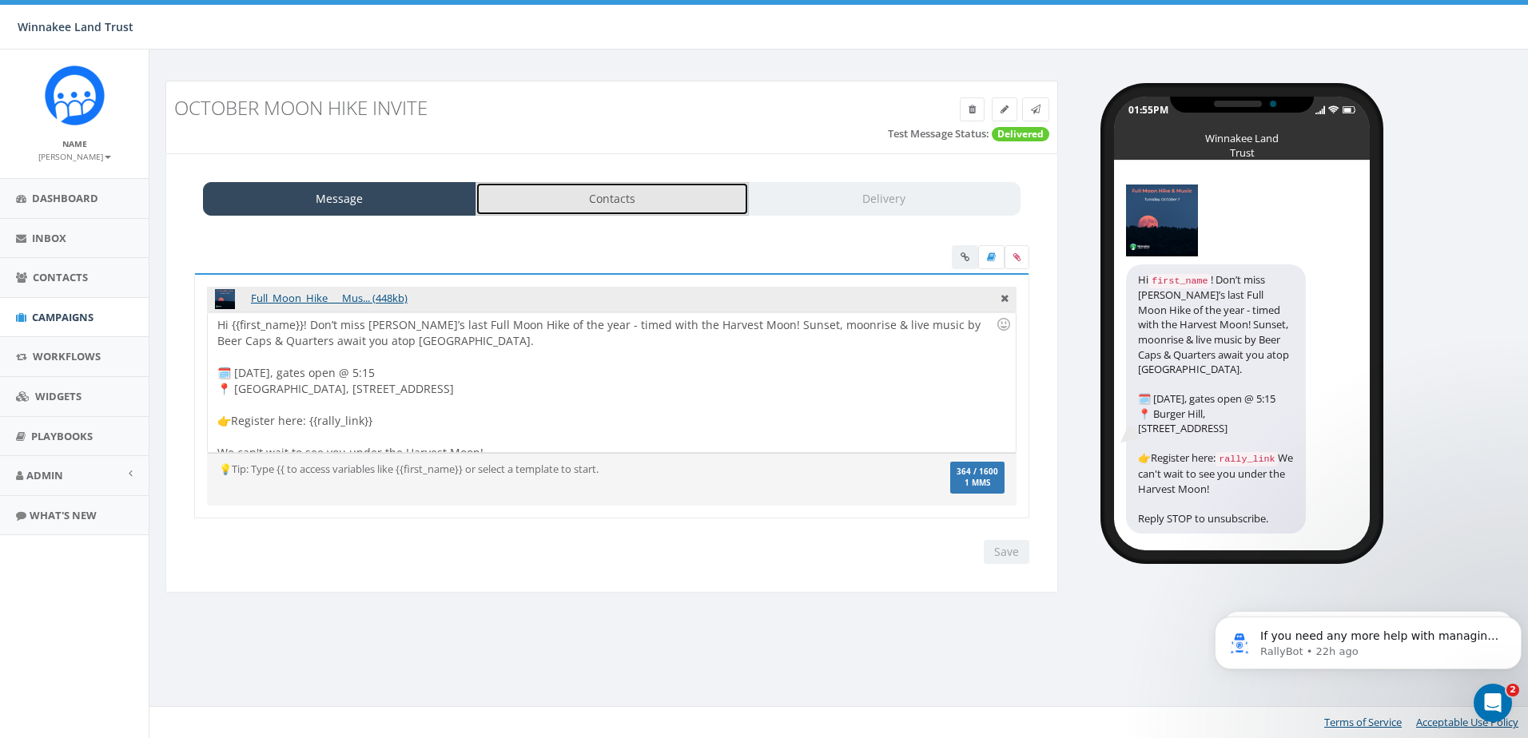
click at [606, 207] on link "Contacts" at bounding box center [612, 199] width 273 height 34
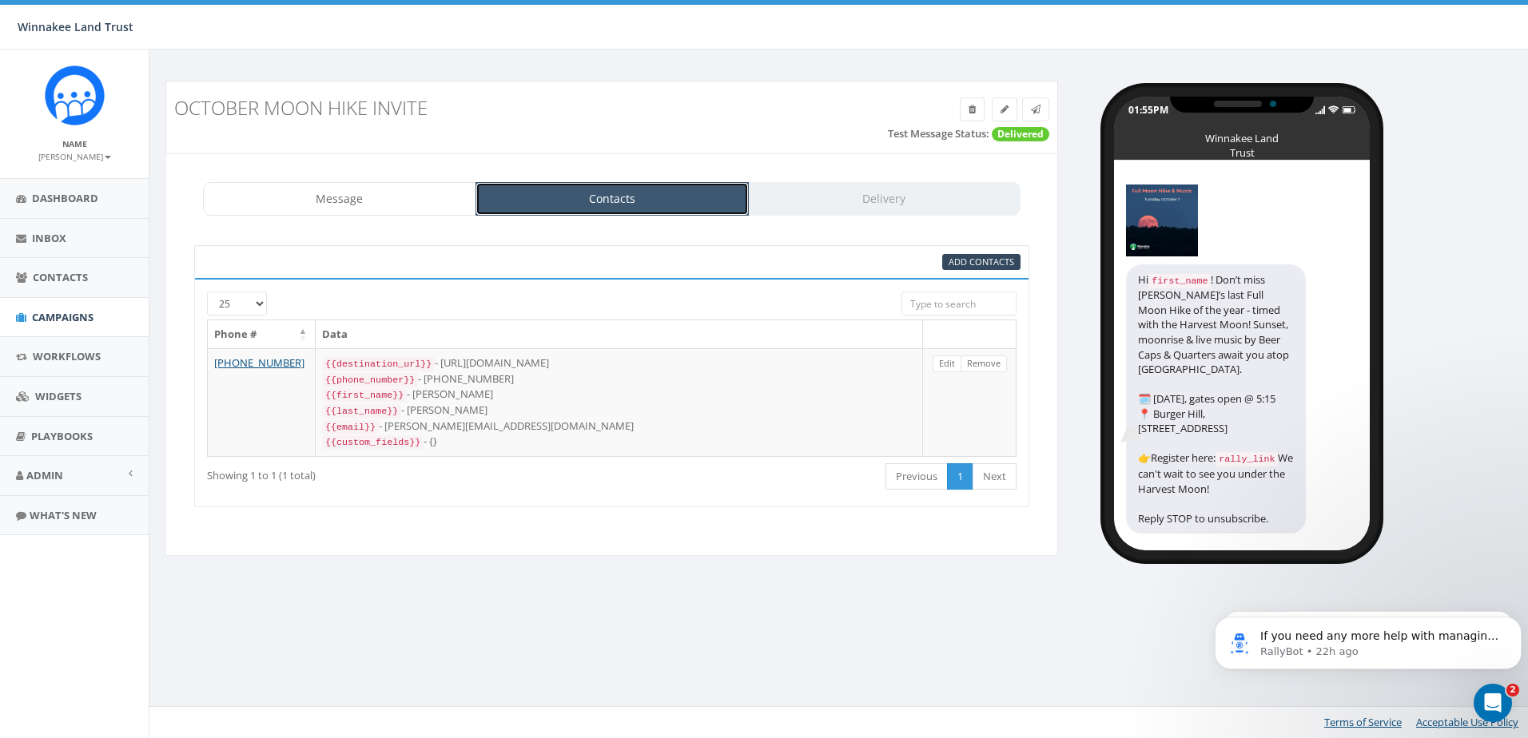
scroll to position [20, 0]
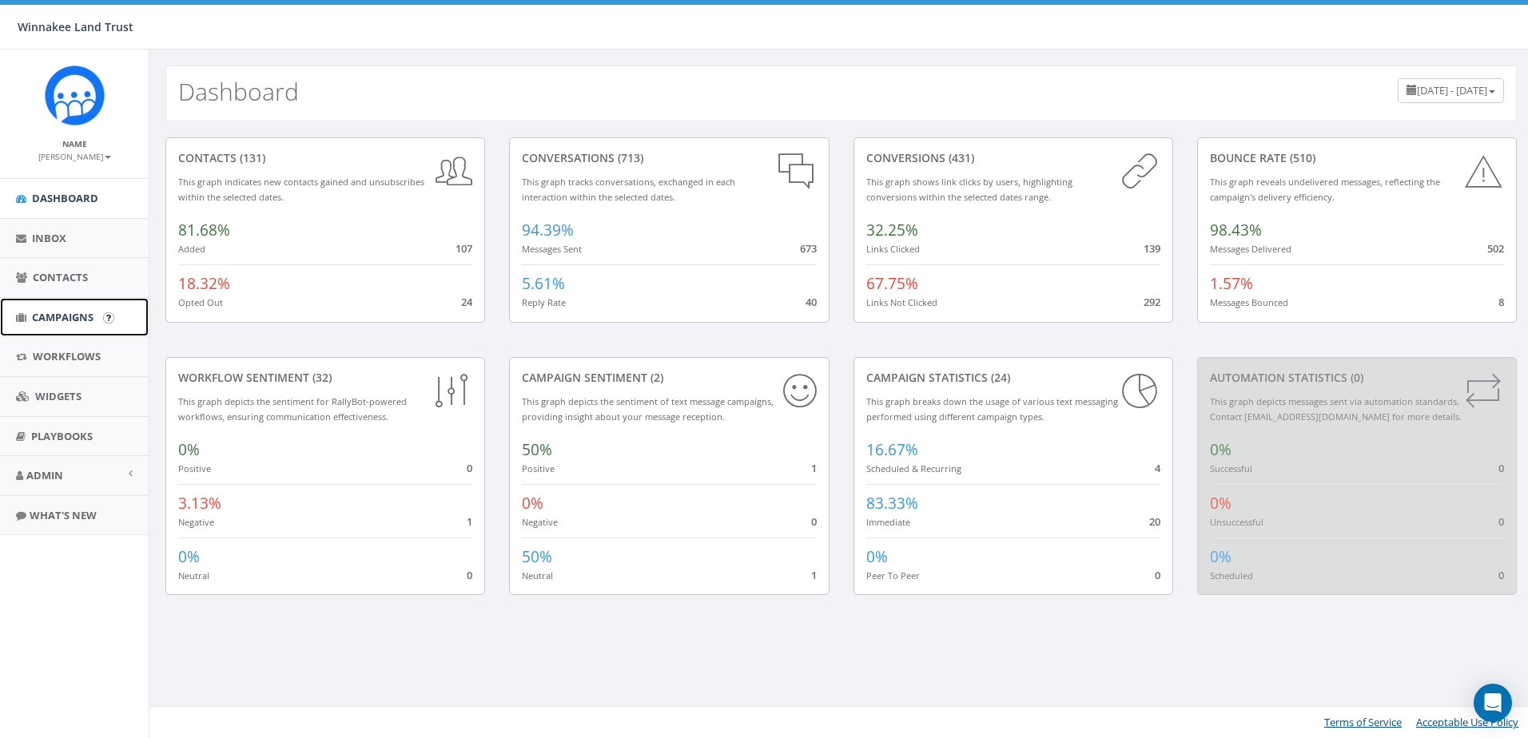
click at [51, 322] on span "Campaigns" at bounding box center [63, 317] width 62 height 14
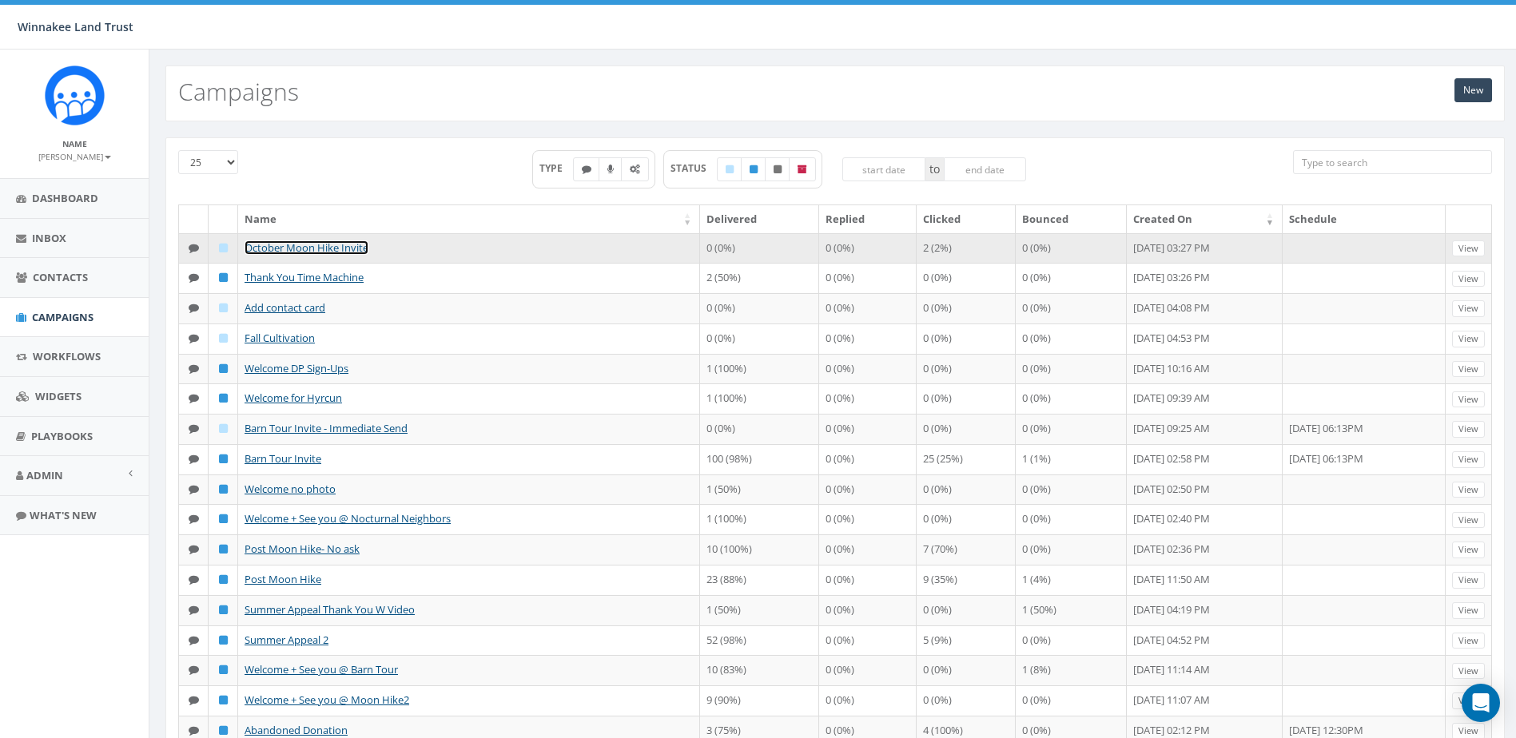
click at [316, 243] on link "October Moon Hike Invite" at bounding box center [307, 248] width 124 height 14
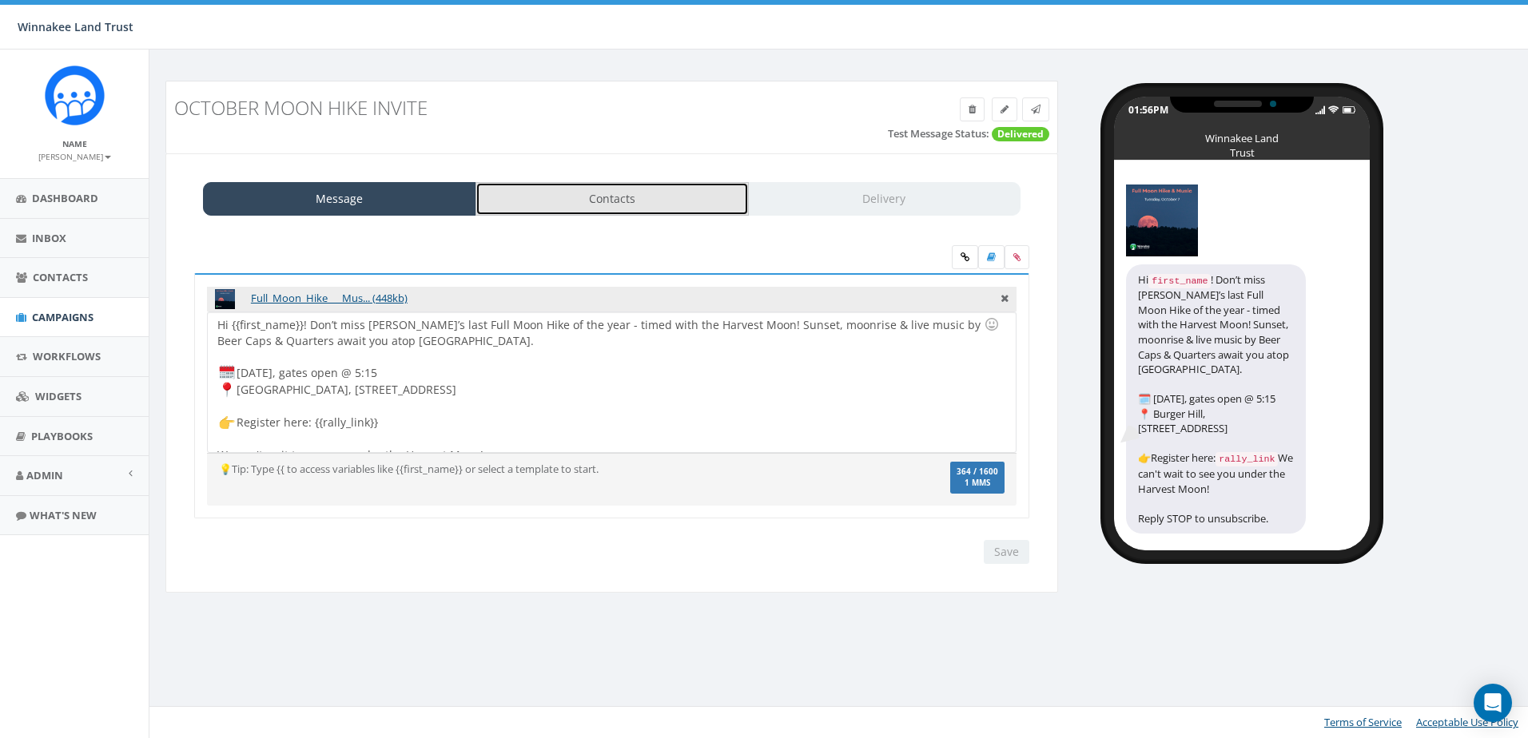
click at [601, 203] on link "Contacts" at bounding box center [612, 199] width 273 height 34
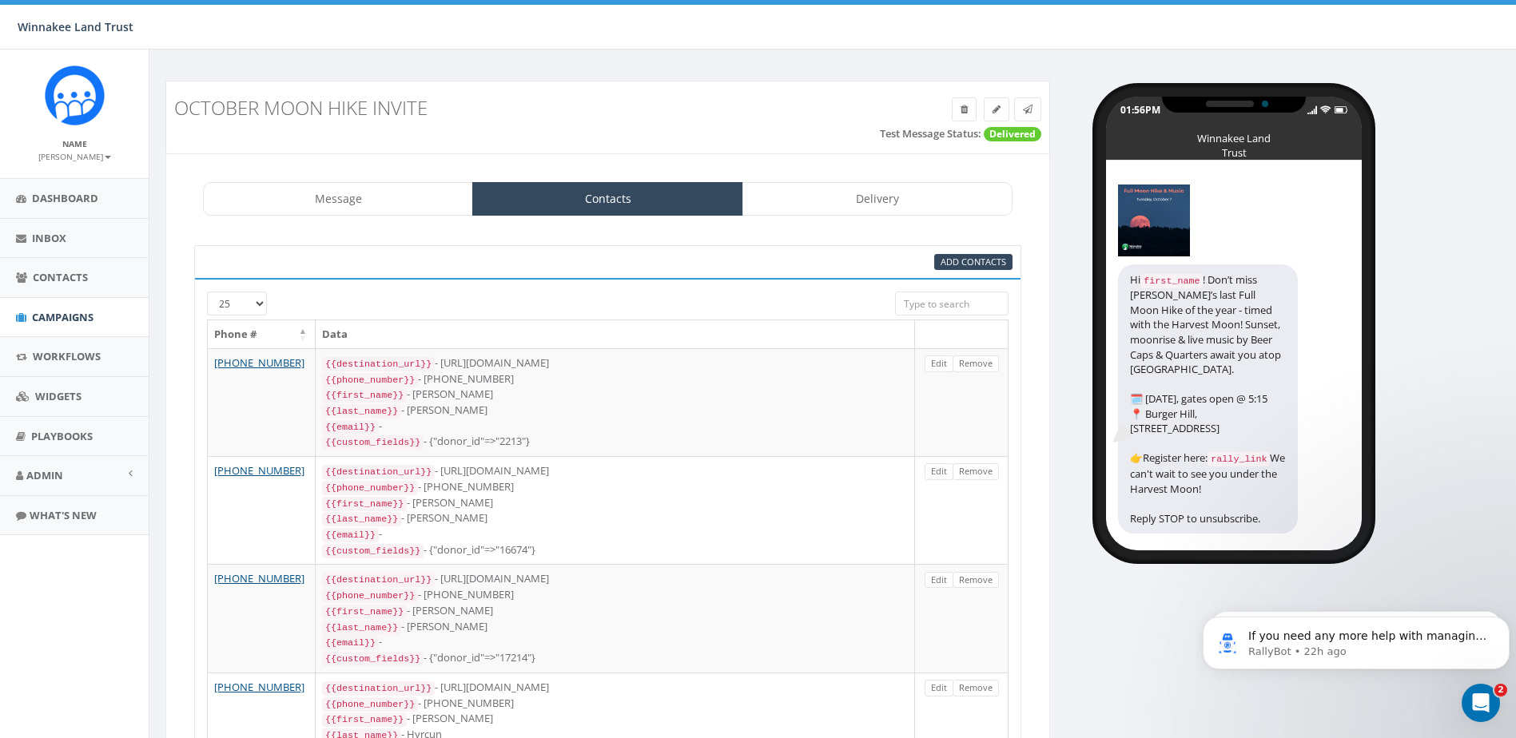
click at [967, 305] on input "search" at bounding box center [951, 304] width 113 height 24
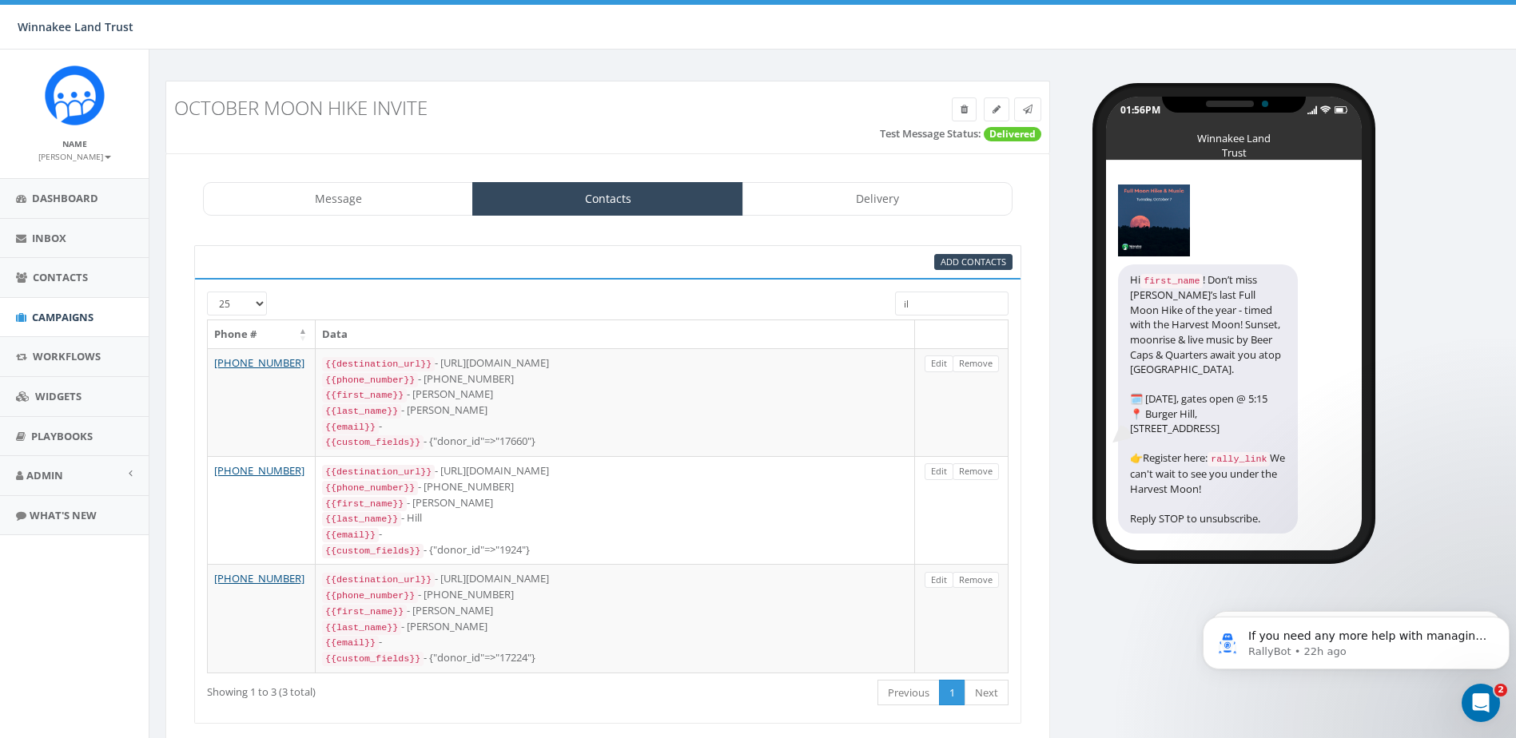
type input "i"
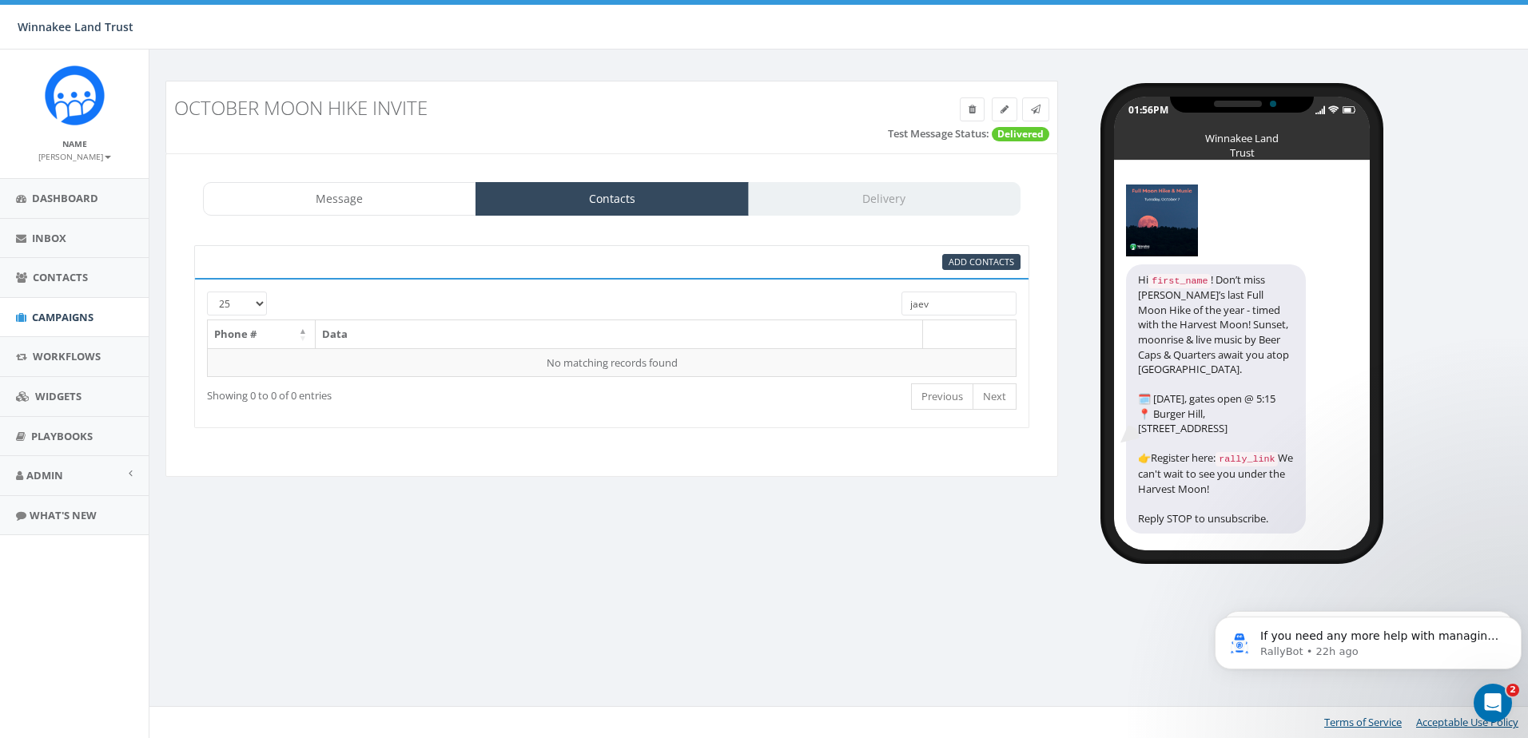
type input "jae"
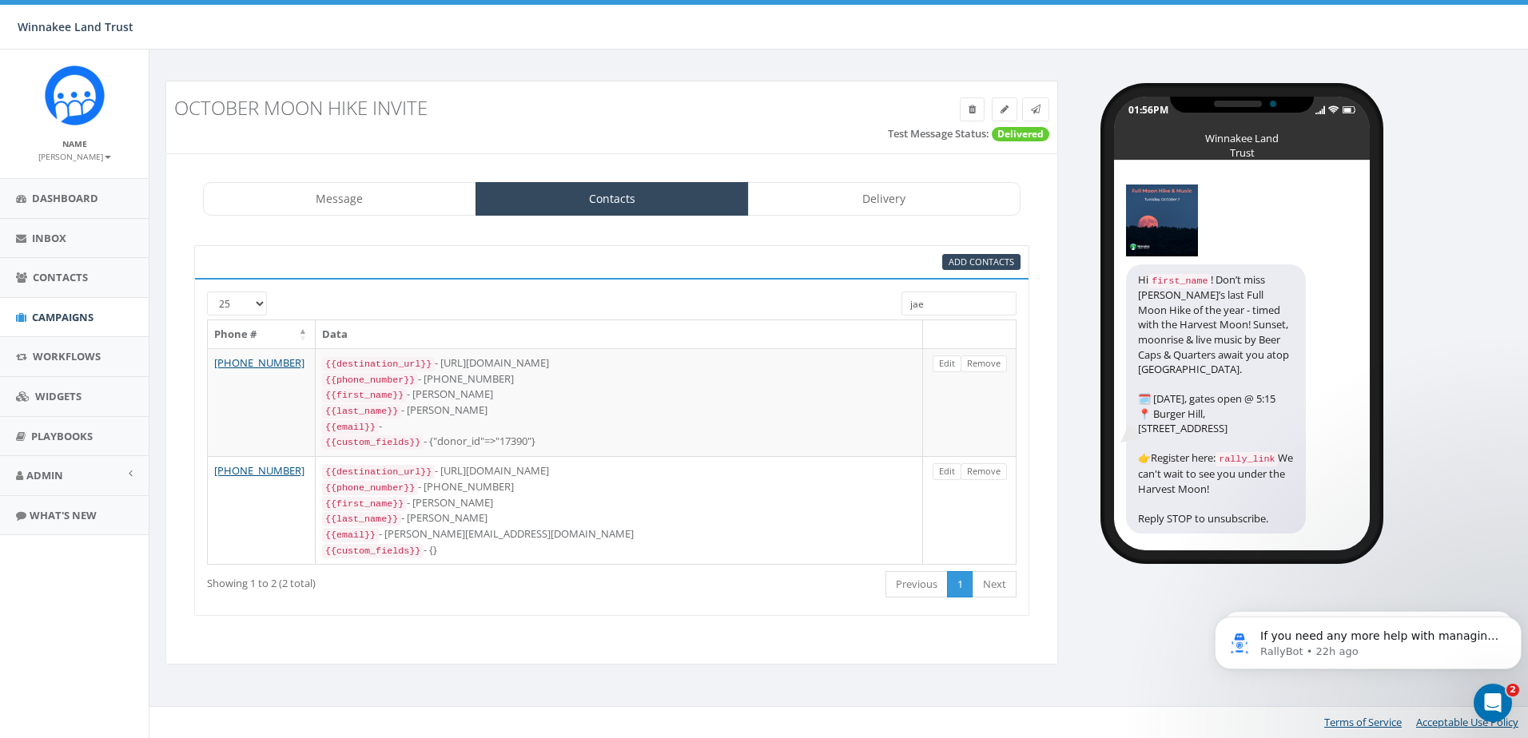
drag, startPoint x: 973, startPoint y: 296, endPoint x: 874, endPoint y: 315, distance: 100.9
click at [874, 315] on div "25 50 100 jae" at bounding box center [612, 306] width 834 height 28
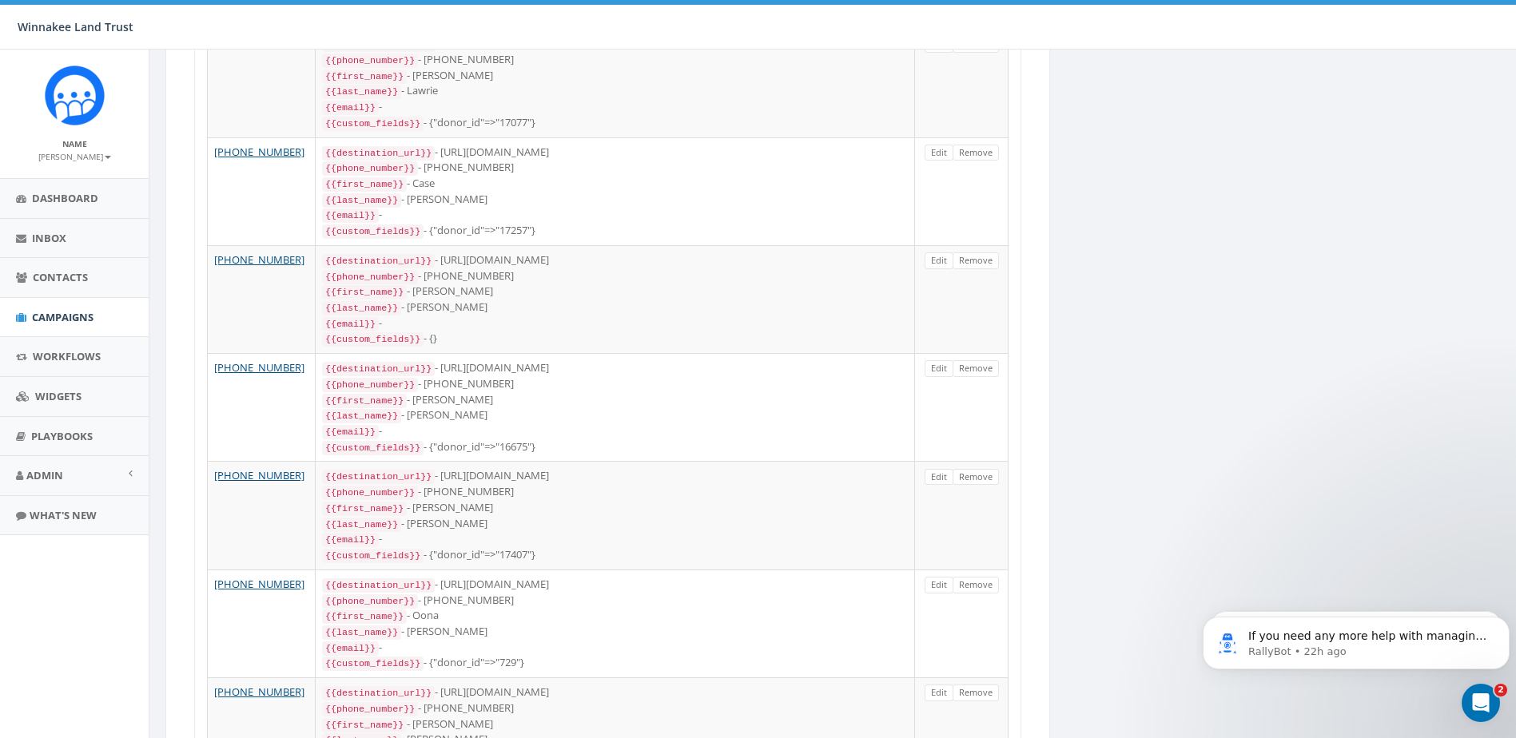
scroll to position [2330, 0]
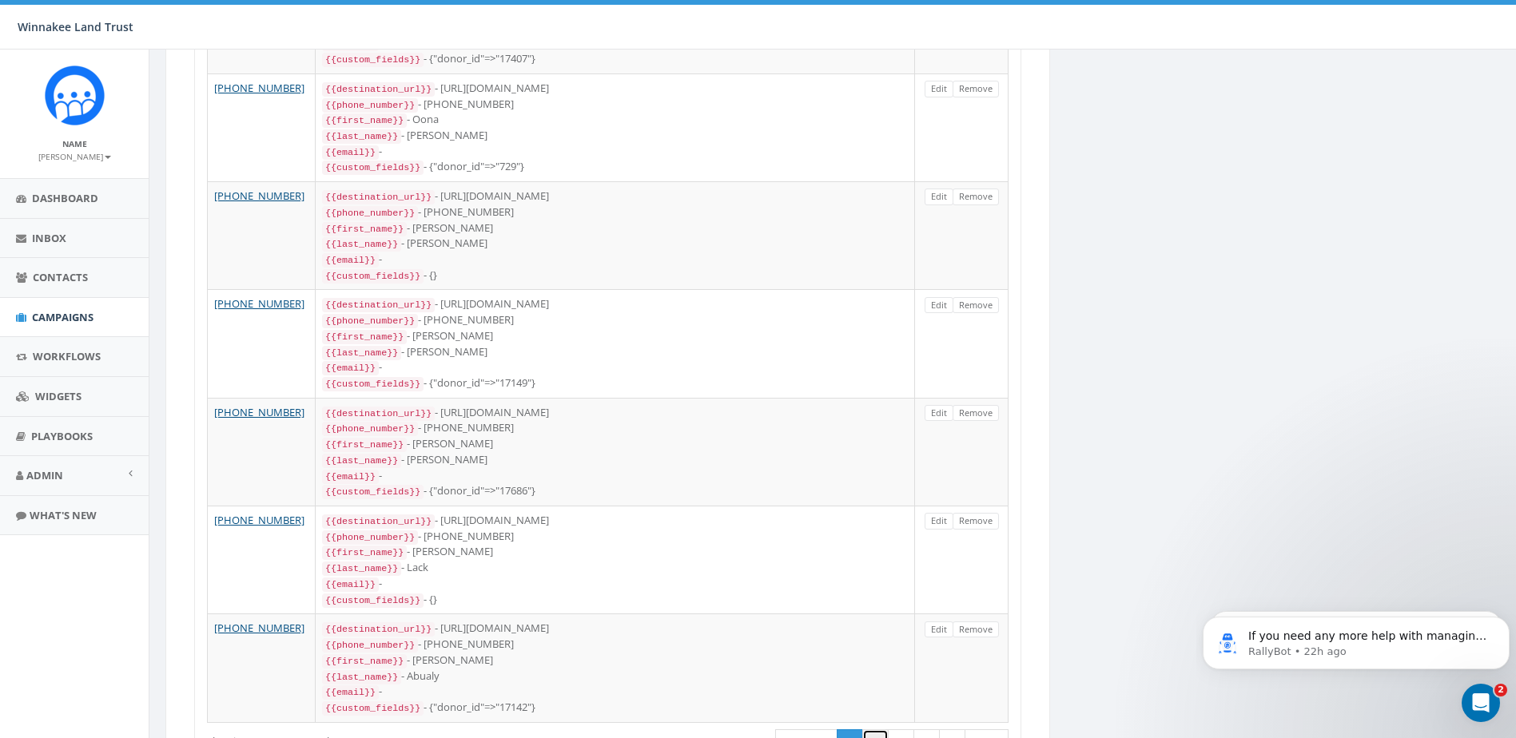
click at [866, 730] on link "2" at bounding box center [875, 743] width 26 height 26
click at [913, 730] on link "3" at bounding box center [901, 743] width 26 height 26
click at [927, 730] on link "4" at bounding box center [926, 743] width 26 height 26
click at [949, 730] on link "5" at bounding box center [952, 743] width 26 height 26
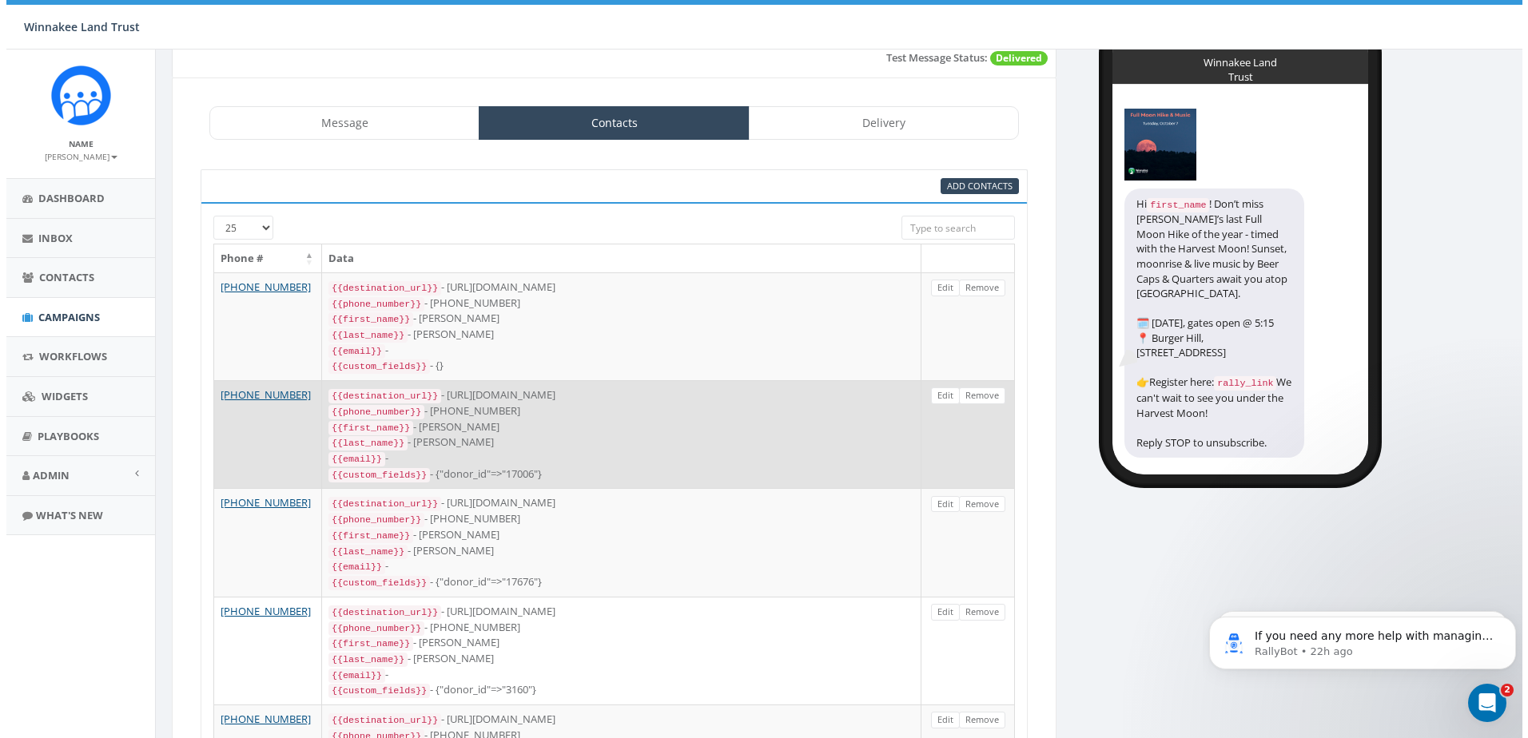
scroll to position [0, 0]
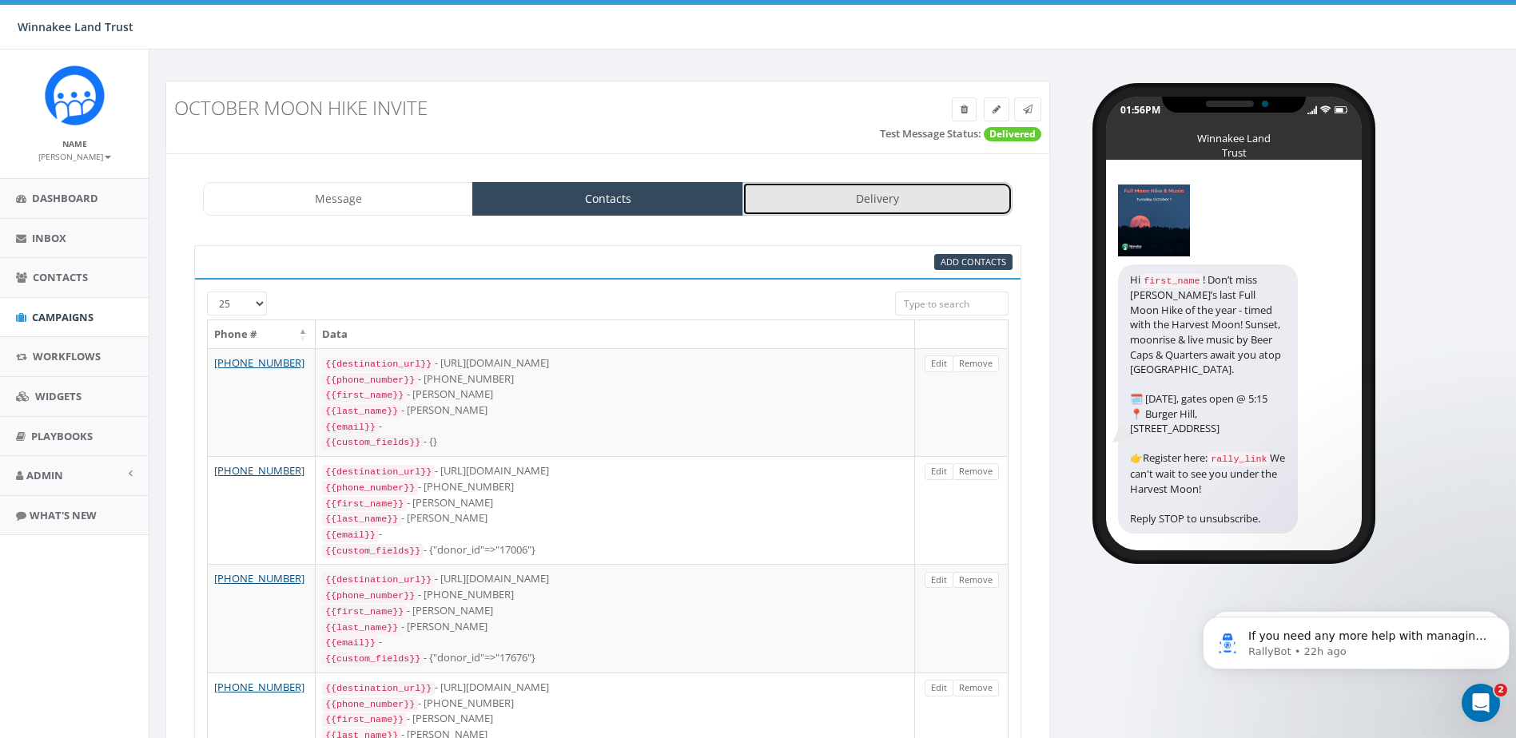
click at [814, 191] on link "Delivery" at bounding box center [877, 199] width 270 height 34
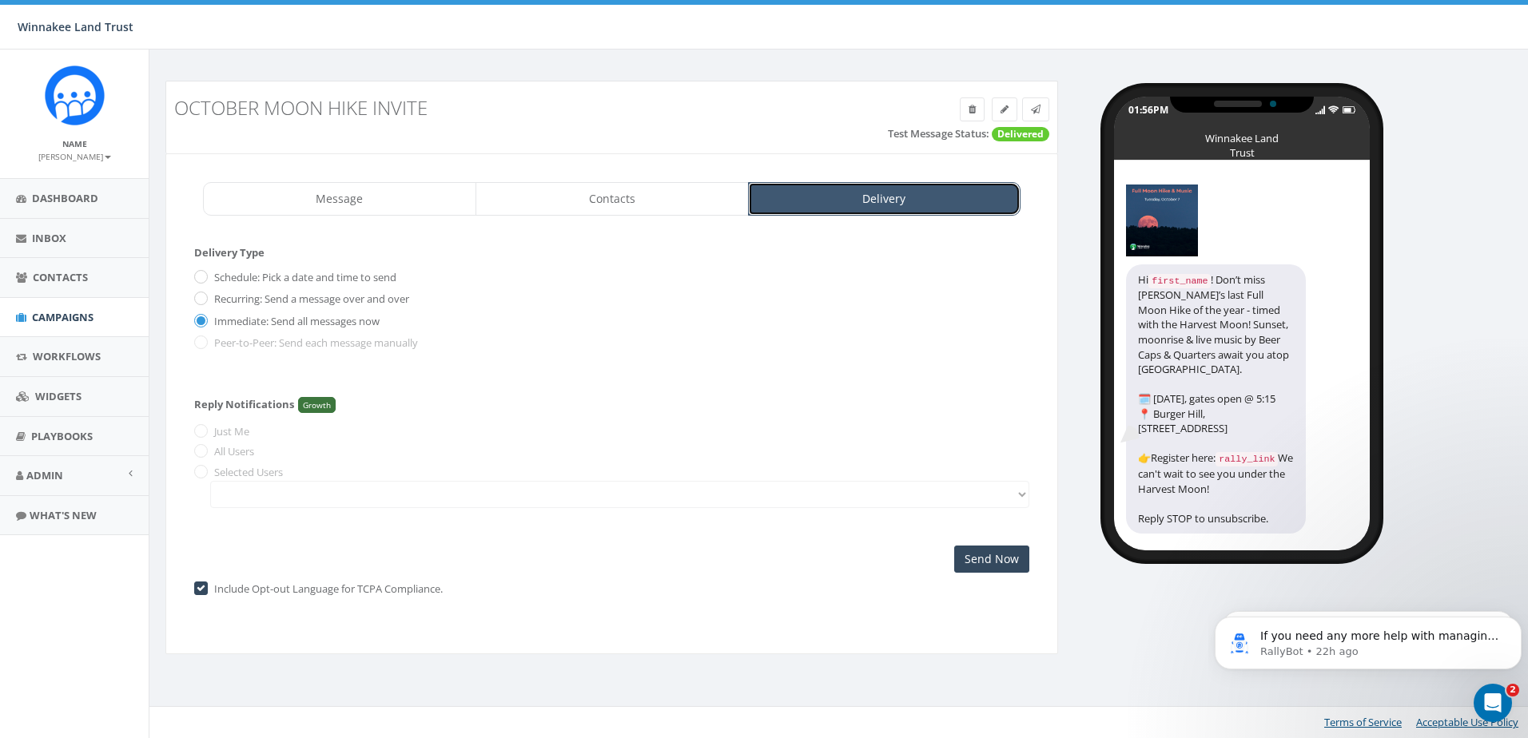
scroll to position [20, 0]
click at [1016, 557] on input "Send Now" at bounding box center [991, 559] width 75 height 27
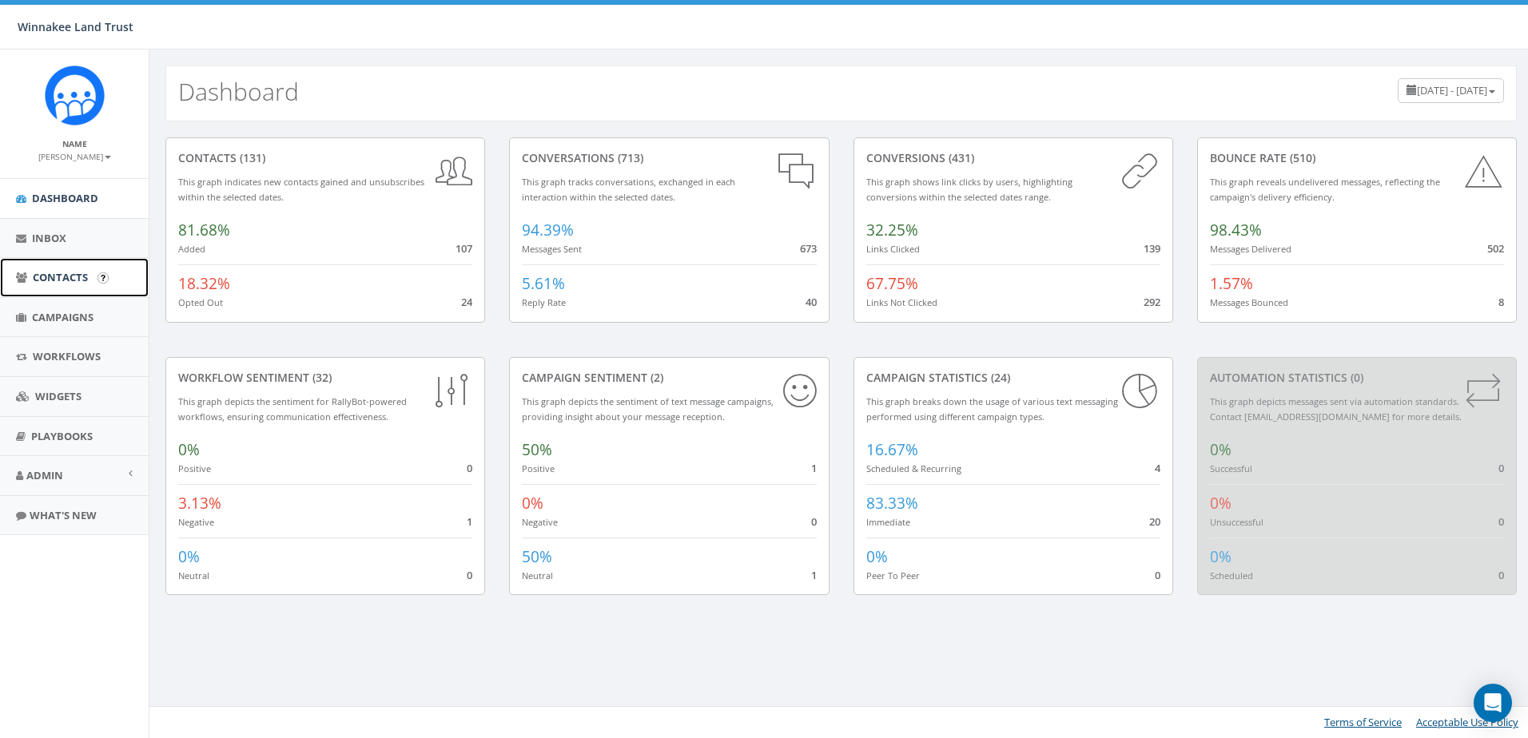
click at [89, 275] on link "Contacts" at bounding box center [74, 277] width 149 height 39
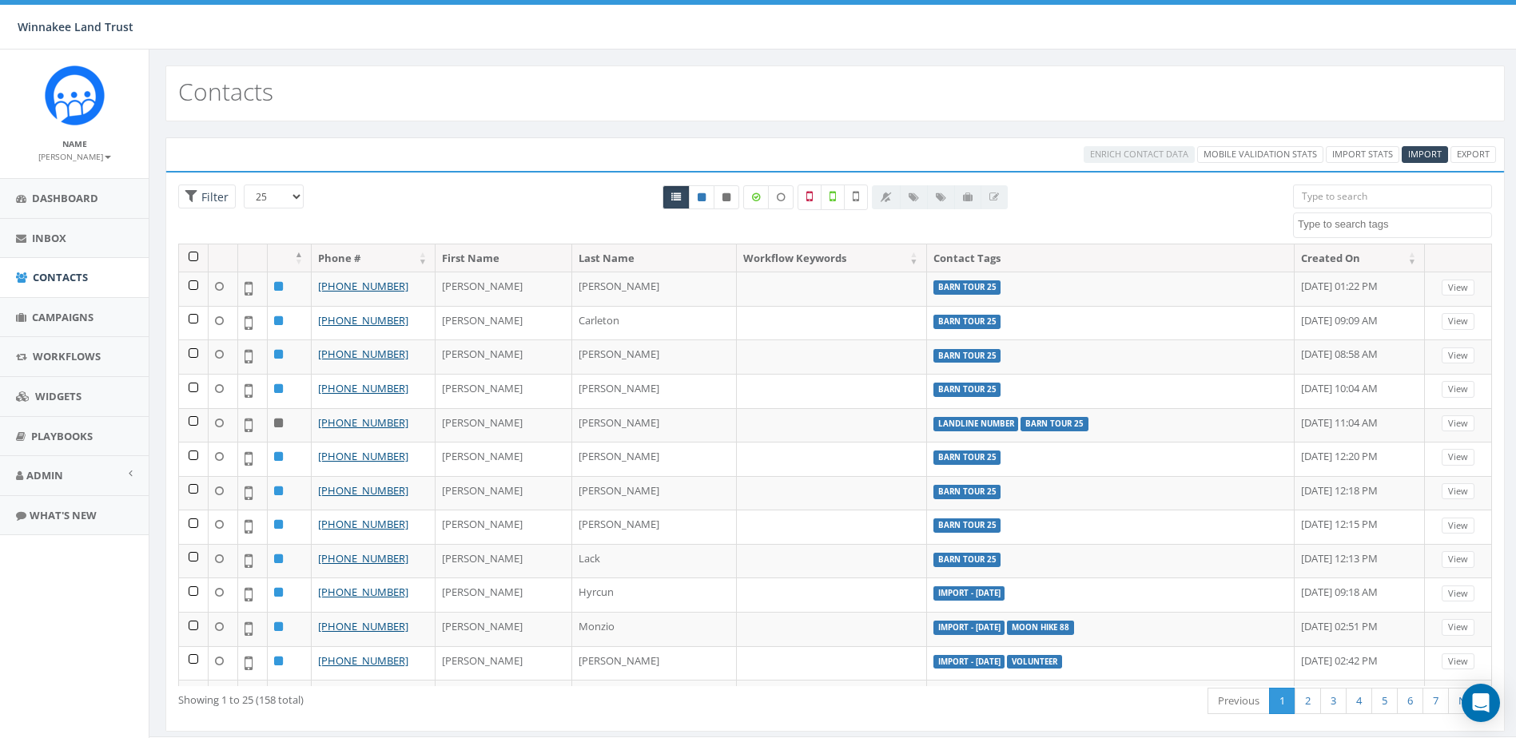
select select
click at [1339, 191] on input "search" at bounding box center [1392, 197] width 199 height 24
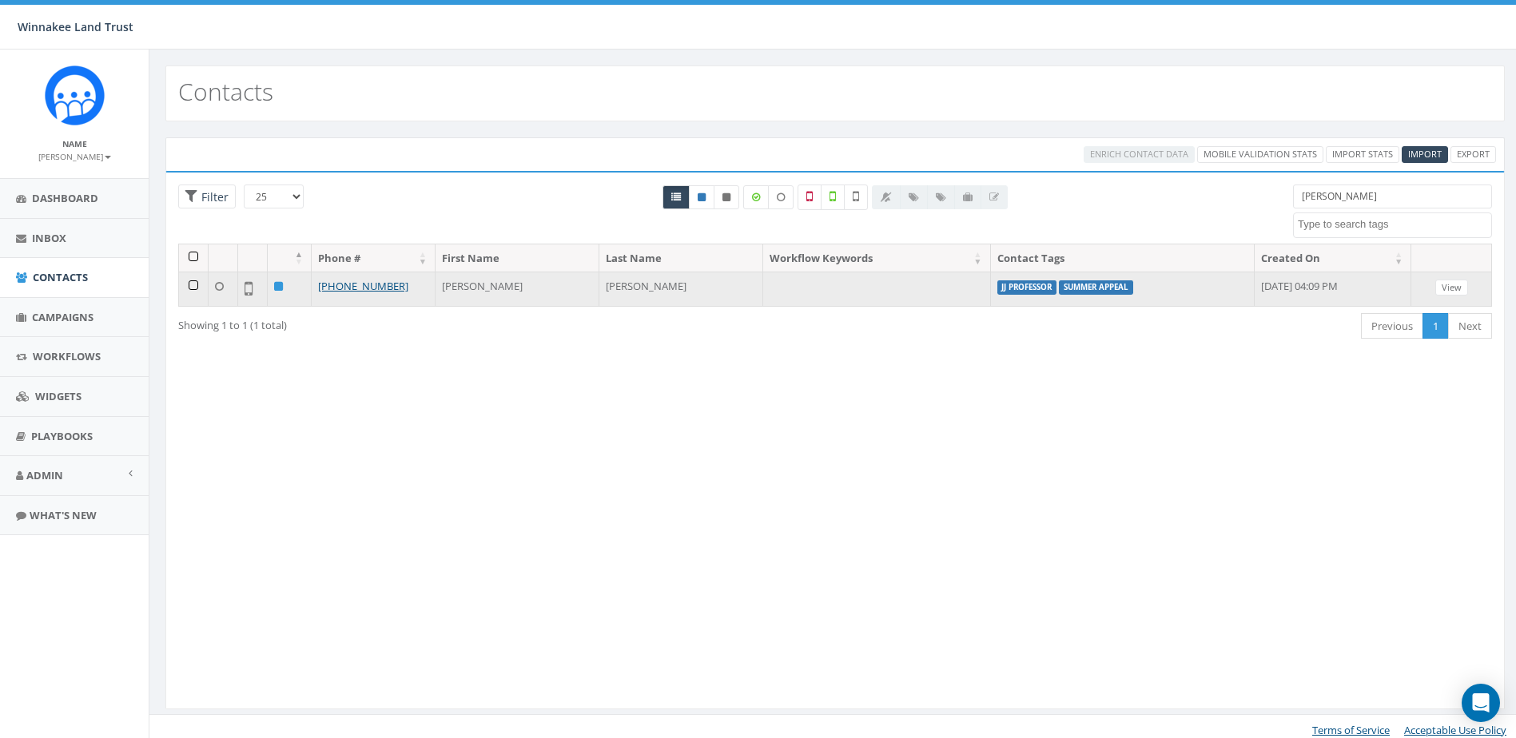
type input "[PERSON_NAME]"
click at [622, 285] on td "[PERSON_NAME]" at bounding box center [681, 289] width 164 height 34
click at [459, 290] on td "[PERSON_NAME]" at bounding box center [518, 289] width 164 height 34
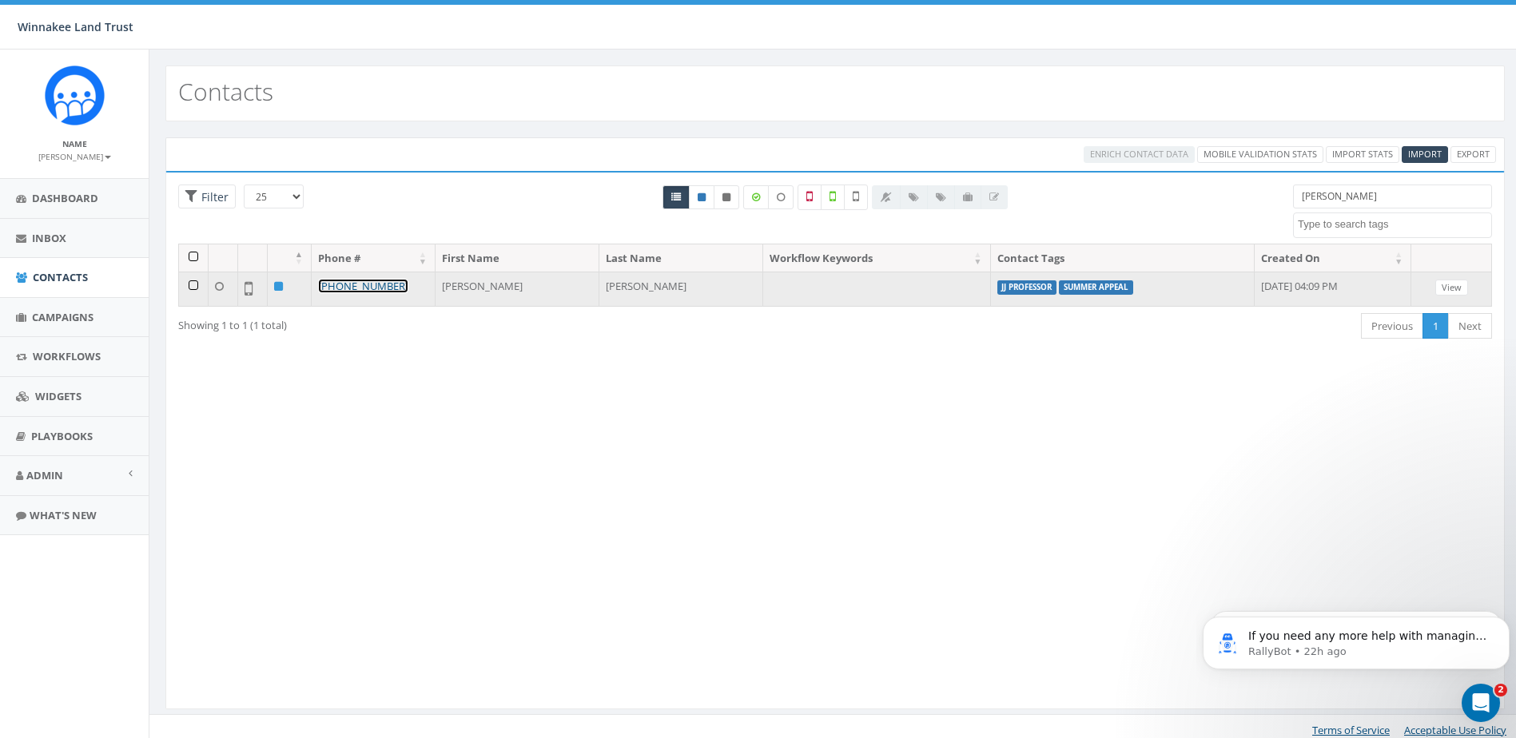
click at [354, 287] on link "[PHONE_NUMBER]" at bounding box center [363, 286] width 90 height 14
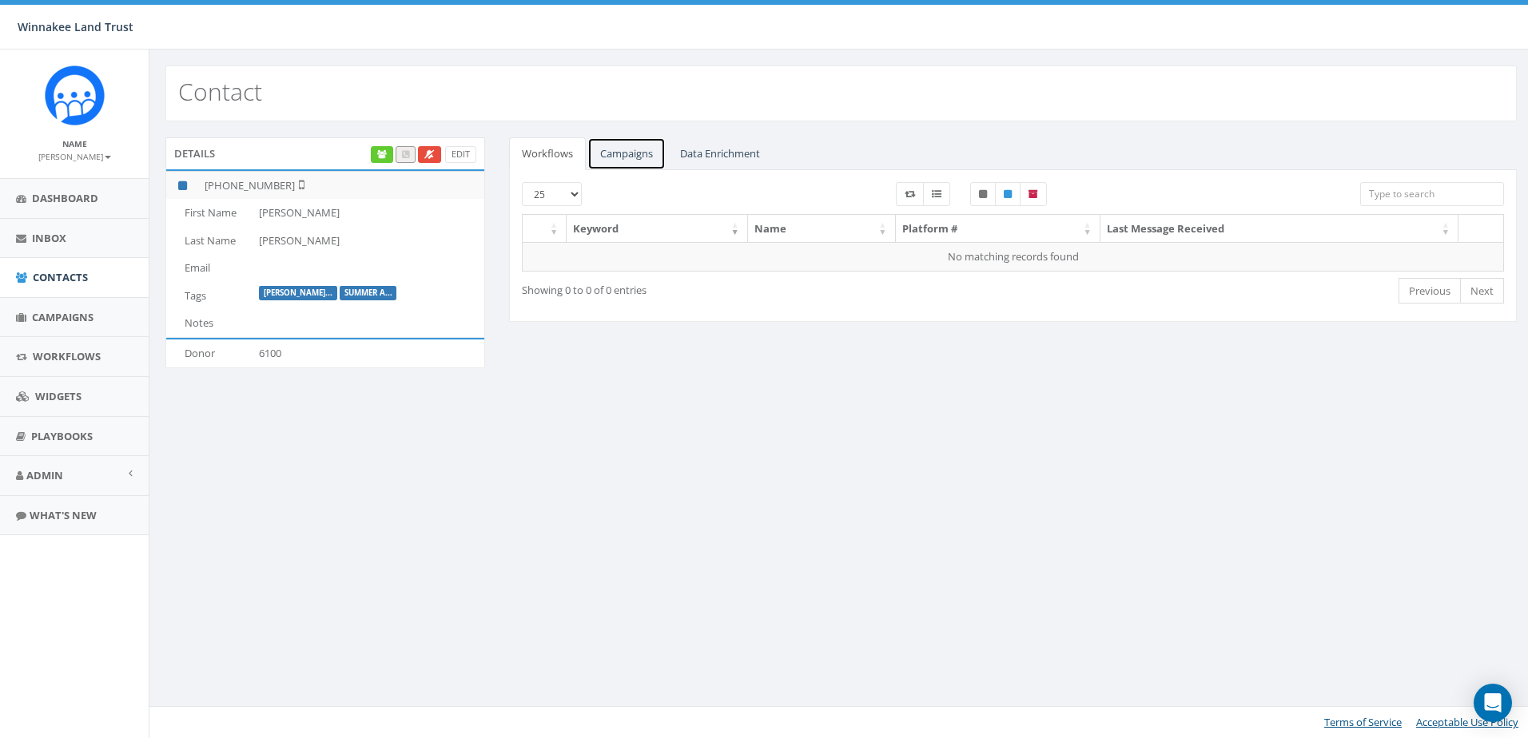
click at [607, 156] on link "Campaigns" at bounding box center [626, 153] width 78 height 33
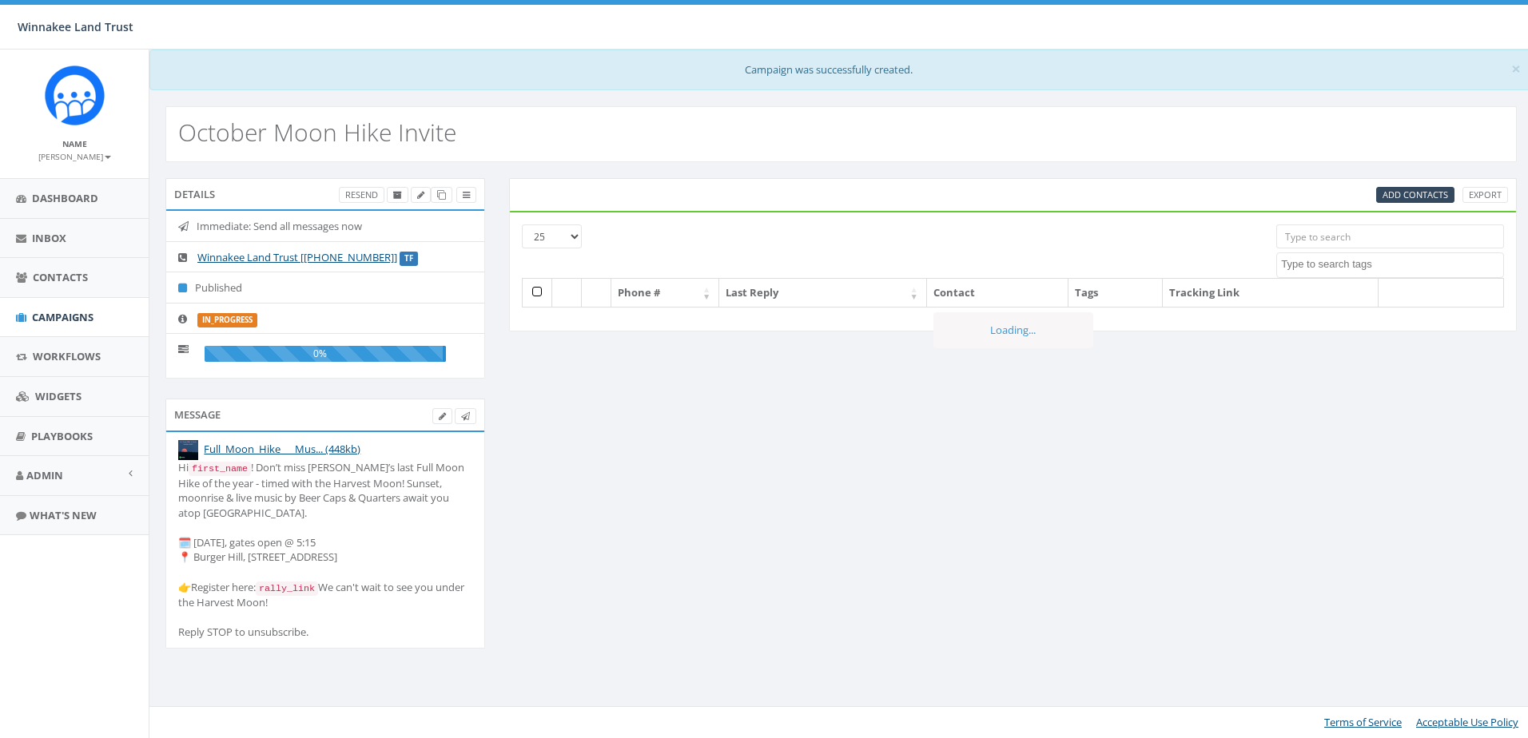
select select
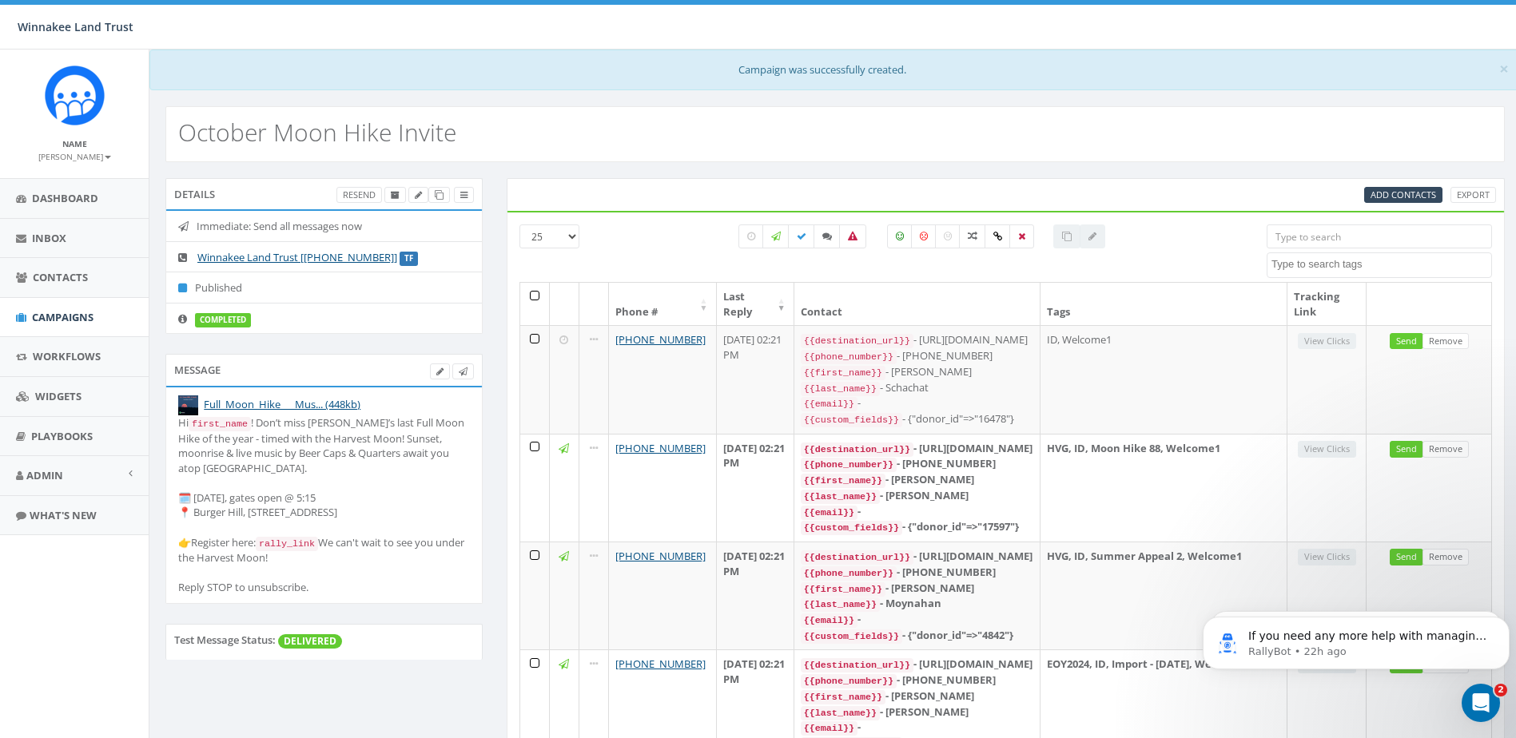
click at [1074, 138] on div "October Moon Hike Invite" at bounding box center [834, 134] width 1339 height 56
drag, startPoint x: 735, startPoint y: 70, endPoint x: 911, endPoint y: 73, distance: 175.8
click at [911, 73] on div "× Campaign was successfully created." at bounding box center [834, 70] width 1371 height 41
